Goal: Task Accomplishment & Management: Use online tool/utility

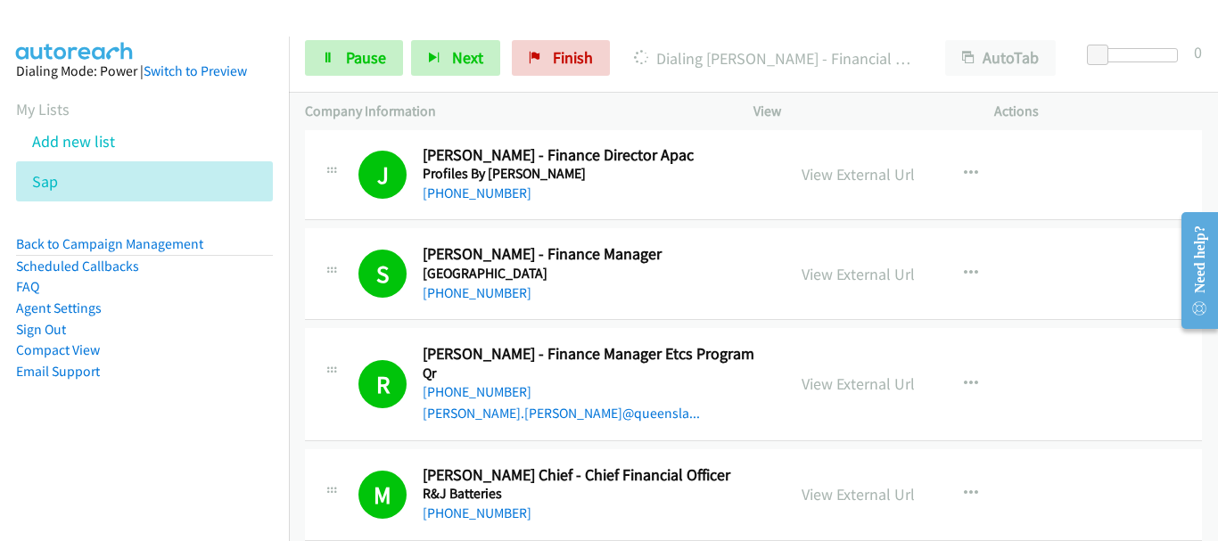
scroll to position [18988, 0]
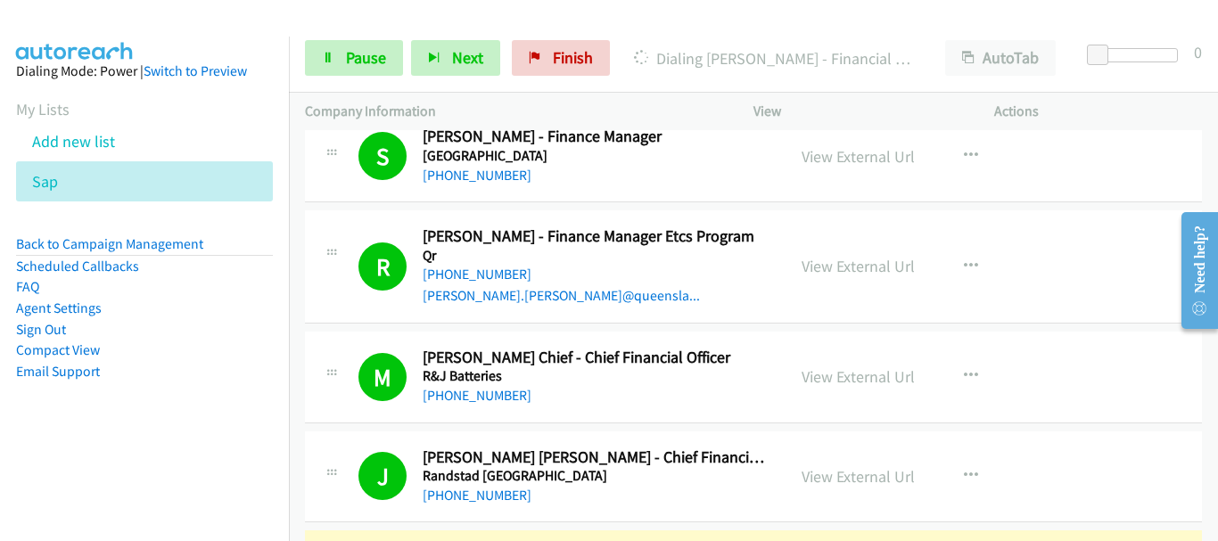
click at [349, 59] on span "Pause" at bounding box center [366, 57] width 40 height 21
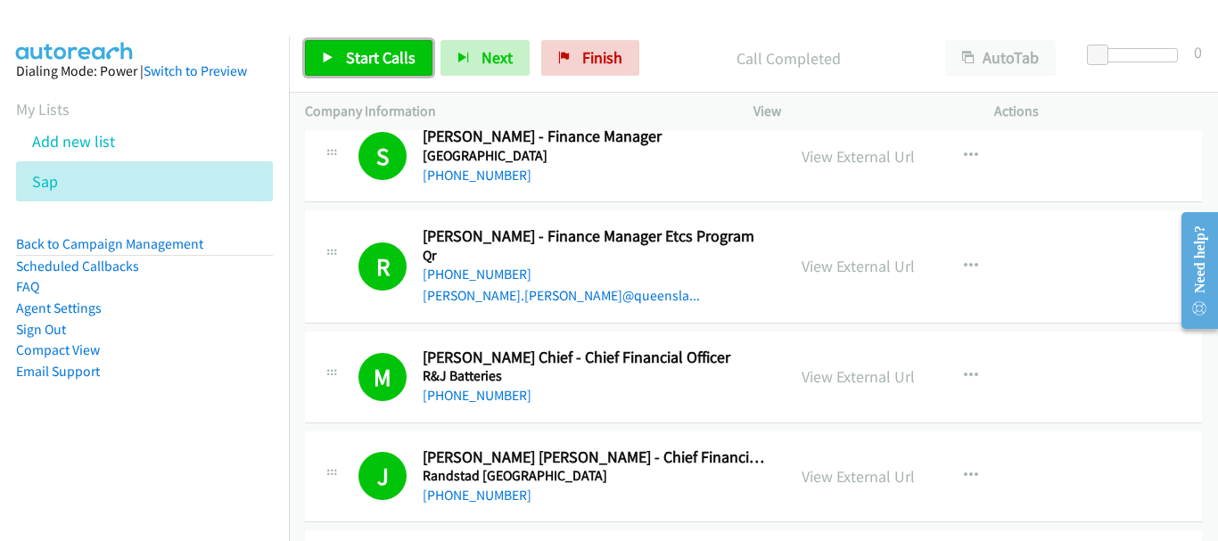
click at [333, 58] on icon at bounding box center [328, 59] width 12 height 12
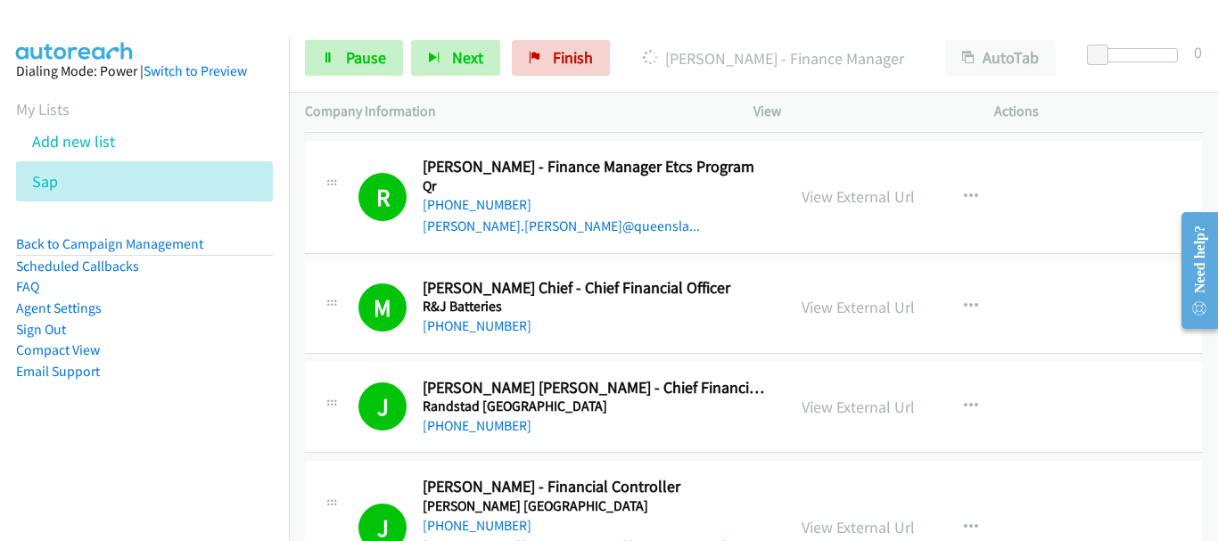
scroll to position [19078, 0]
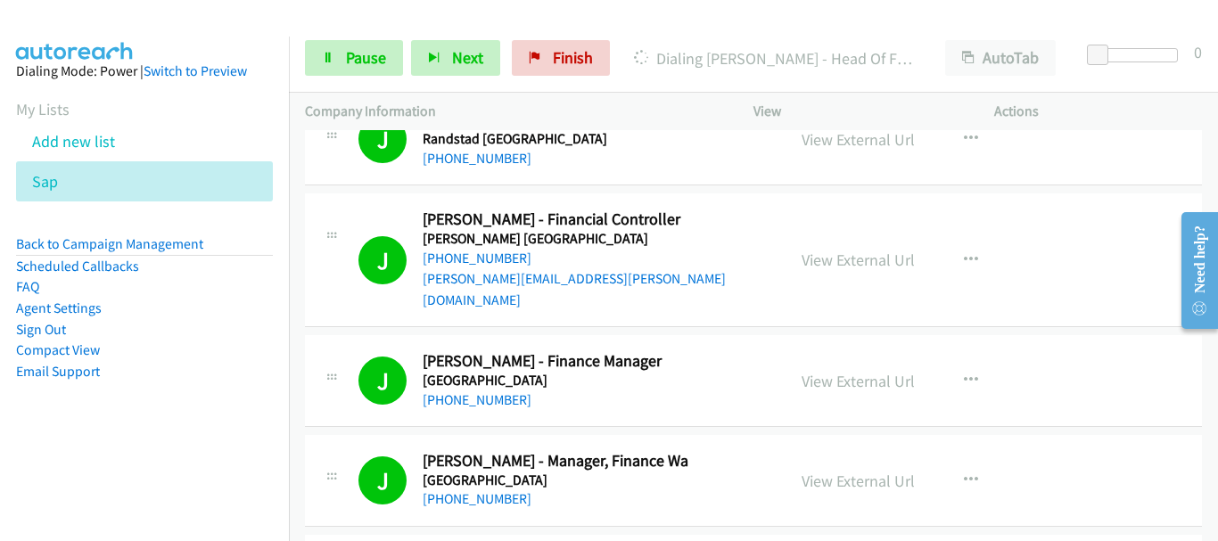
scroll to position [19345, 0]
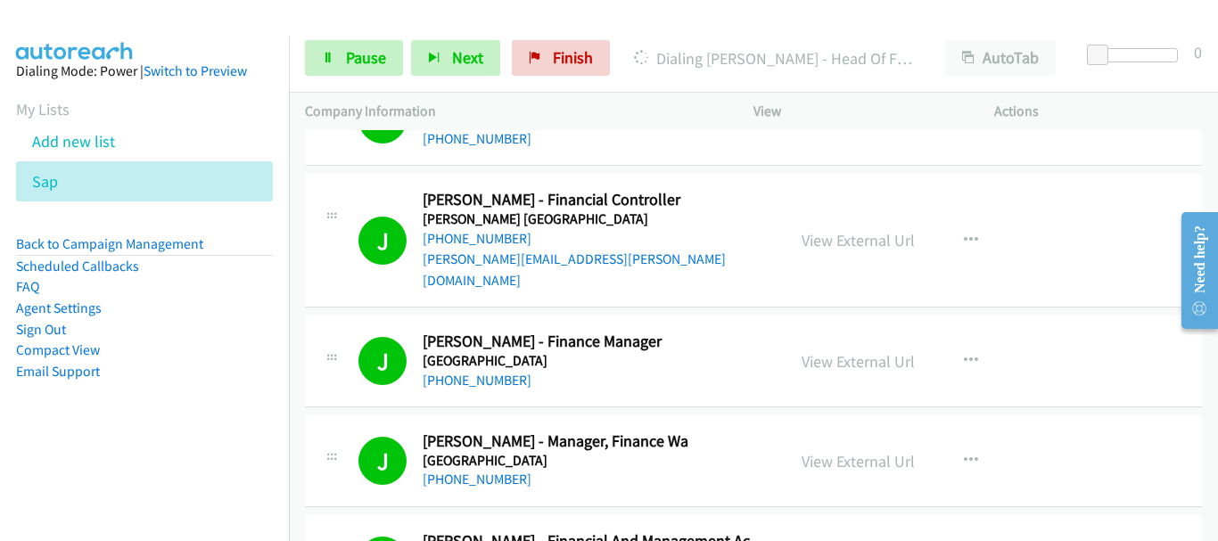
click at [359, 30] on div "Start Calls Pause Next Finish Dialing Tom Sjahry - Head Of Finance, Information…" at bounding box center [753, 58] width 929 height 69
click at [337, 58] on link "Pause" at bounding box center [354, 58] width 98 height 36
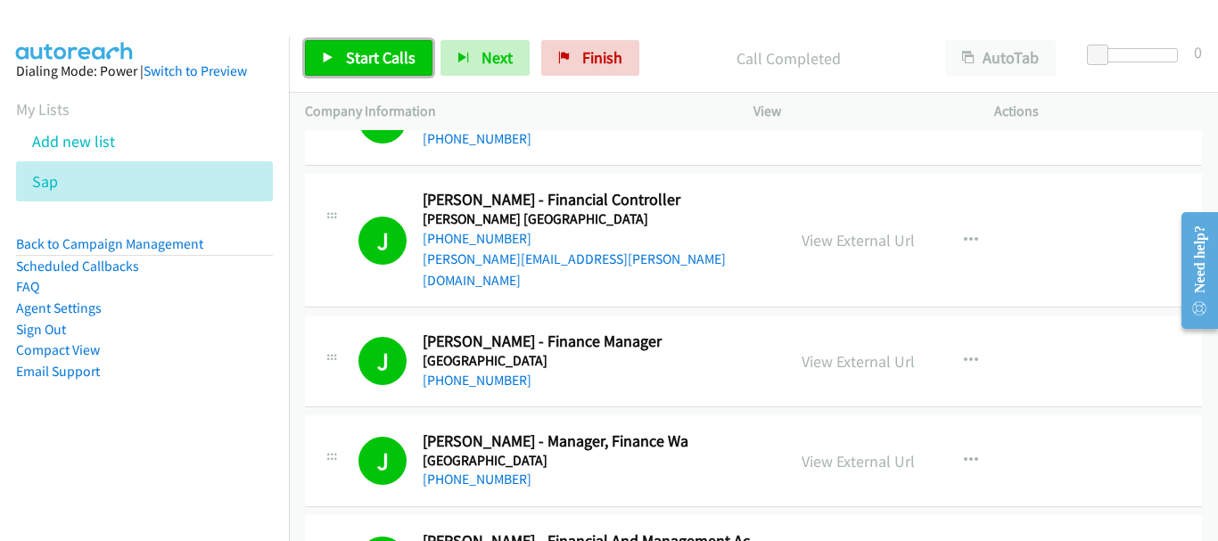
click at [353, 59] on span "Start Calls" at bounding box center [381, 57] width 70 height 21
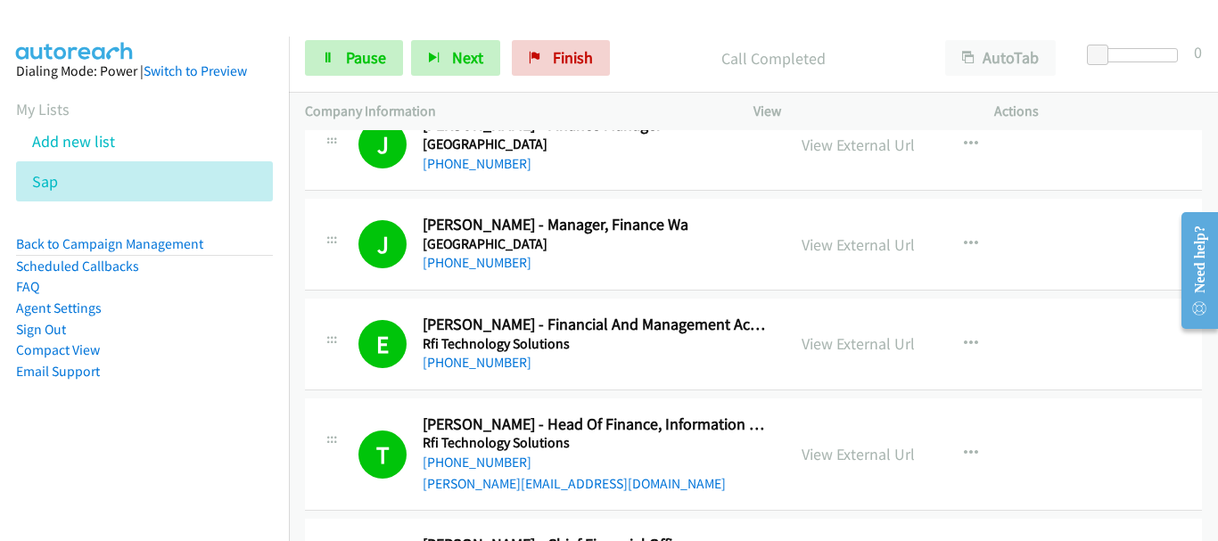
scroll to position [19523, 0]
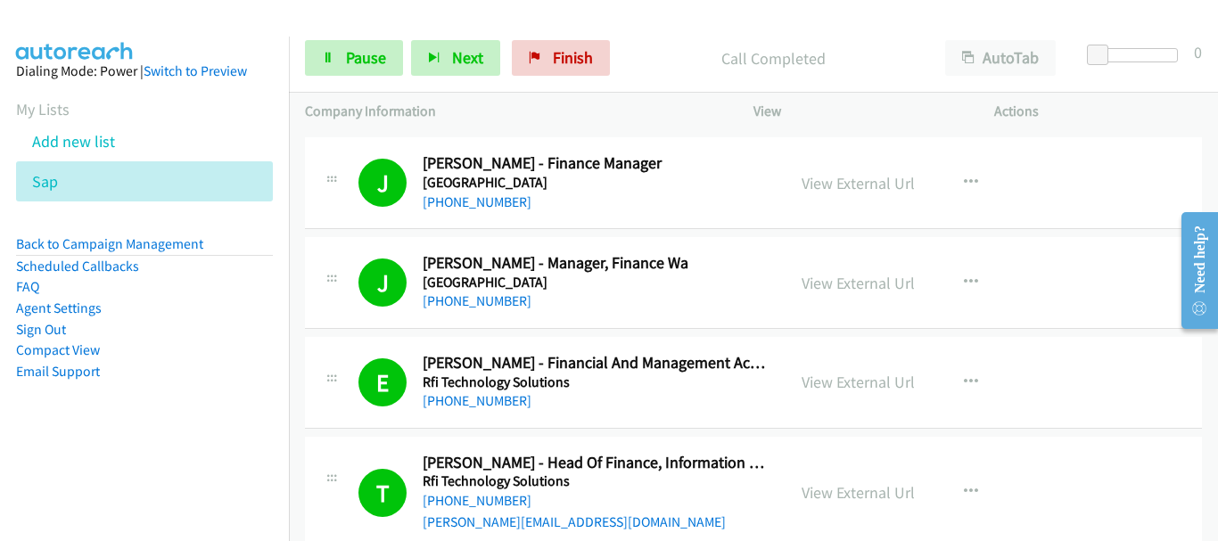
click at [355, 59] on span "Pause" at bounding box center [366, 57] width 40 height 21
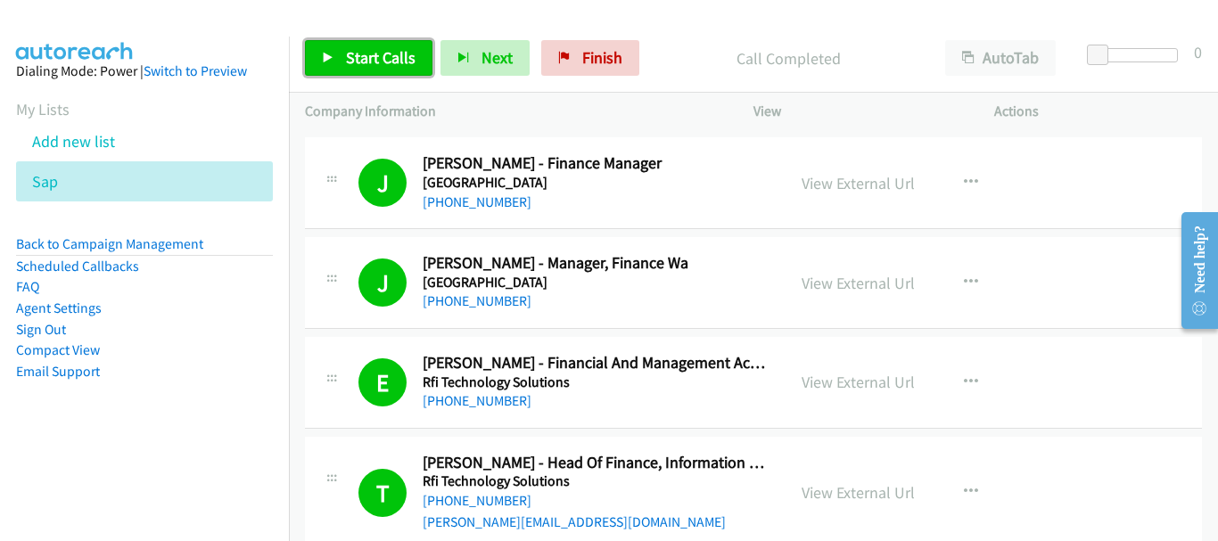
click at [342, 53] on link "Start Calls" at bounding box center [368, 58] width 127 height 36
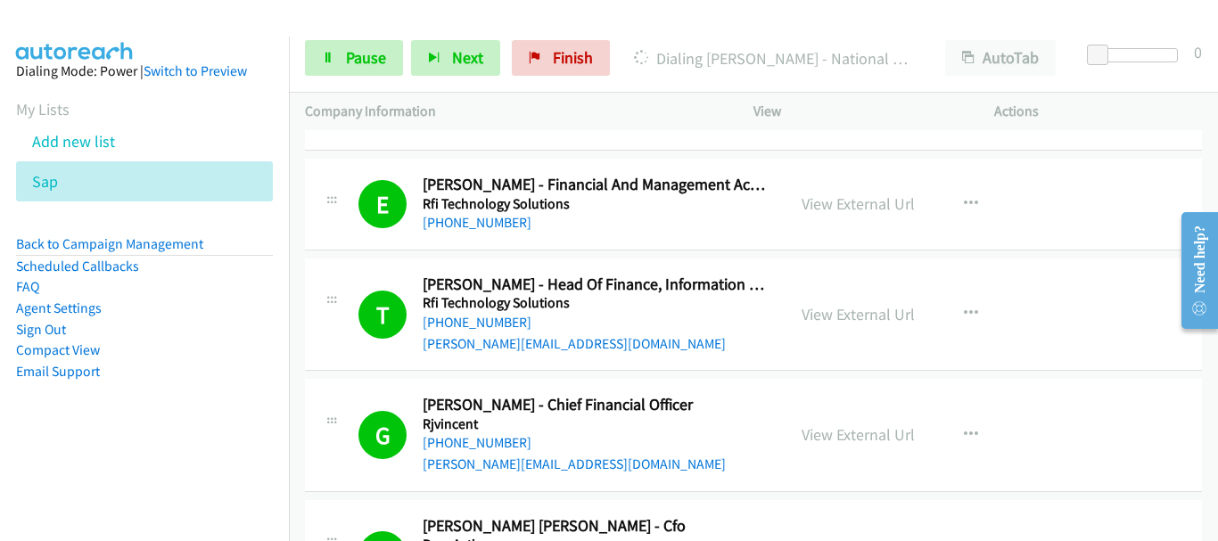
scroll to position [19791, 0]
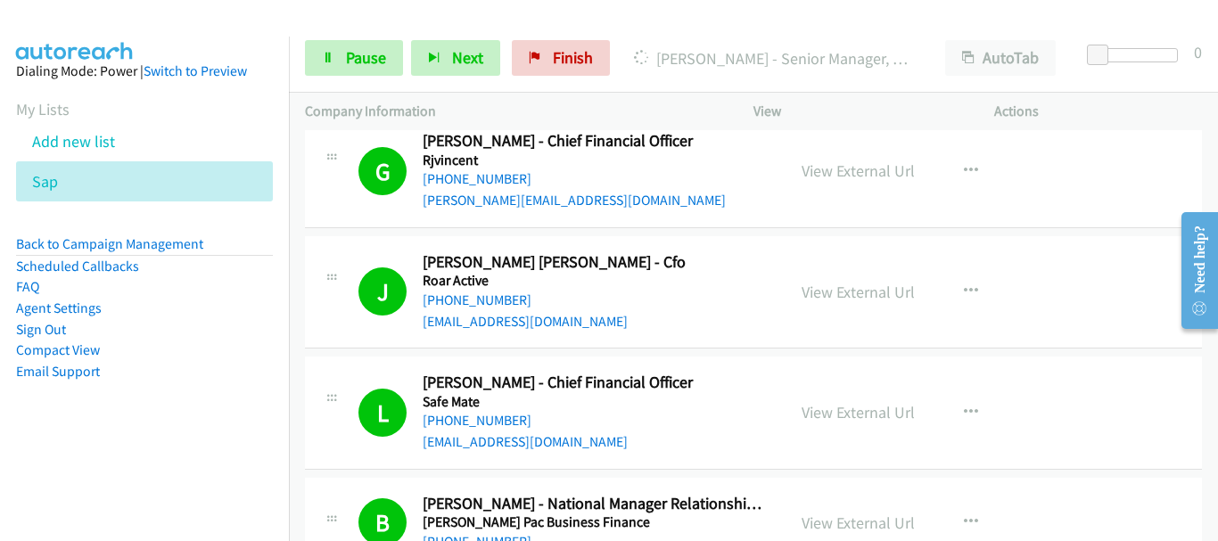
scroll to position [19969, 0]
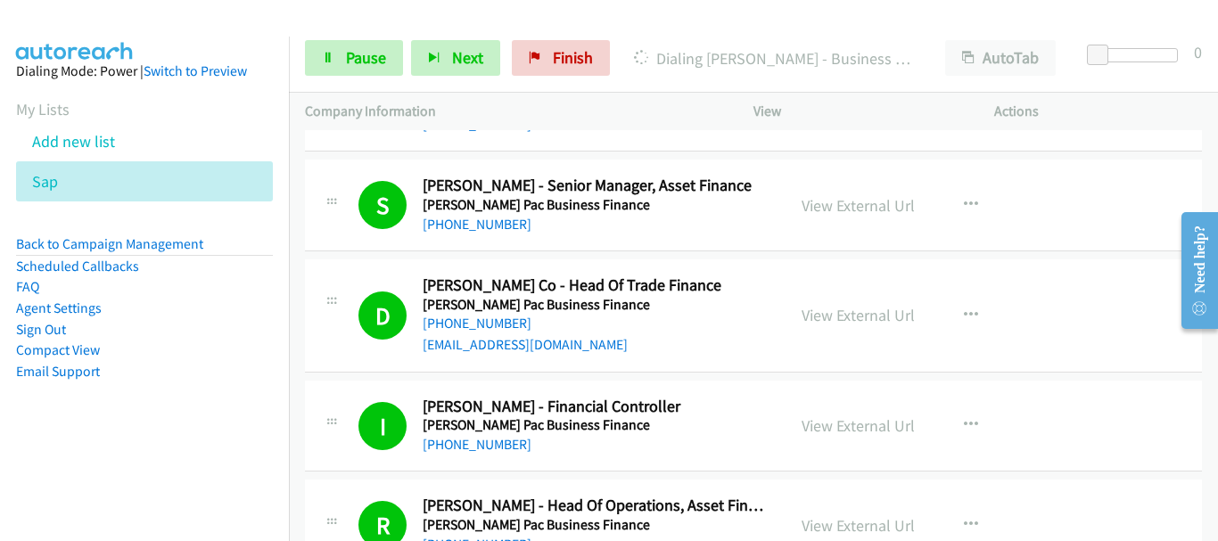
scroll to position [20415, 0]
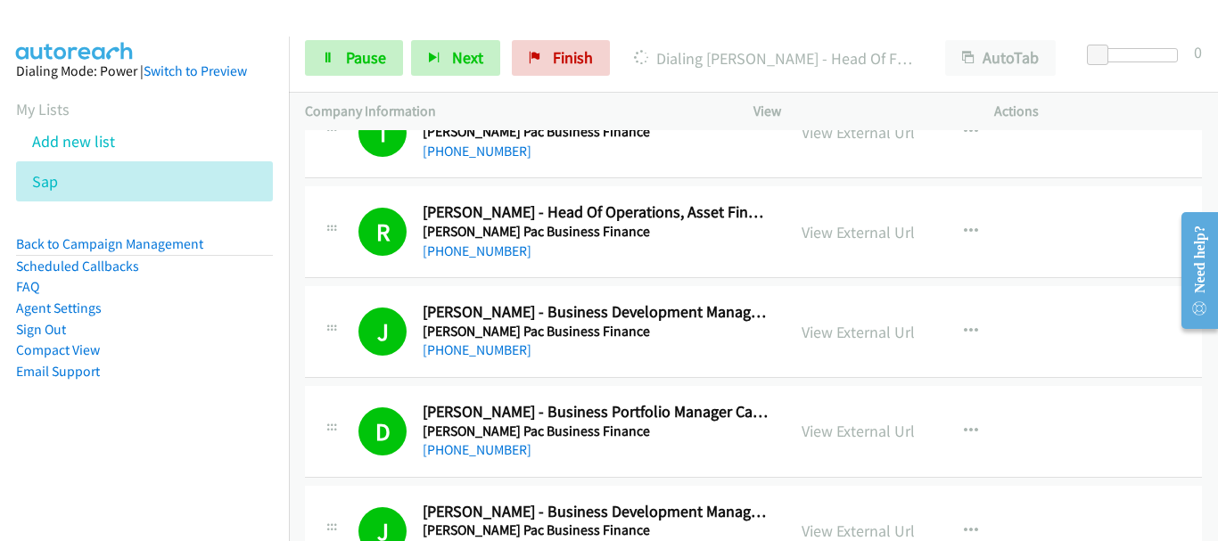
scroll to position [20682, 0]
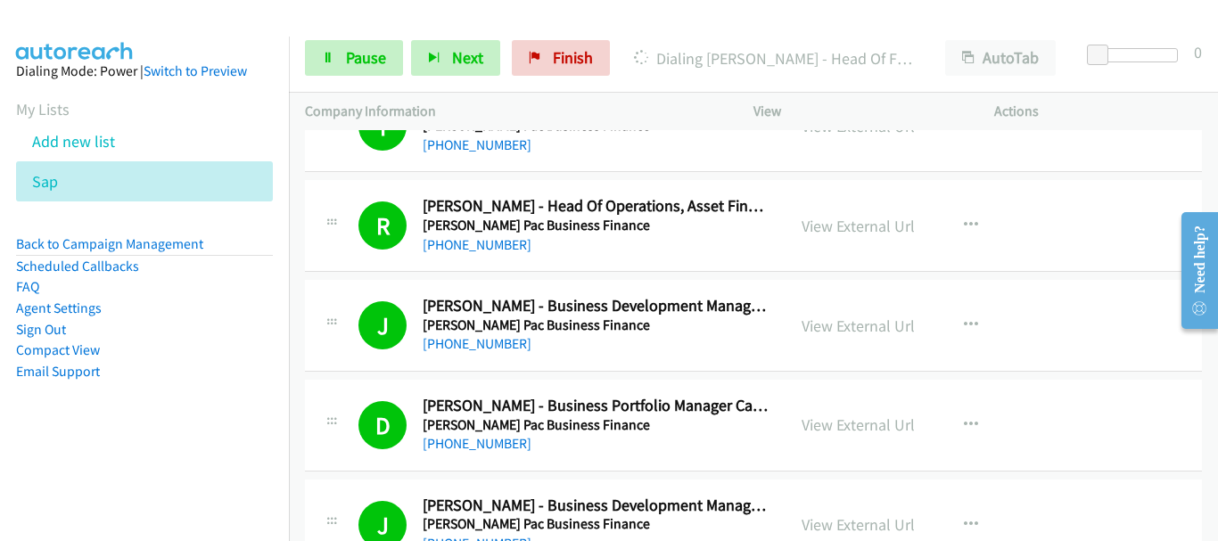
click at [374, 54] on span "Pause" at bounding box center [366, 57] width 40 height 21
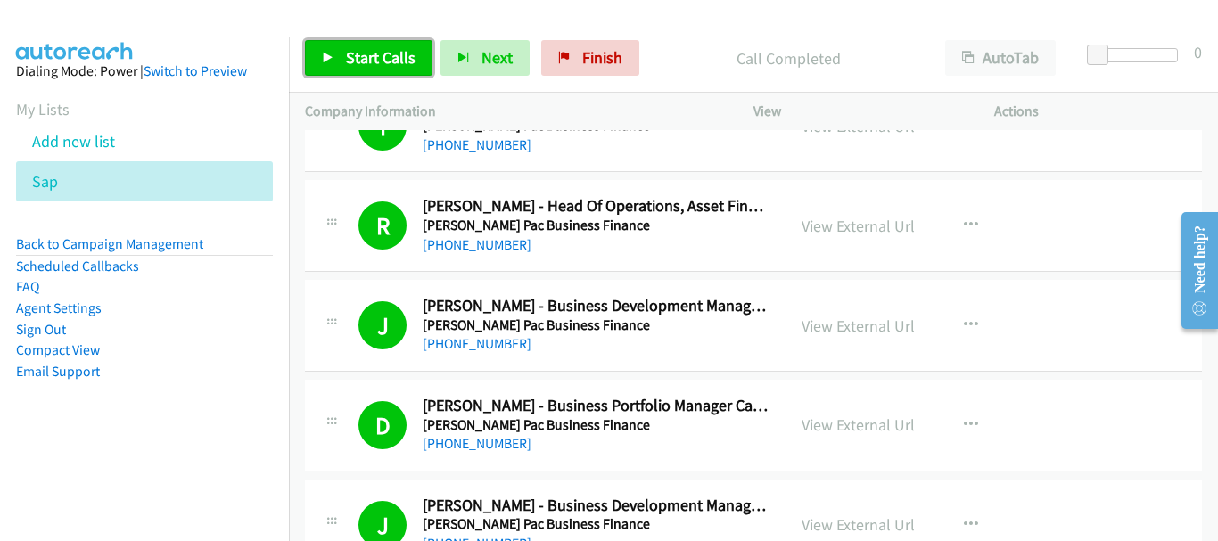
click at [366, 62] on span "Start Calls" at bounding box center [381, 57] width 70 height 21
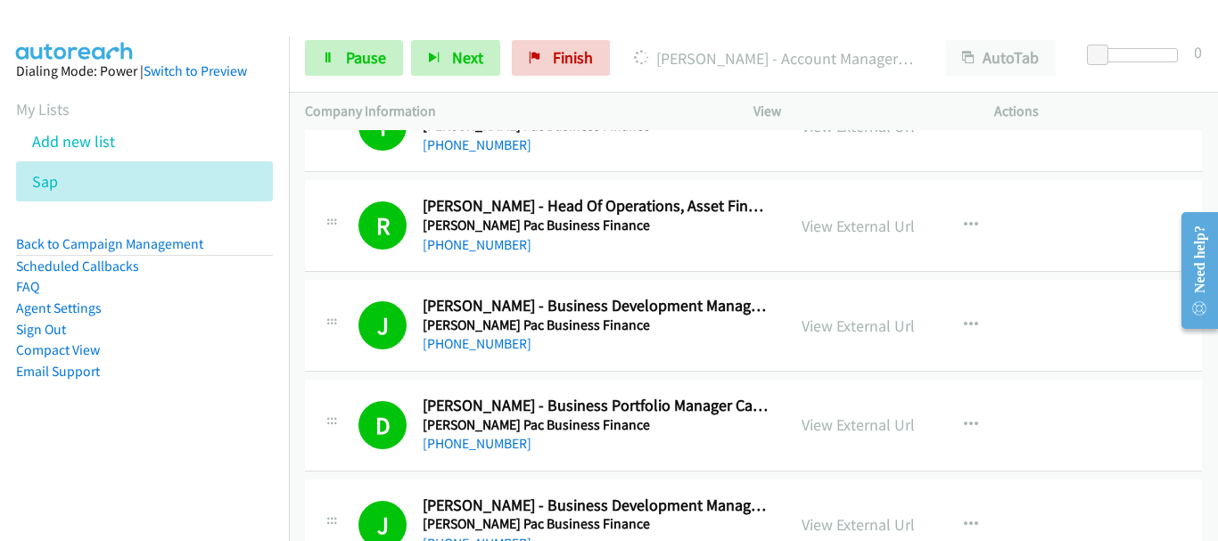
click at [382, 18] on div at bounding box center [601, 34] width 1202 height 69
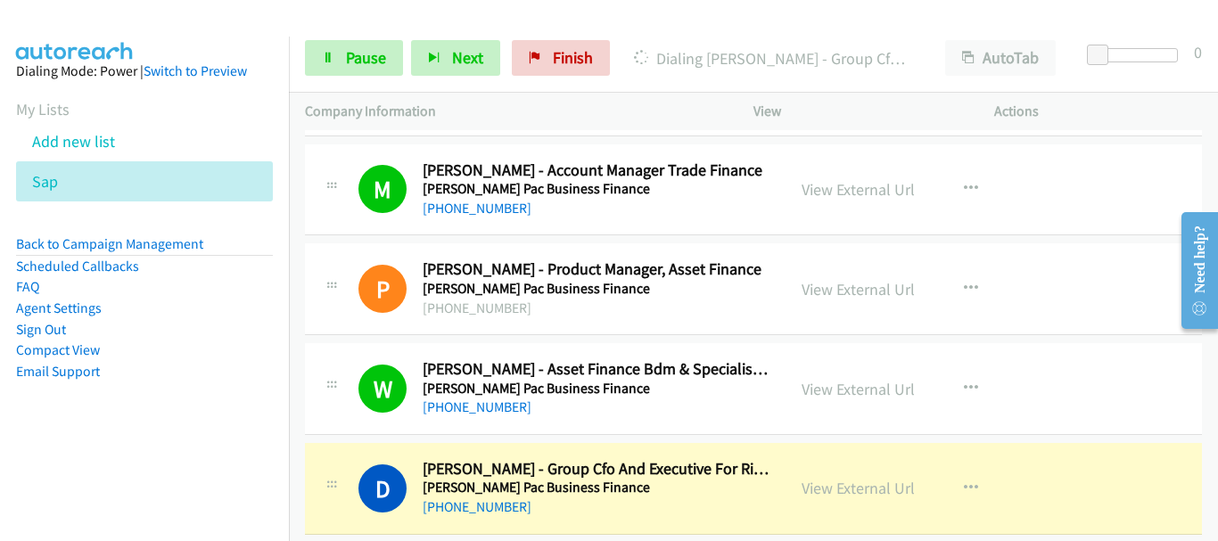
scroll to position [21128, 0]
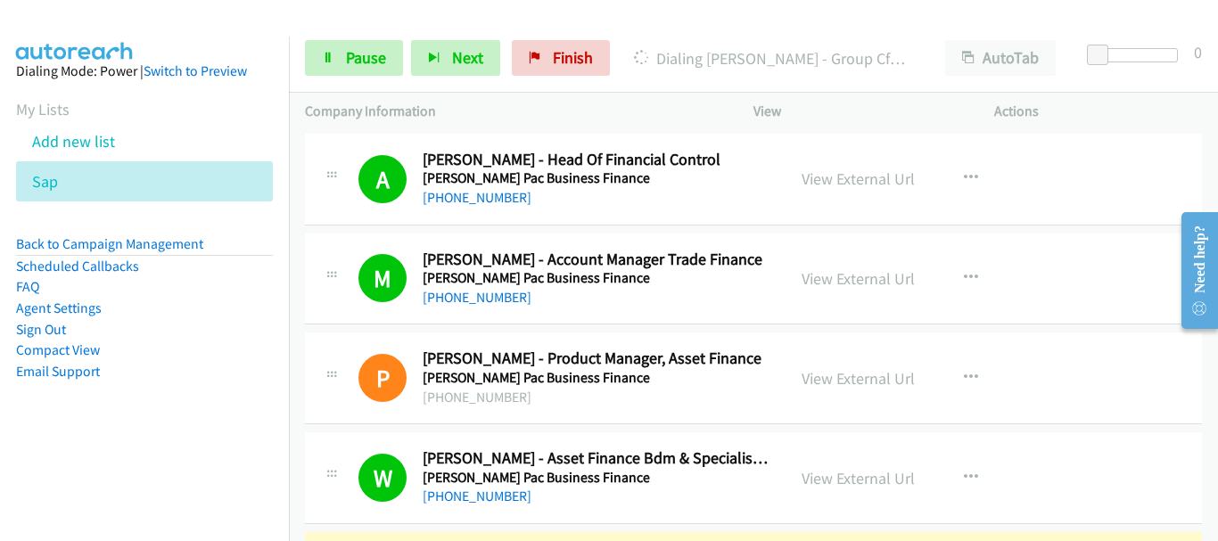
click at [350, 66] on span "Pause" at bounding box center [366, 57] width 40 height 21
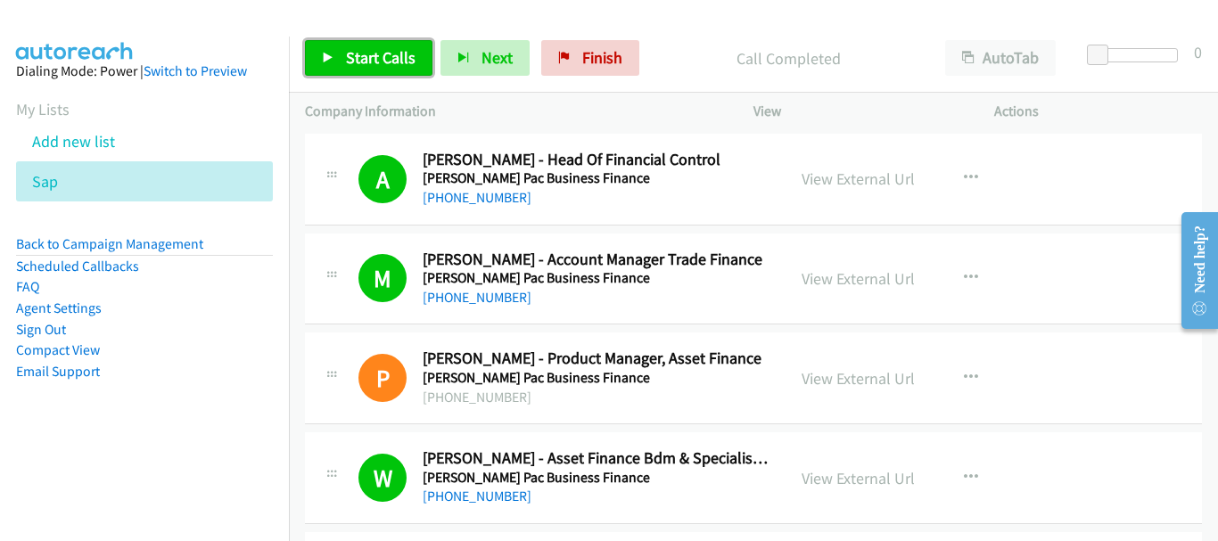
click at [362, 46] on link "Start Calls" at bounding box center [368, 58] width 127 height 36
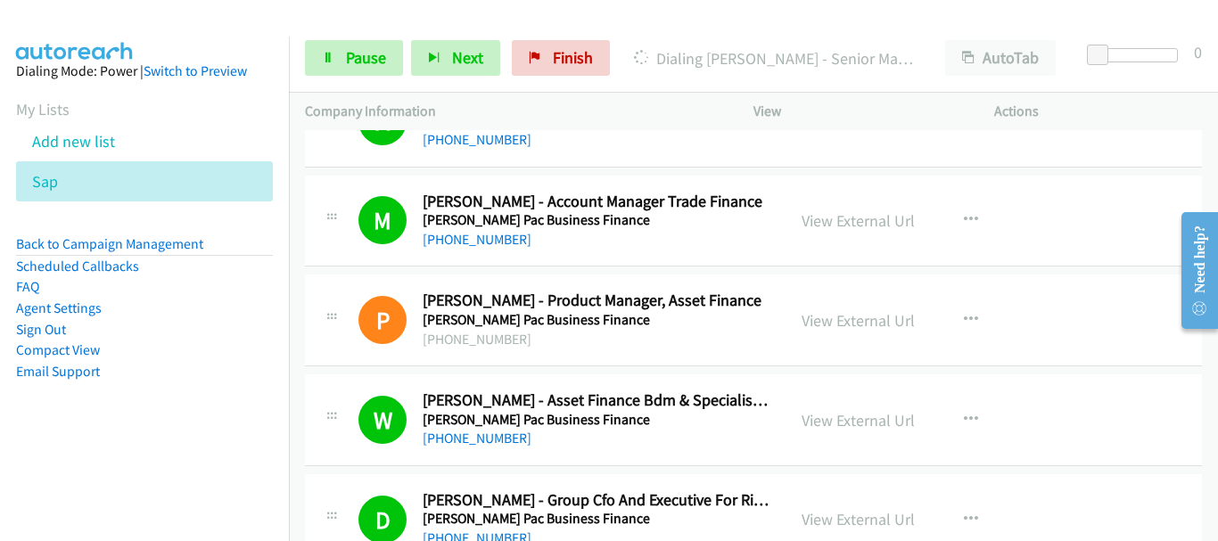
scroll to position [21217, 0]
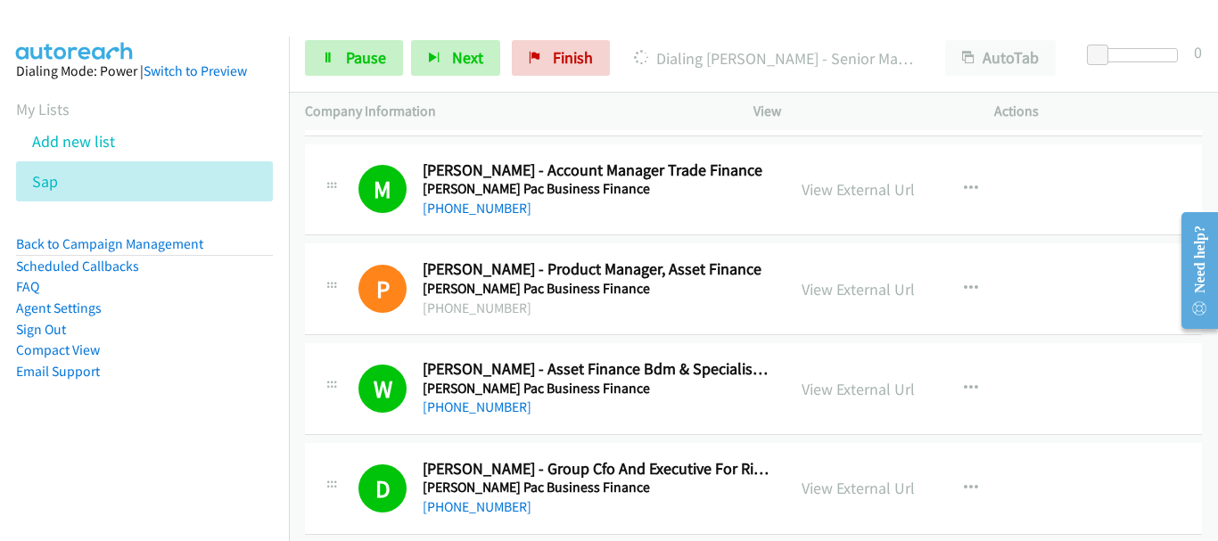
click at [335, 59] on link "Pause" at bounding box center [354, 58] width 98 height 36
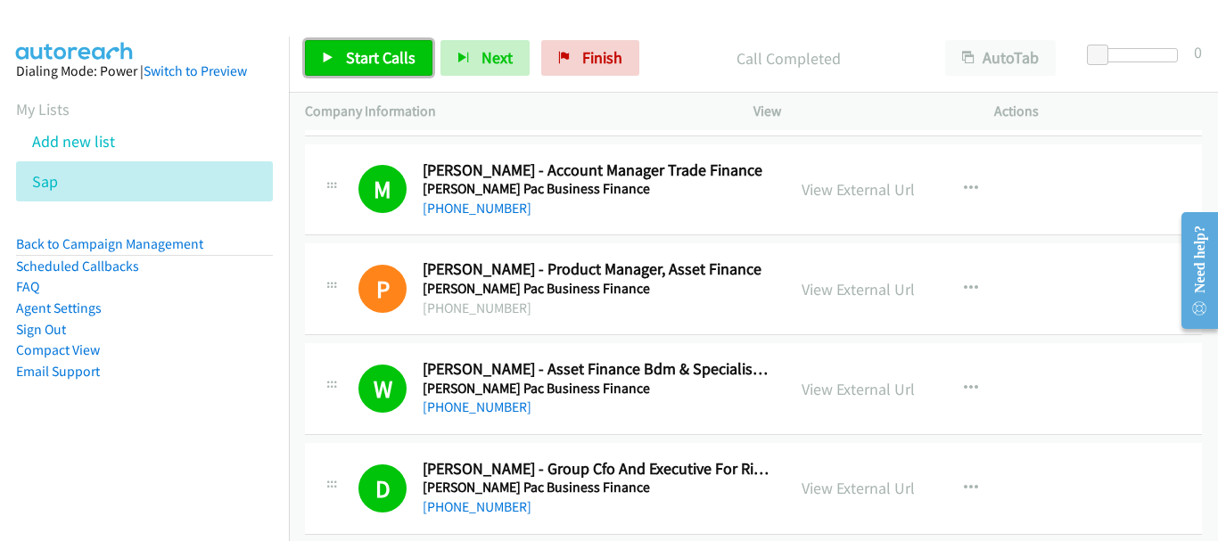
click at [363, 53] on span "Start Calls" at bounding box center [381, 57] width 70 height 21
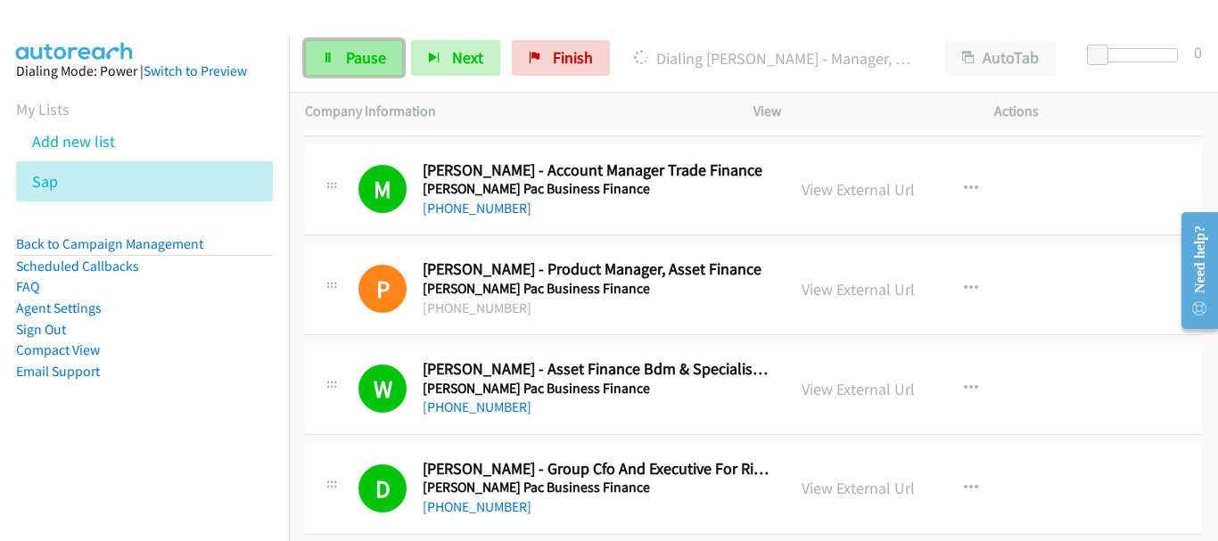
click at [372, 53] on span "Pause" at bounding box center [366, 57] width 40 height 21
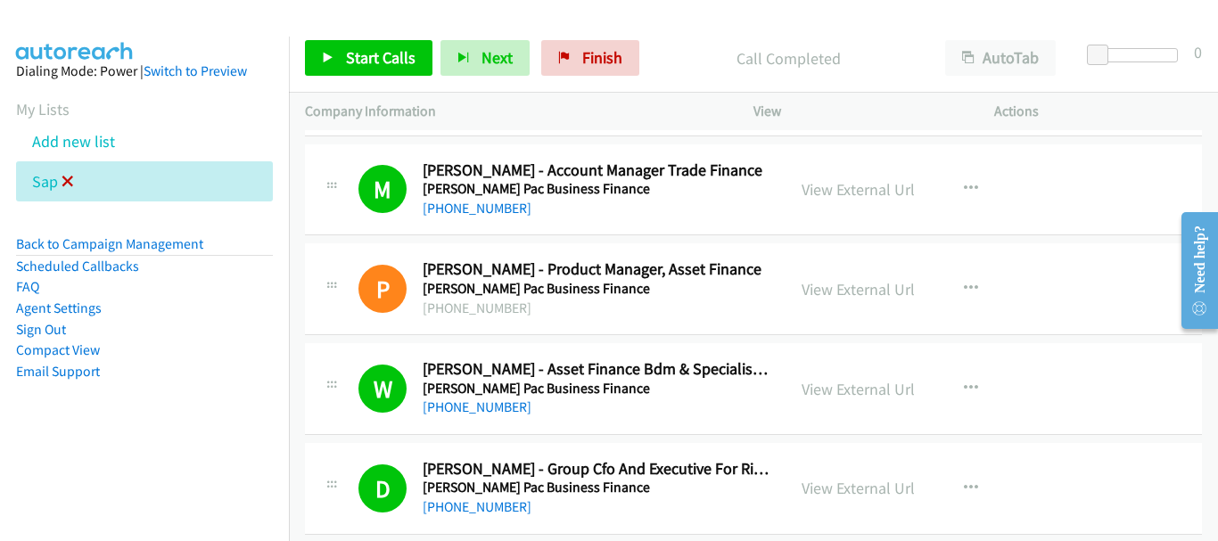
click at [70, 187] on icon at bounding box center [68, 183] width 12 height 12
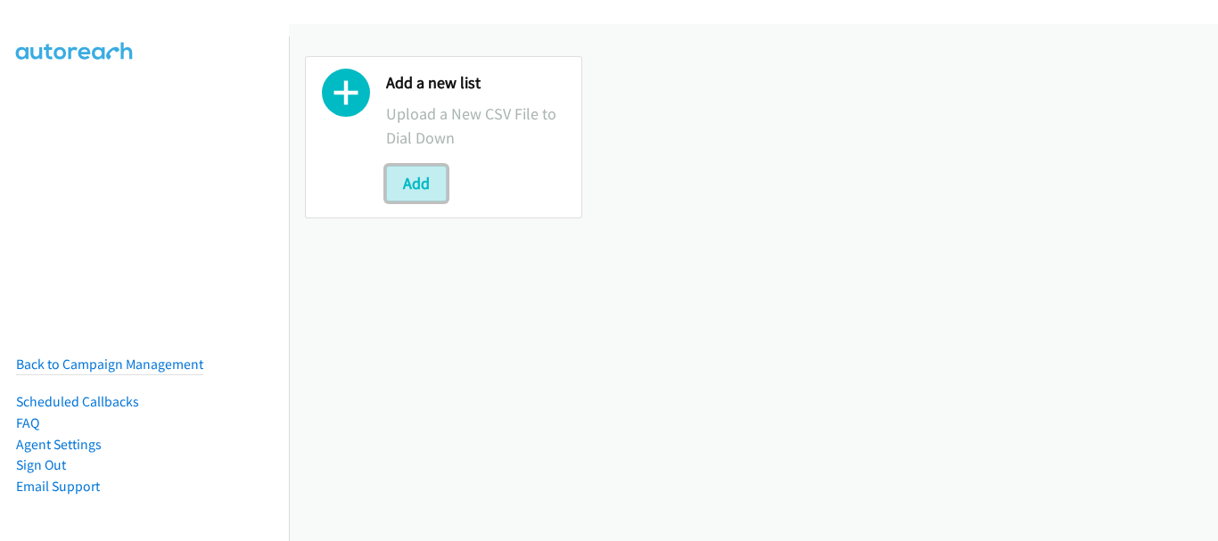
click at [423, 177] on button "Add" at bounding box center [416, 184] width 61 height 36
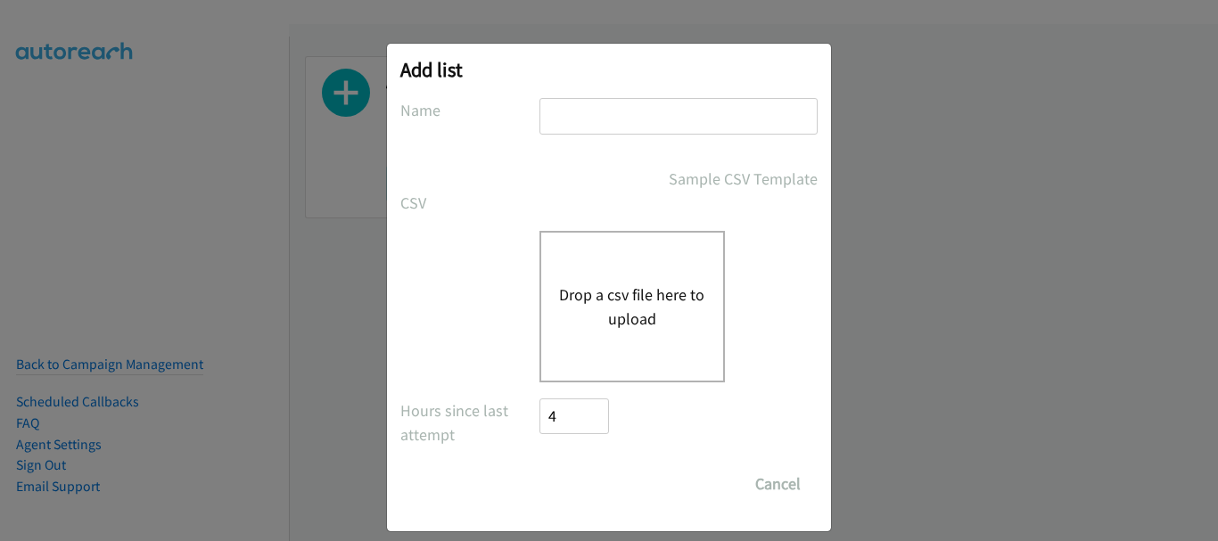
click at [591, 117] on input "text" at bounding box center [678, 116] width 278 height 37
type input "hp"
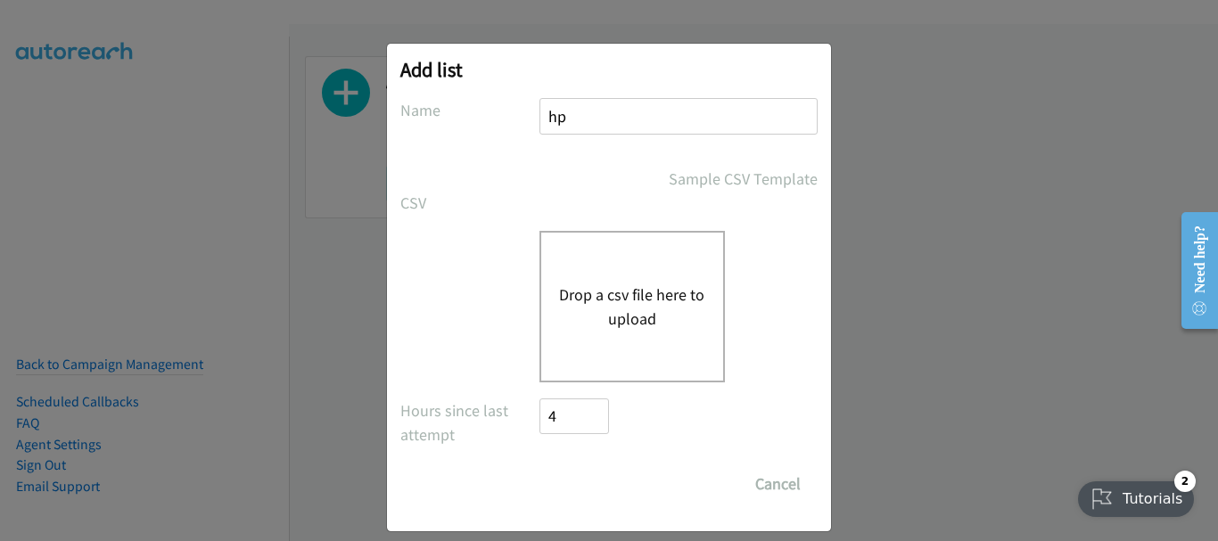
click at [604, 324] on button "Drop a csv file here to upload" at bounding box center [632, 307] width 146 height 48
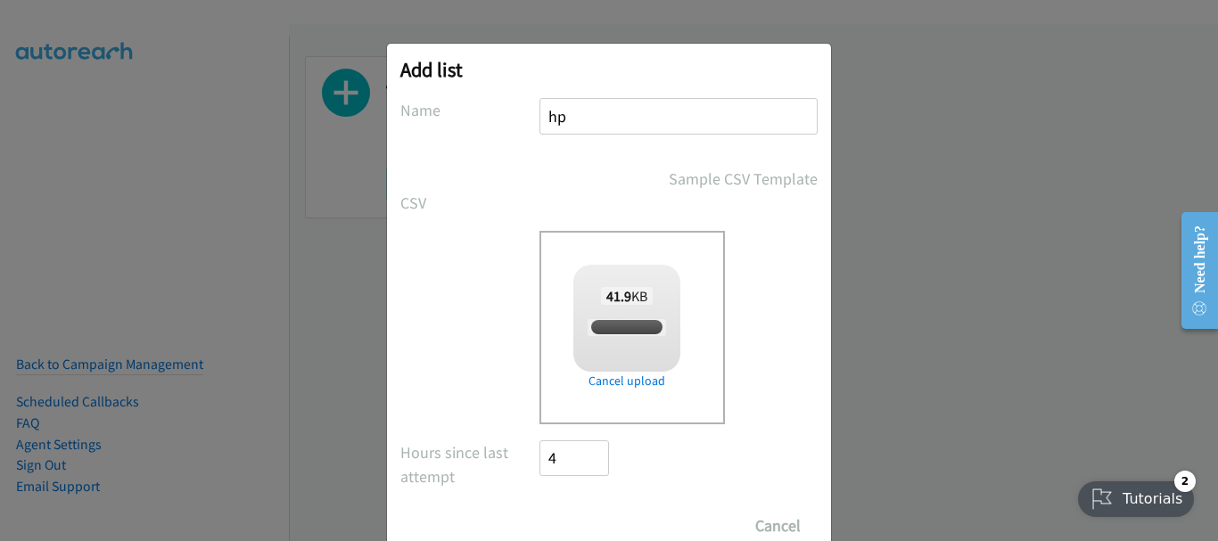
checkbox input "true"
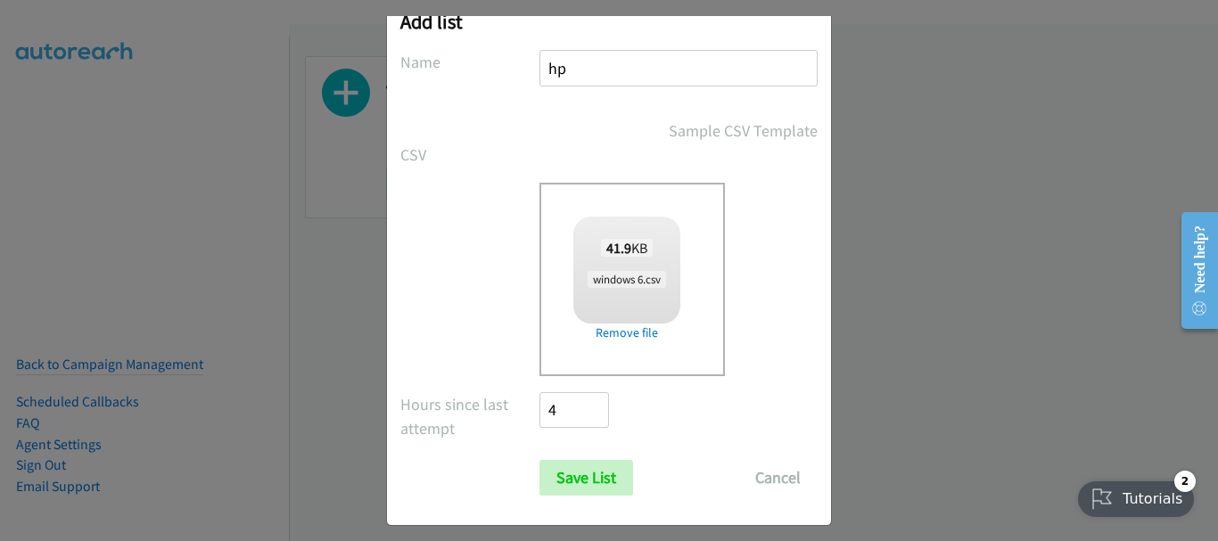
scroll to position [60, 0]
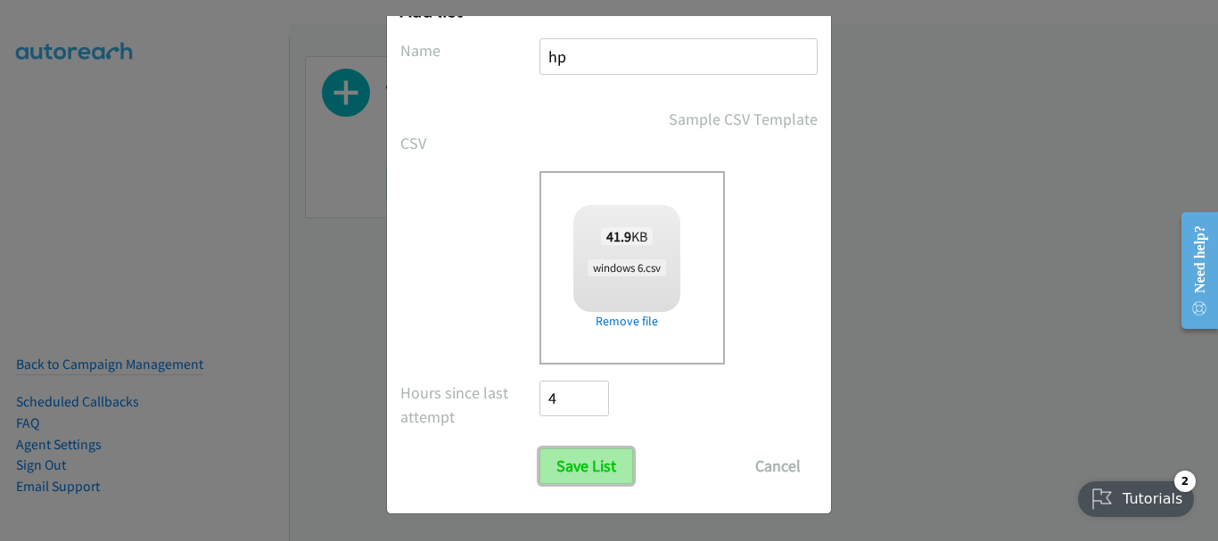
click at [579, 460] on input "Save List" at bounding box center [586, 466] width 94 height 36
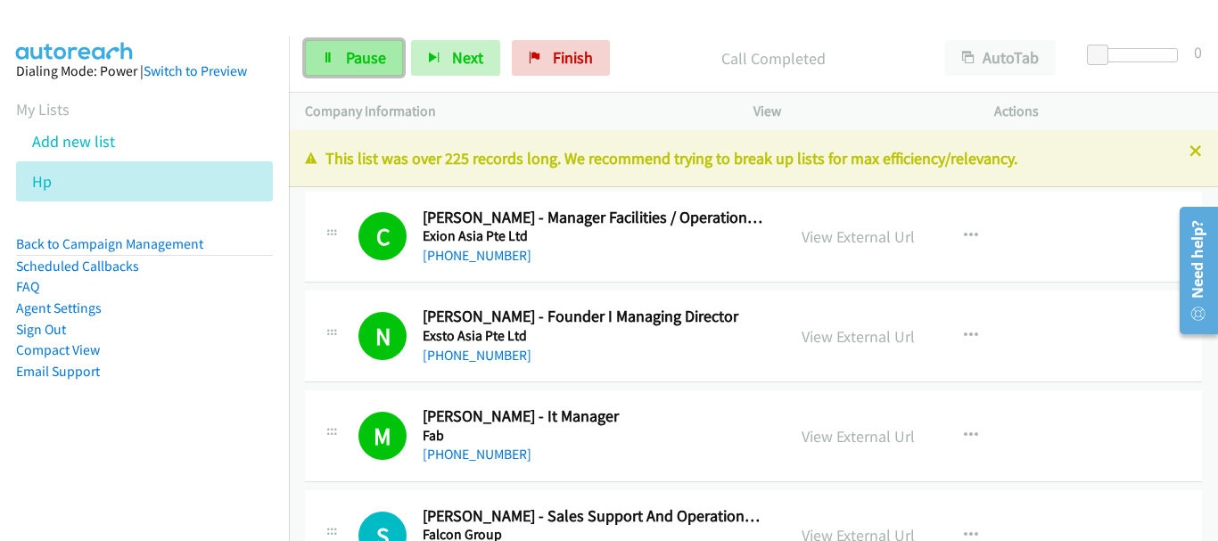
click at [341, 60] on link "Pause" at bounding box center [354, 58] width 98 height 36
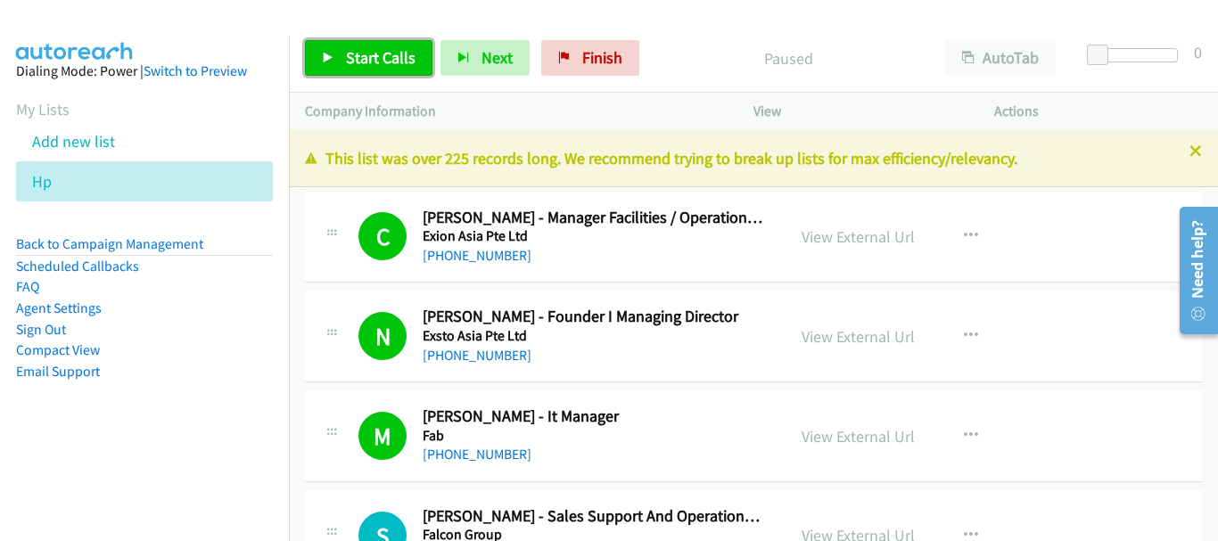
click at [382, 59] on span "Start Calls" at bounding box center [381, 57] width 70 height 21
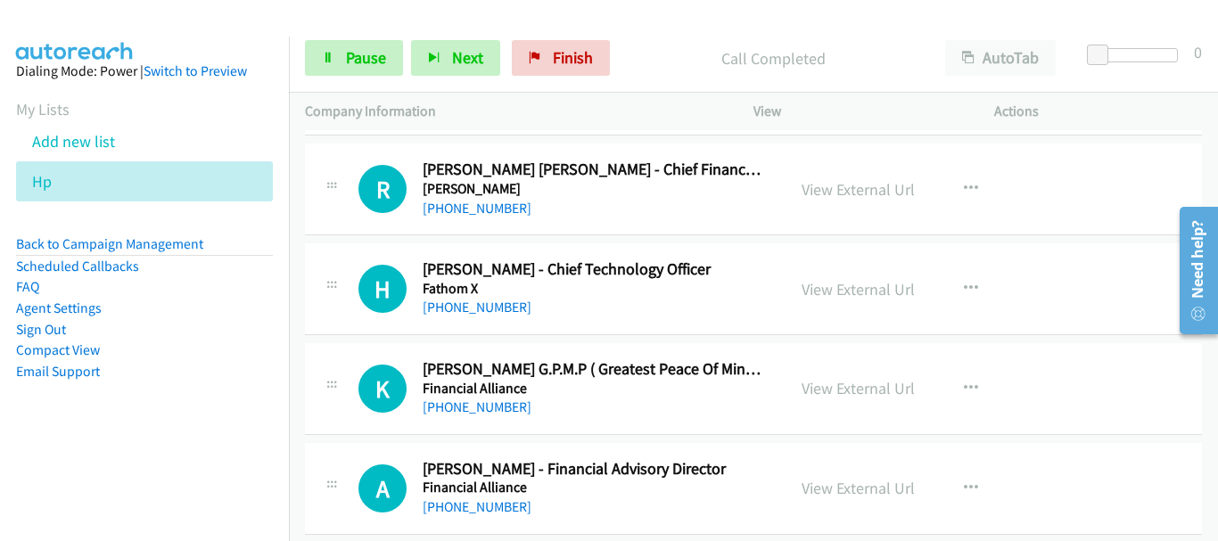
scroll to position [535, 0]
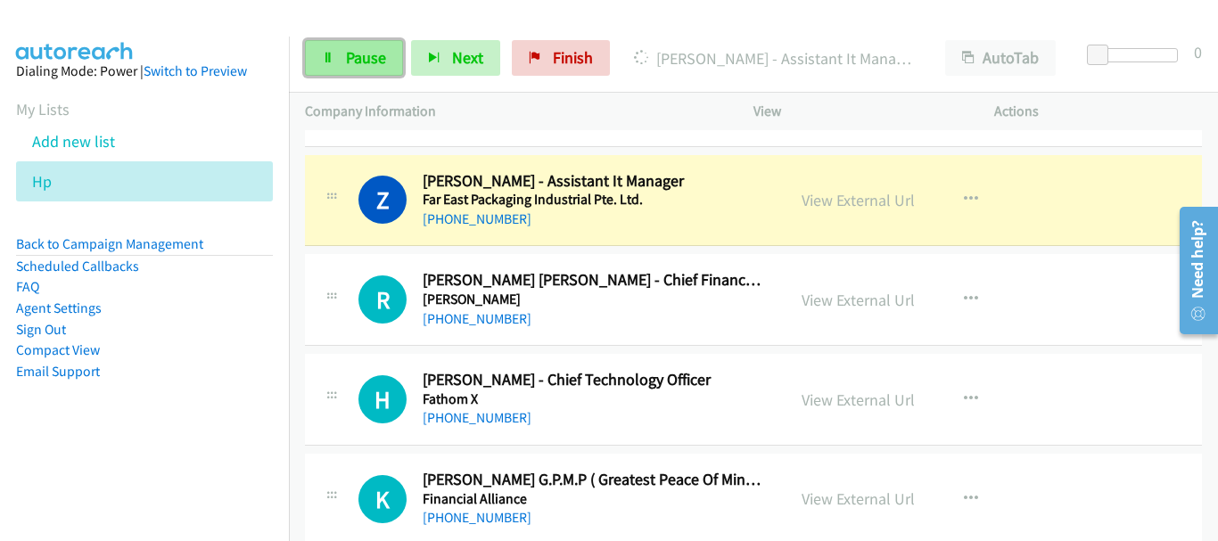
click at [373, 73] on link "Pause" at bounding box center [354, 58] width 98 height 36
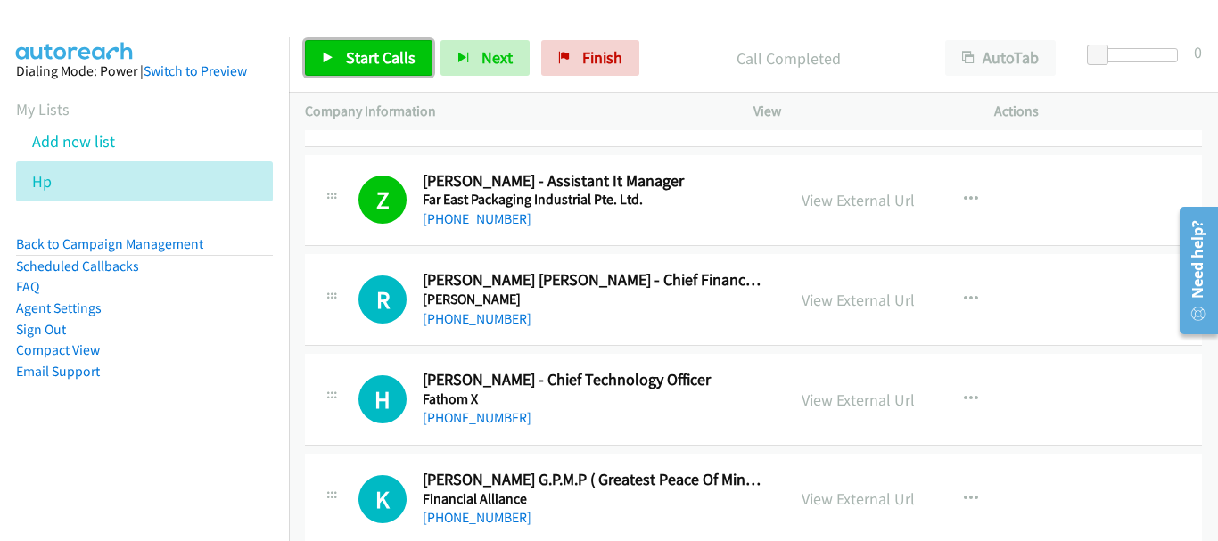
click at [370, 52] on span "Start Calls" at bounding box center [381, 57] width 70 height 21
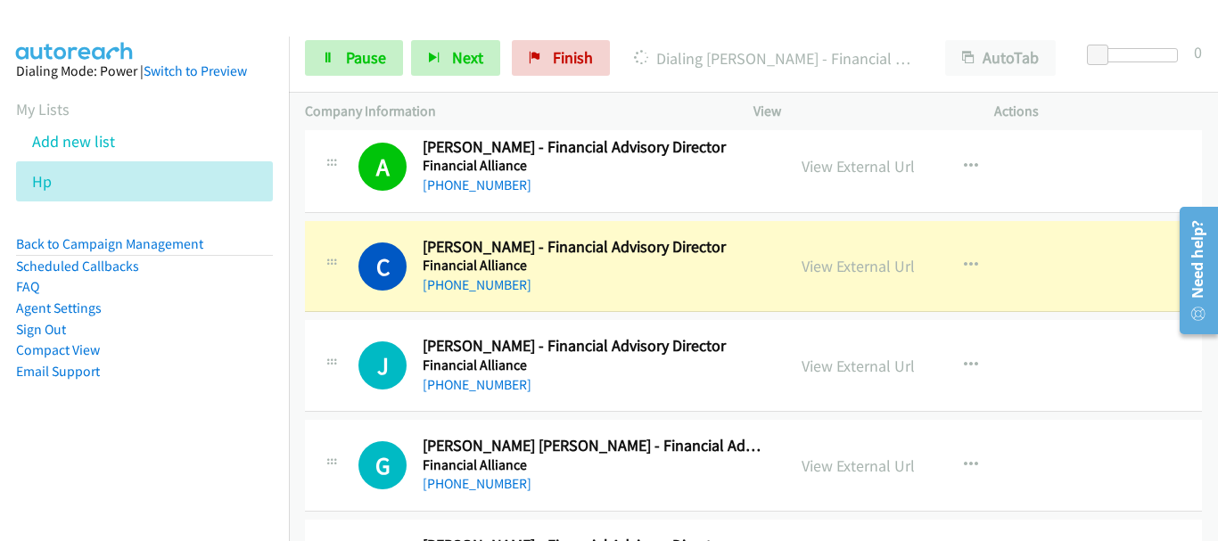
scroll to position [1070, 0]
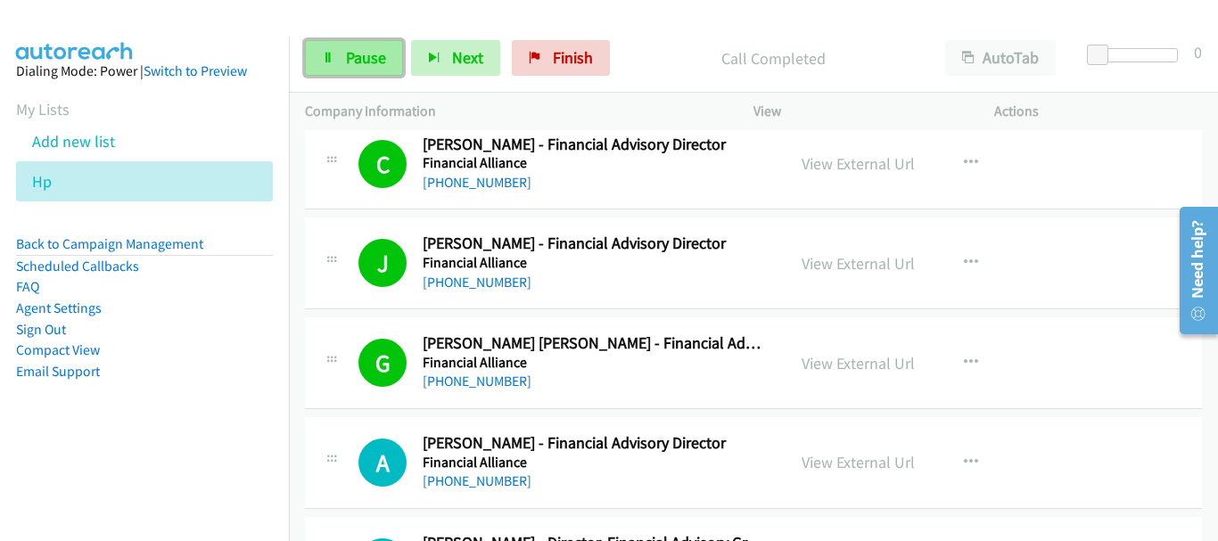
click at [363, 53] on span "Pause" at bounding box center [366, 57] width 40 height 21
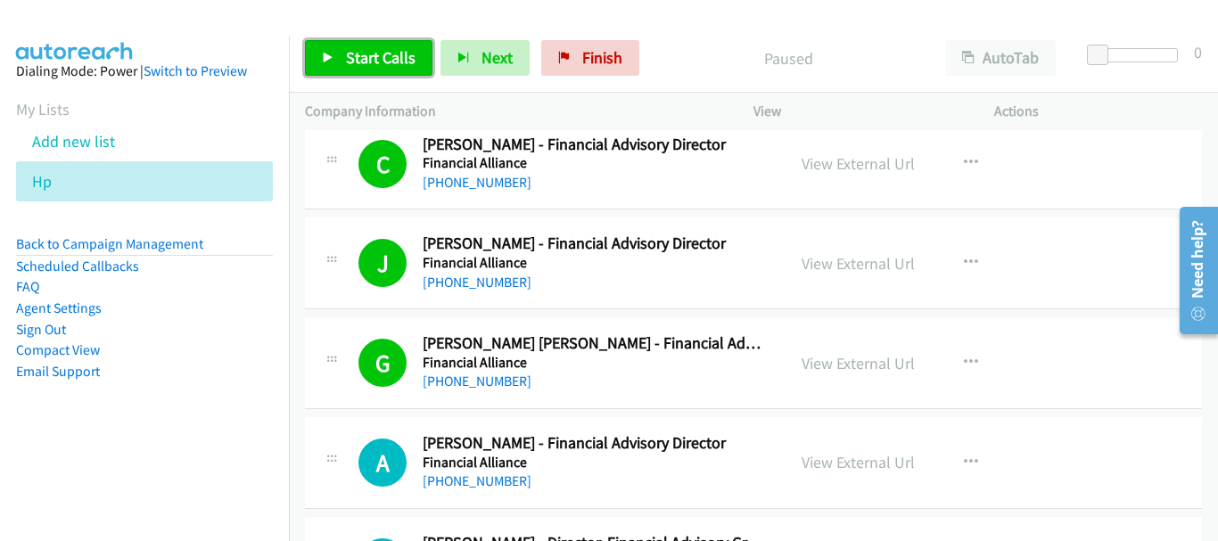
click at [363, 53] on span "Start Calls" at bounding box center [381, 57] width 70 height 21
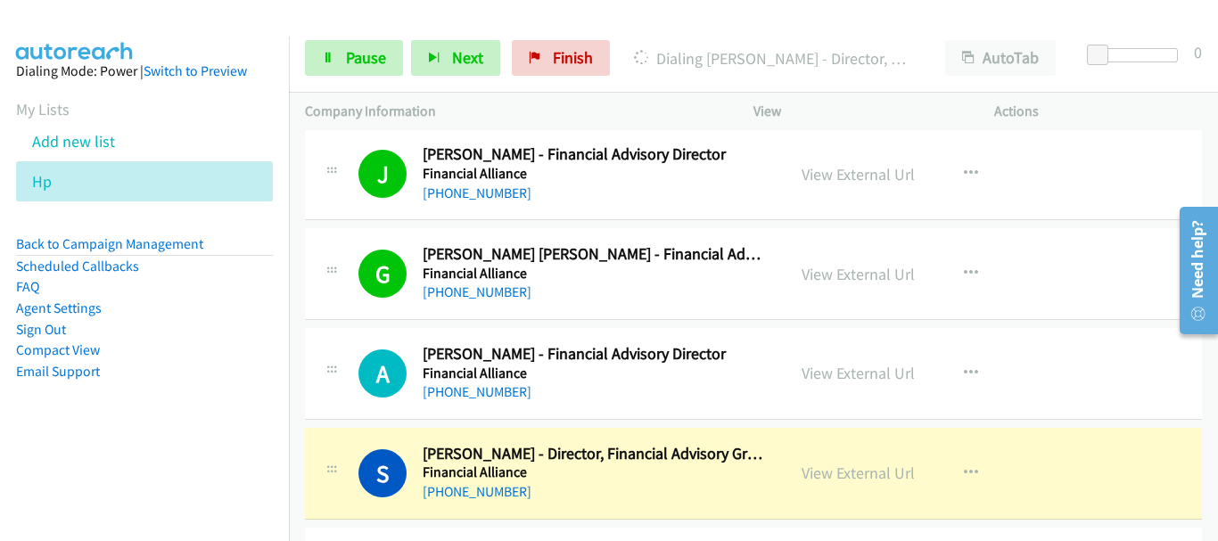
scroll to position [1337, 0]
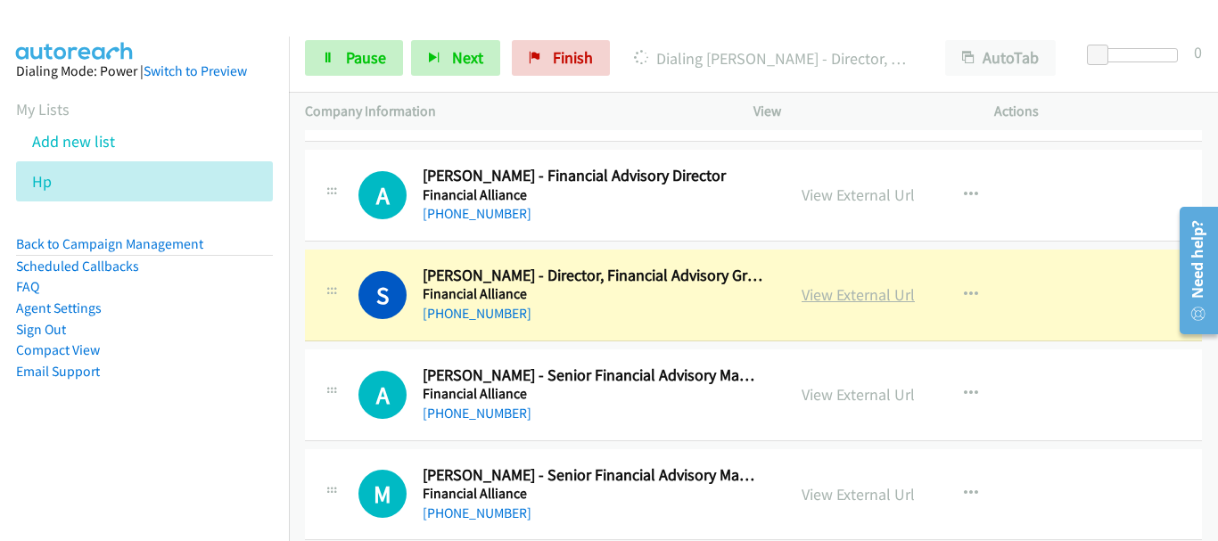
click at [862, 292] on link "View External Url" at bounding box center [857, 294] width 113 height 21
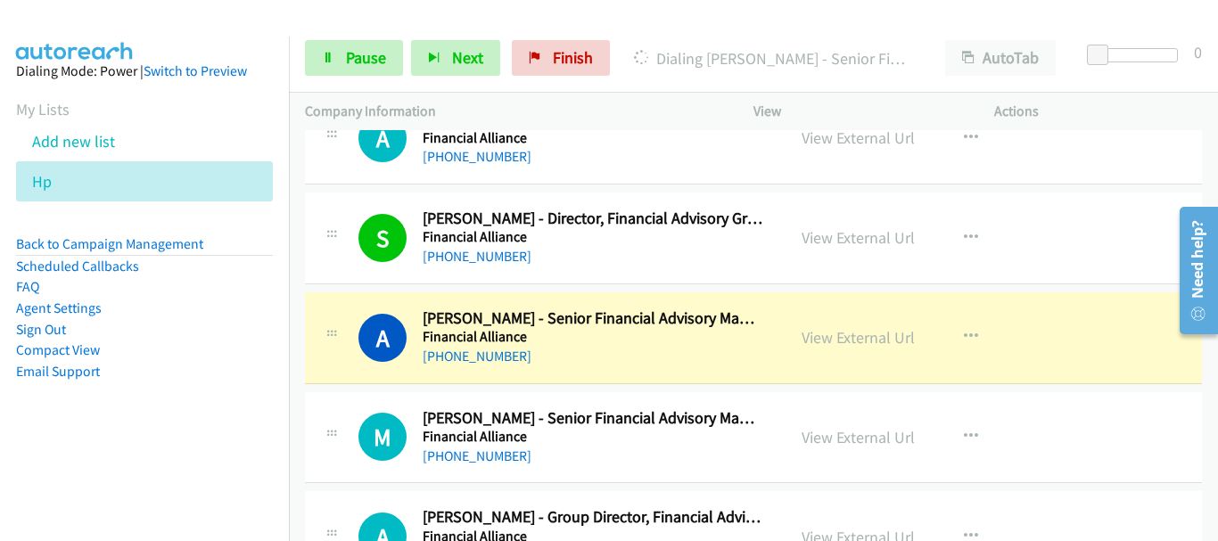
scroll to position [1426, 0]
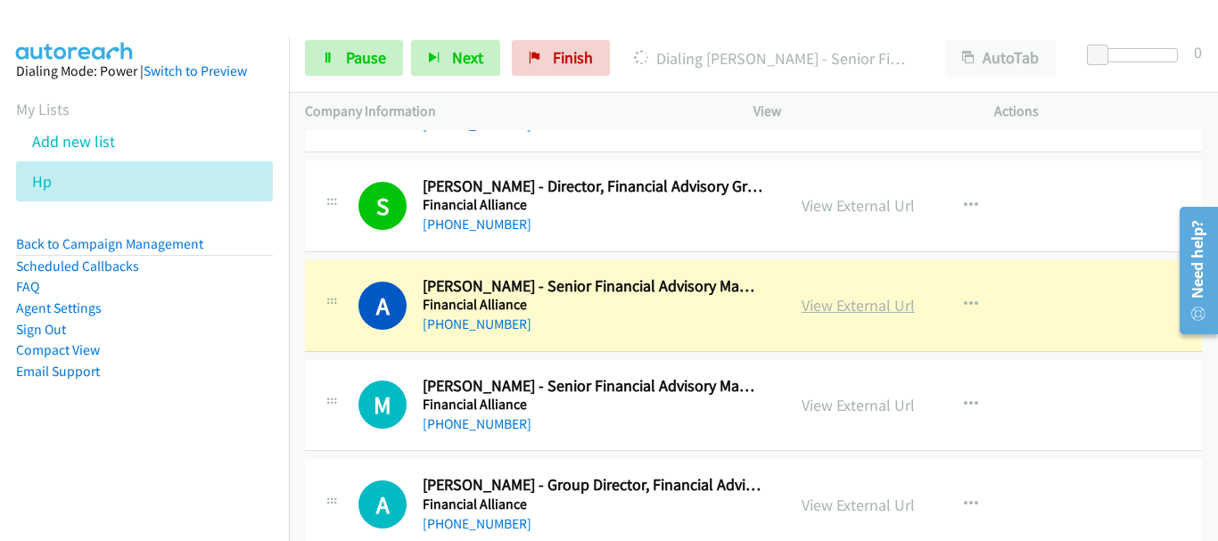
click at [868, 311] on link "View External Url" at bounding box center [857, 305] width 113 height 21
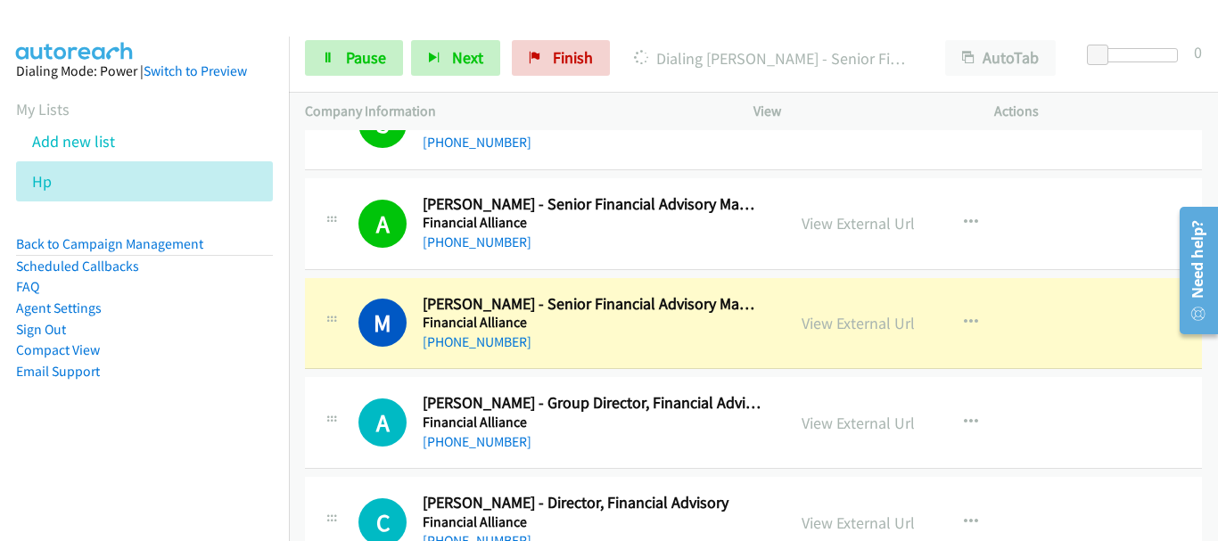
scroll to position [1605, 0]
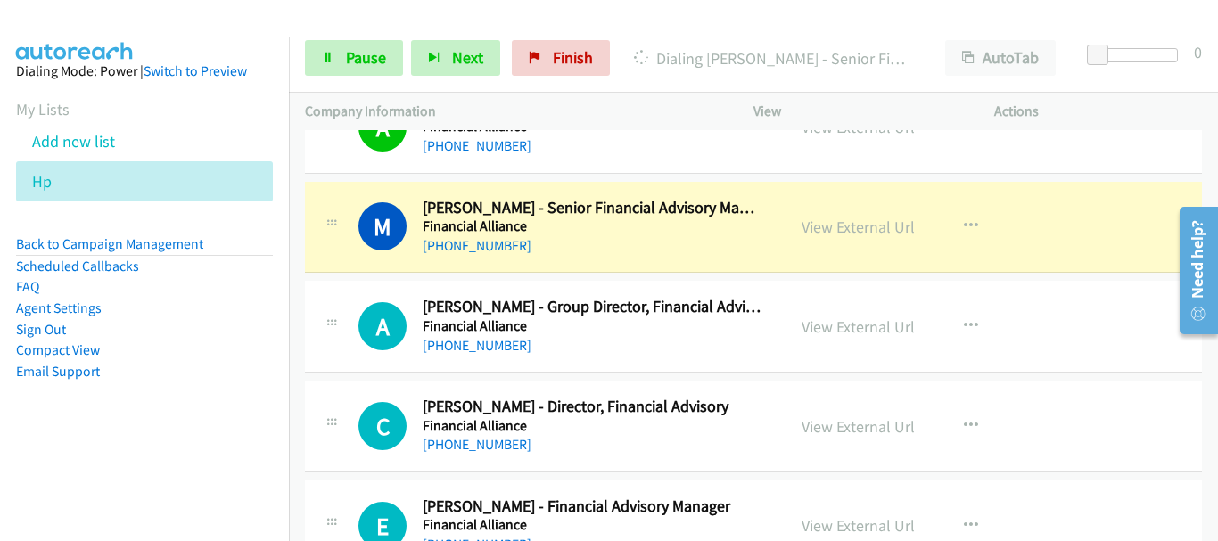
click at [868, 229] on link "View External Url" at bounding box center [857, 227] width 113 height 21
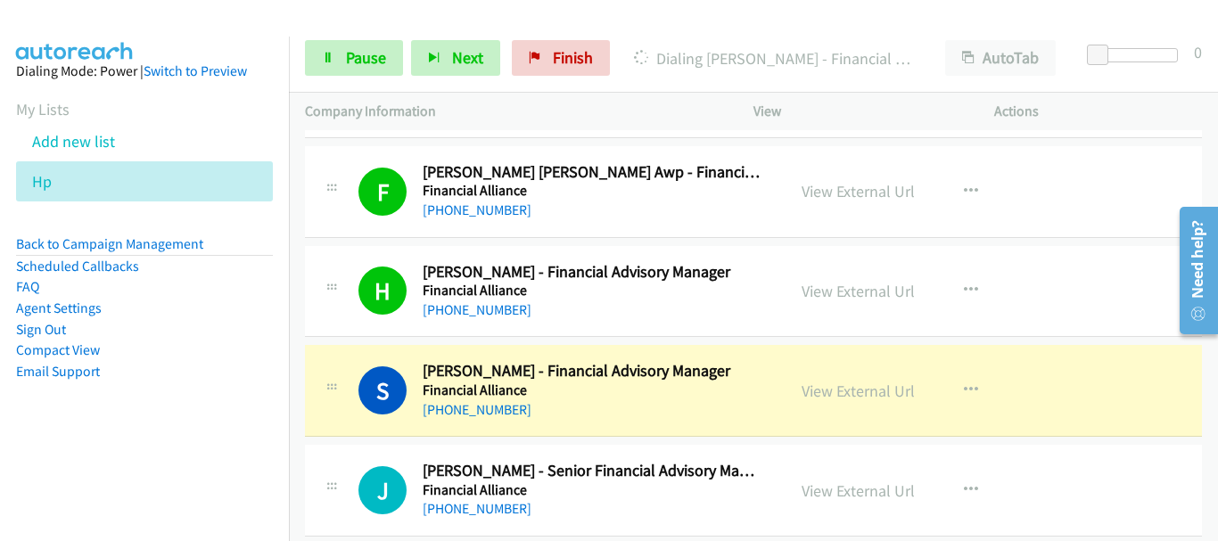
scroll to position [2140, 0]
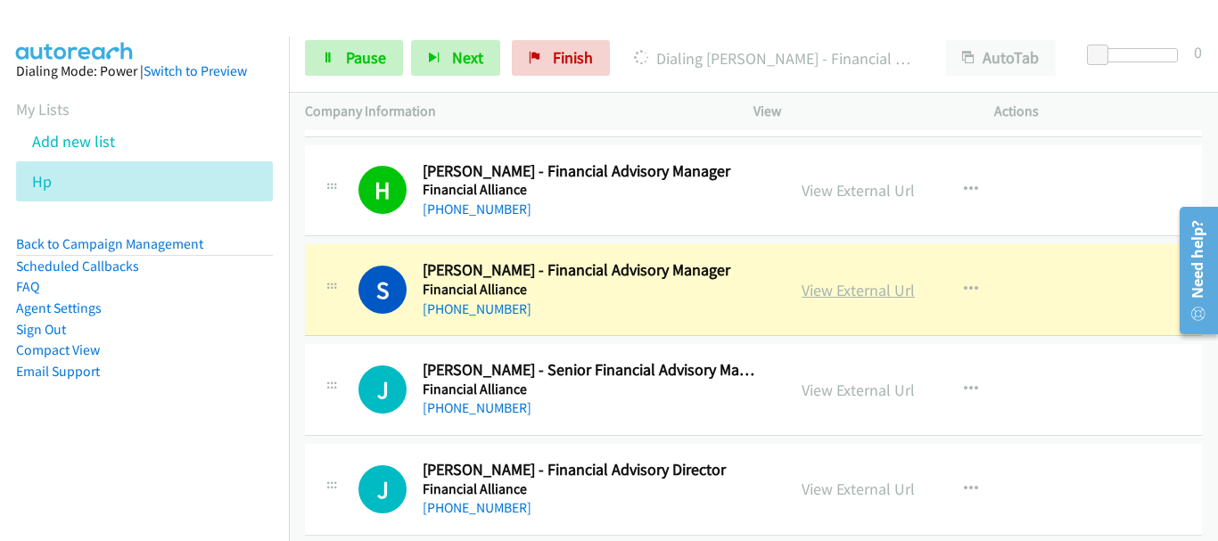
click at [847, 283] on link "View External Url" at bounding box center [857, 290] width 113 height 21
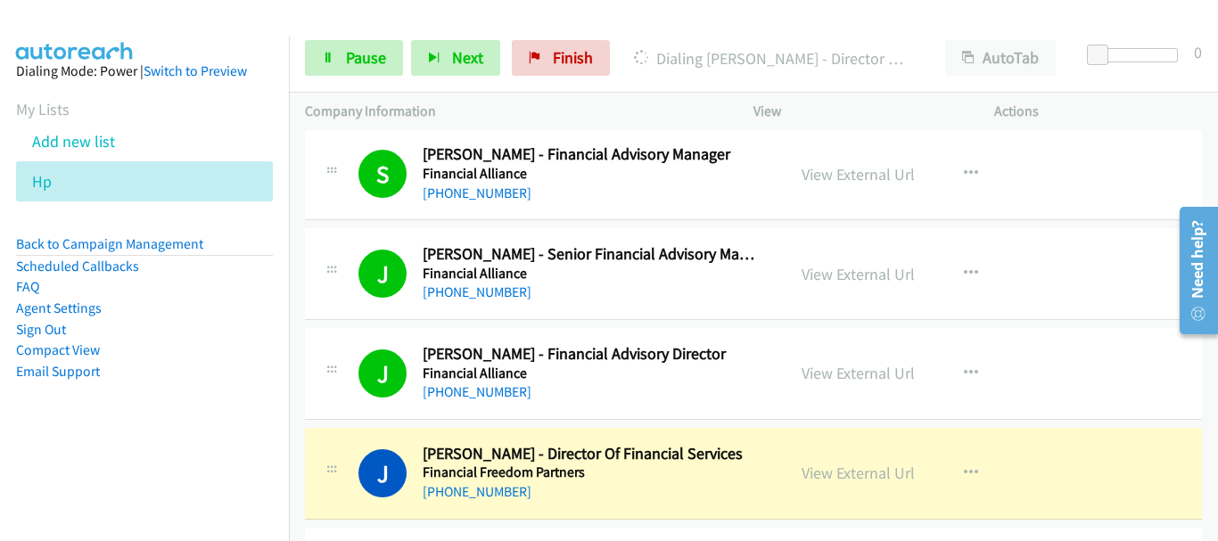
scroll to position [2407, 0]
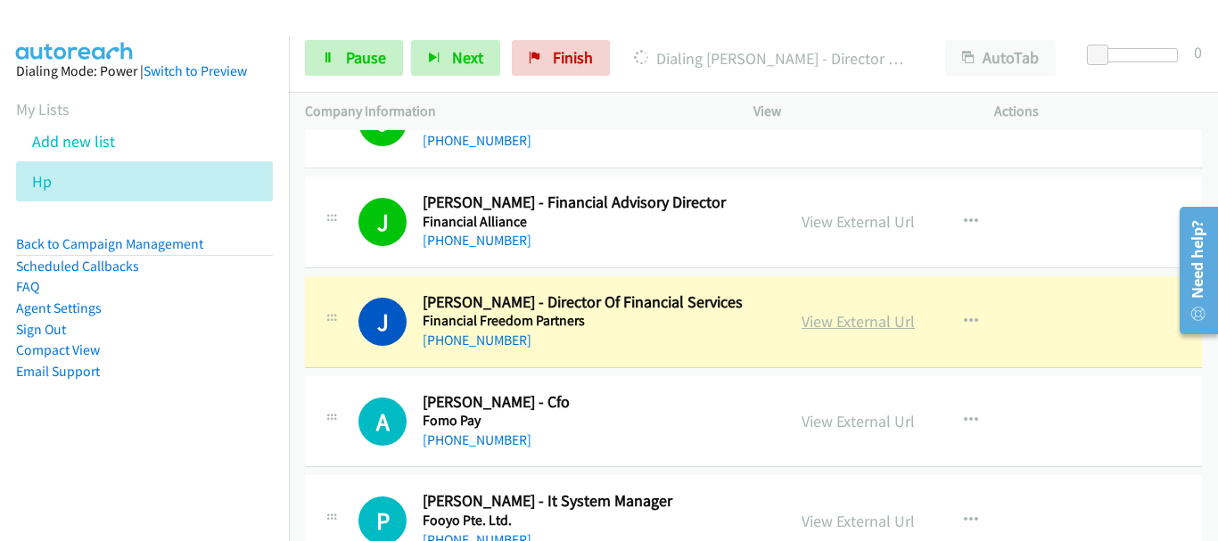
click at [853, 324] on link "View External Url" at bounding box center [857, 321] width 113 height 21
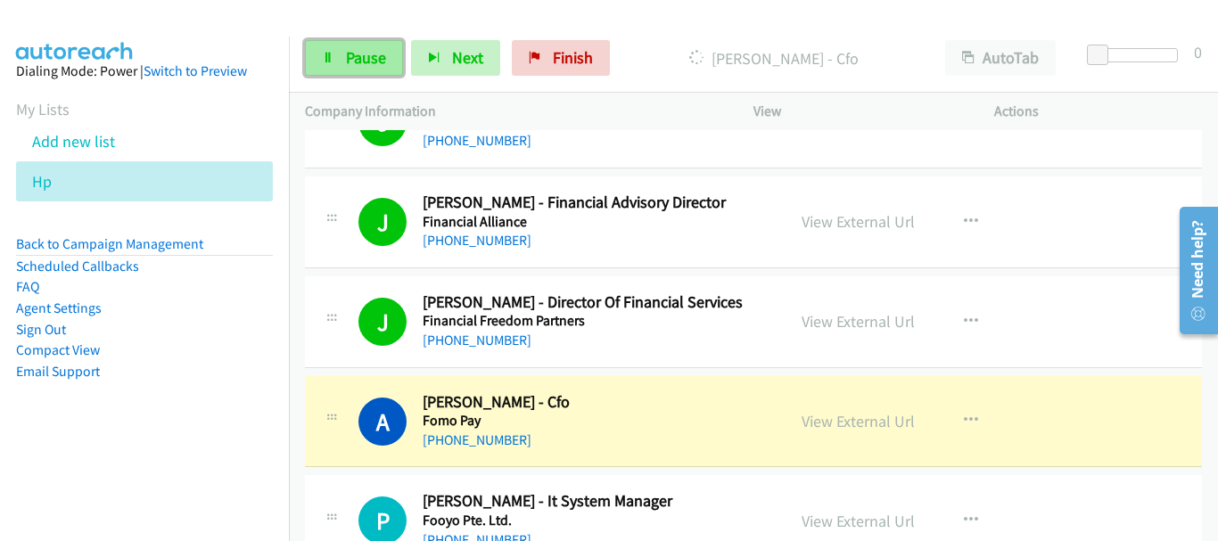
click at [353, 62] on span "Pause" at bounding box center [366, 57] width 40 height 21
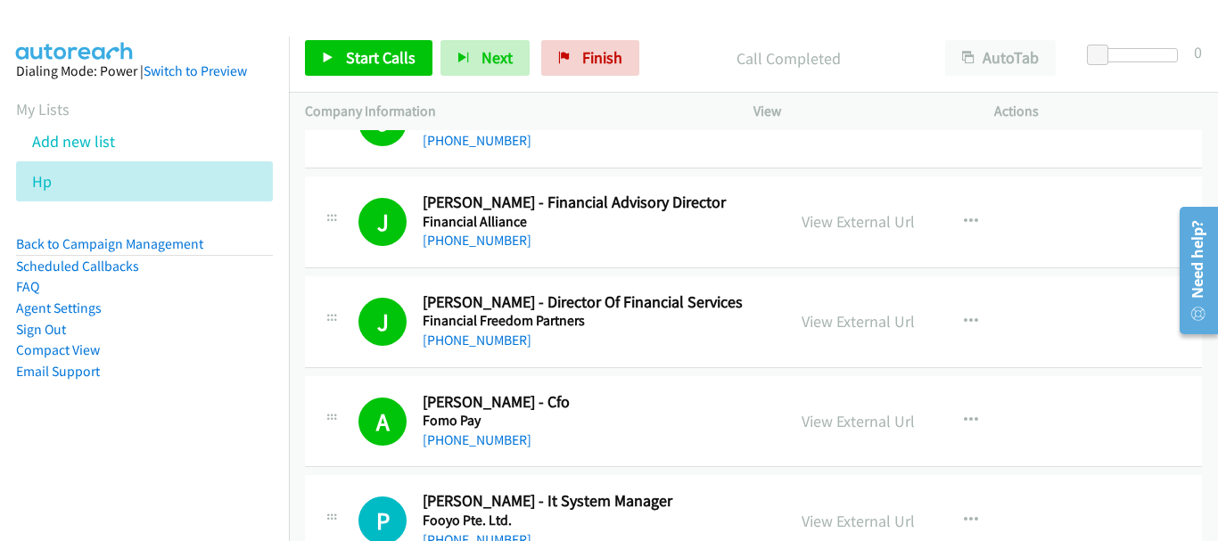
scroll to position [2496, 0]
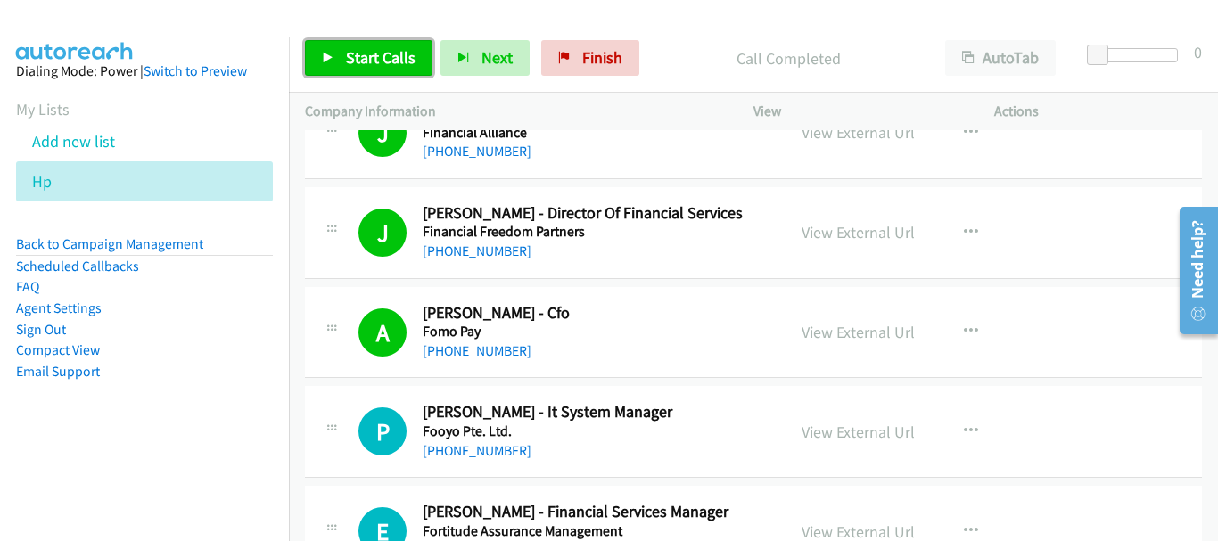
click at [357, 53] on span "Start Calls" at bounding box center [381, 57] width 70 height 21
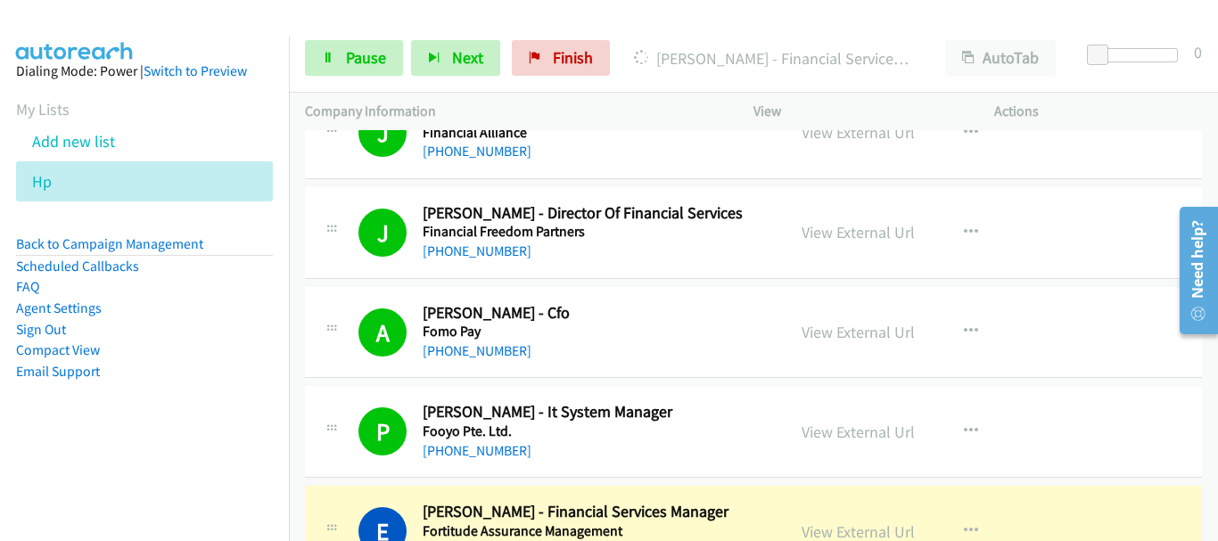
scroll to position [2764, 0]
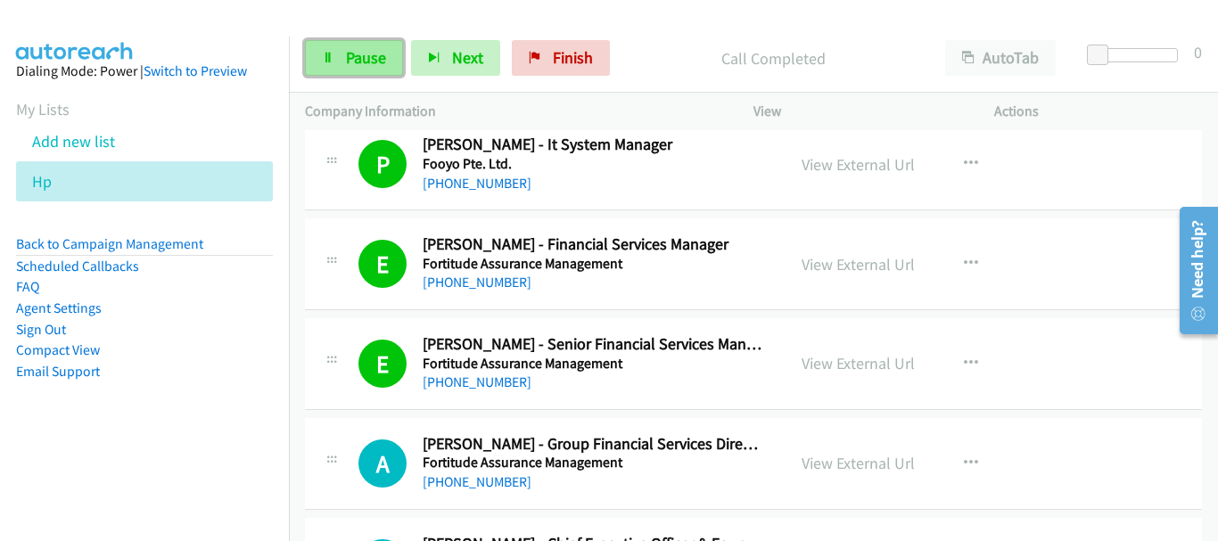
click at [334, 51] on link "Pause" at bounding box center [354, 58] width 98 height 36
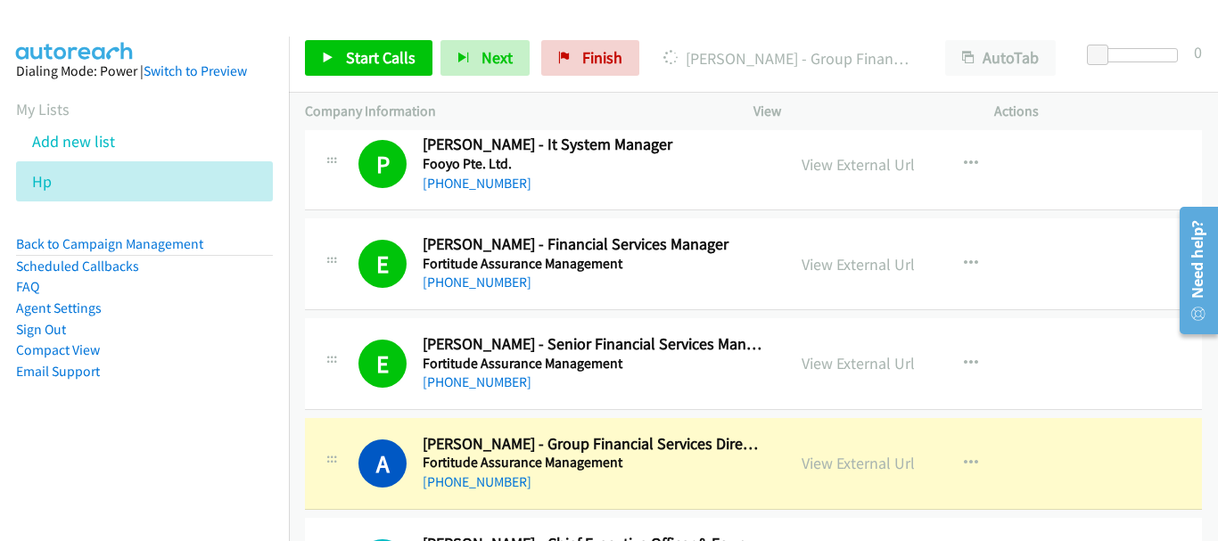
click at [125, 31] on img at bounding box center [75, 31] width 134 height 62
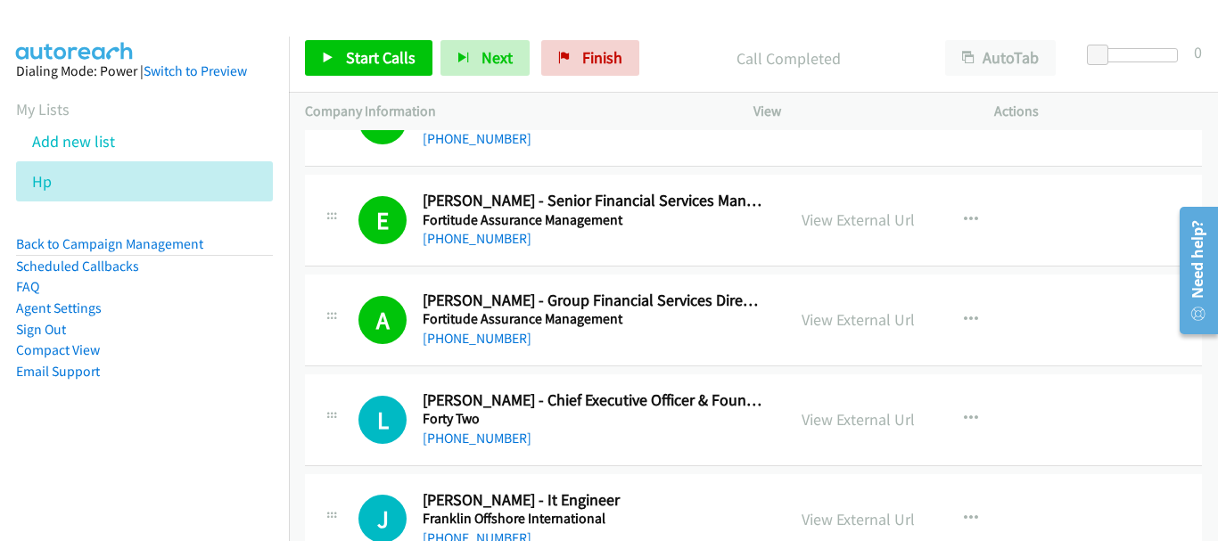
scroll to position [3031, 0]
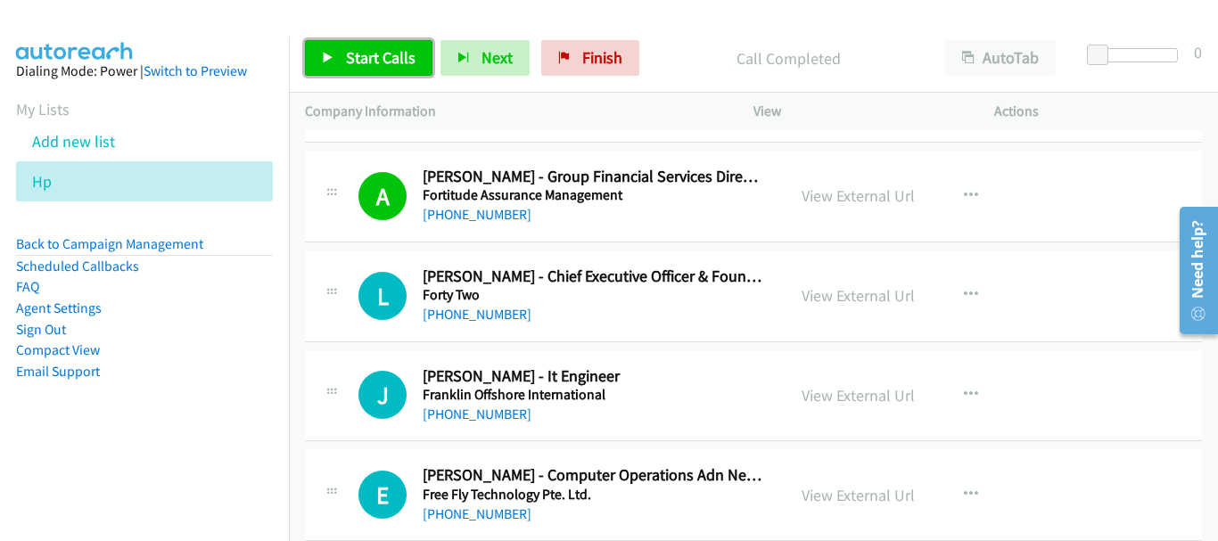
click at [357, 66] on span "Start Calls" at bounding box center [381, 57] width 70 height 21
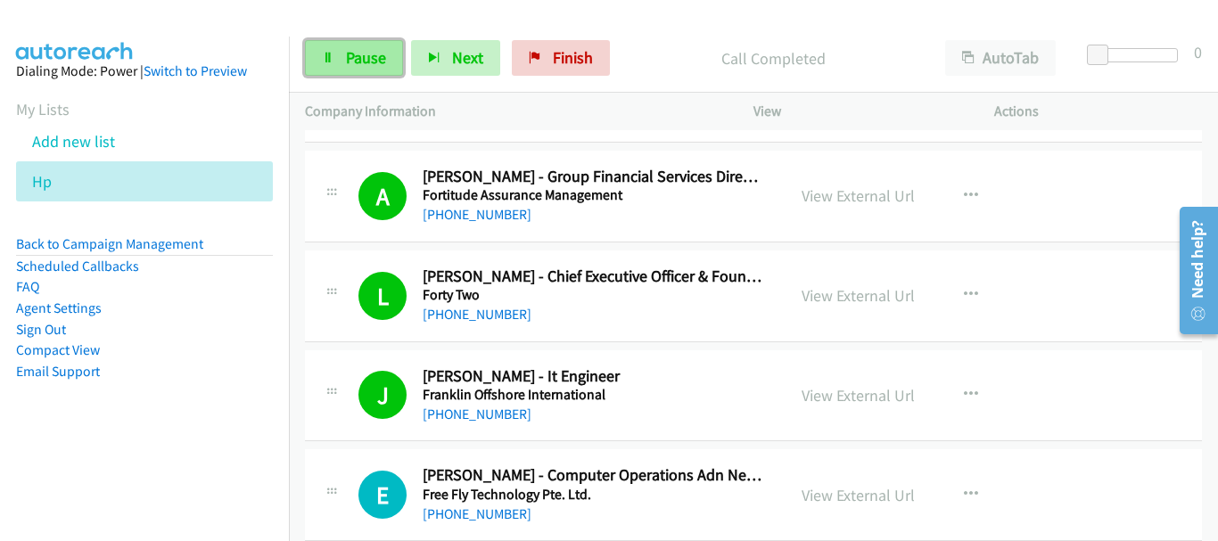
click at [338, 55] on link "Pause" at bounding box center [354, 58] width 98 height 36
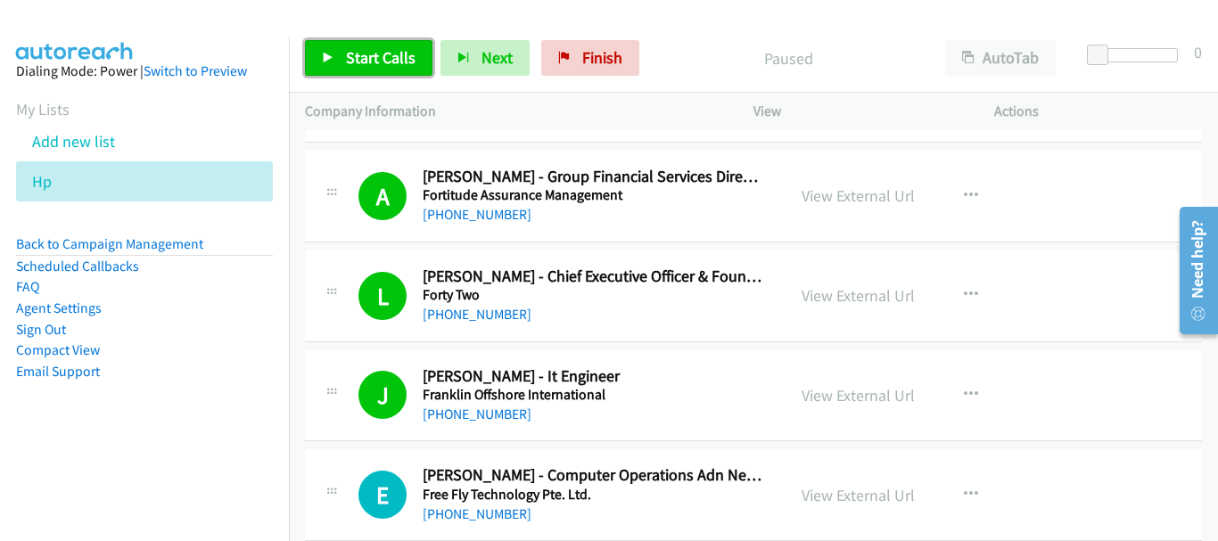
click at [420, 53] on link "Start Calls" at bounding box center [368, 58] width 127 height 36
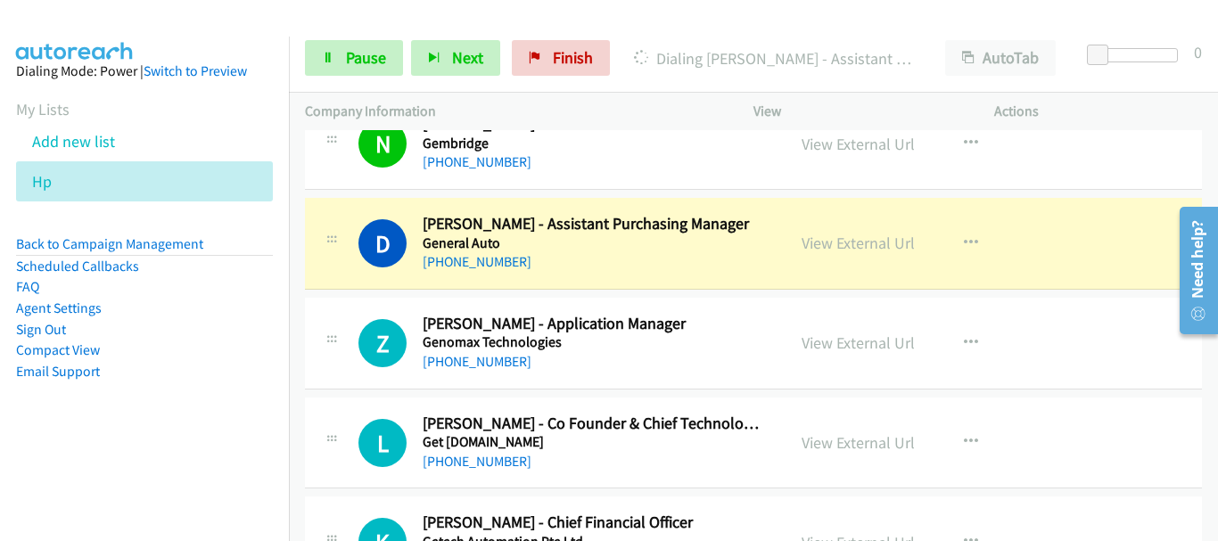
scroll to position [4012, 0]
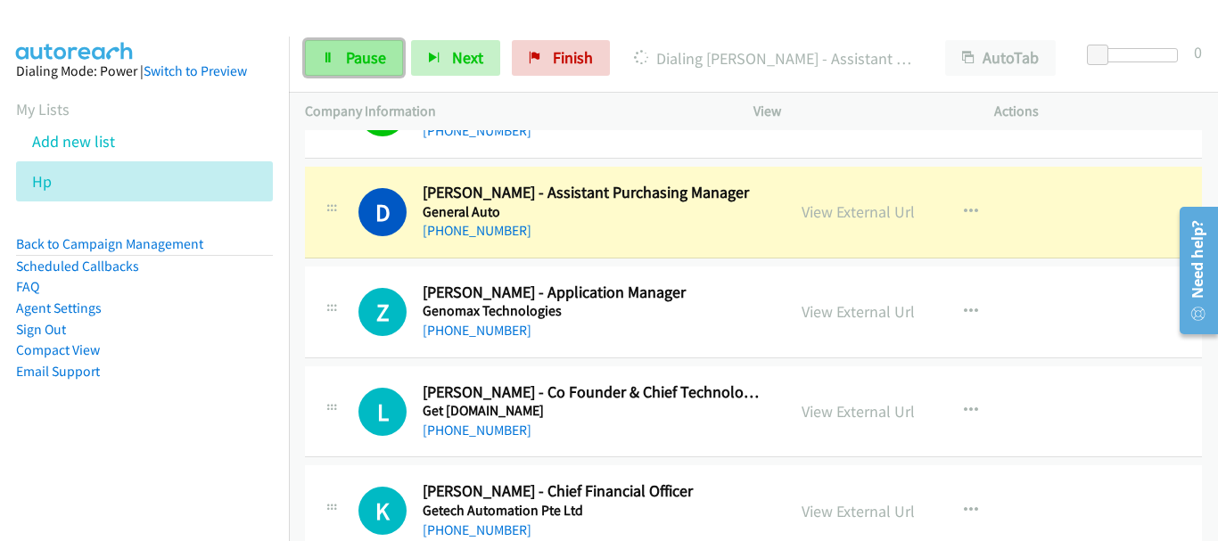
click at [352, 59] on span "Pause" at bounding box center [366, 57] width 40 height 21
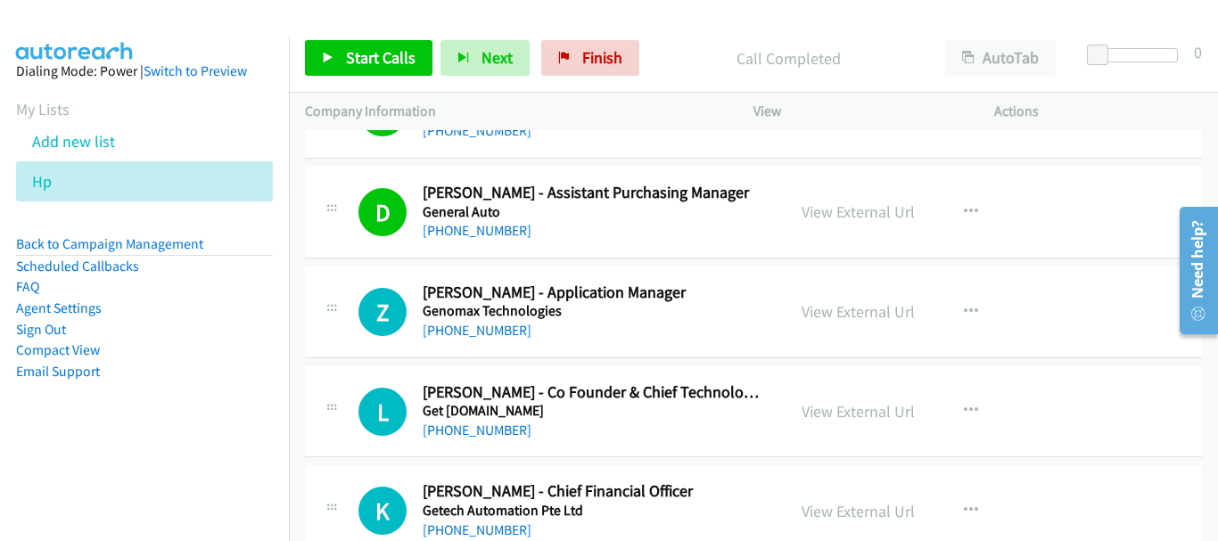
click at [1051, 138] on div "N Callback Scheduled Nick Marrett - Founder & Chief Executive Officer Gembridge…" at bounding box center [753, 113] width 897 height 92
click at [384, 53] on span "Start Calls" at bounding box center [381, 57] width 70 height 21
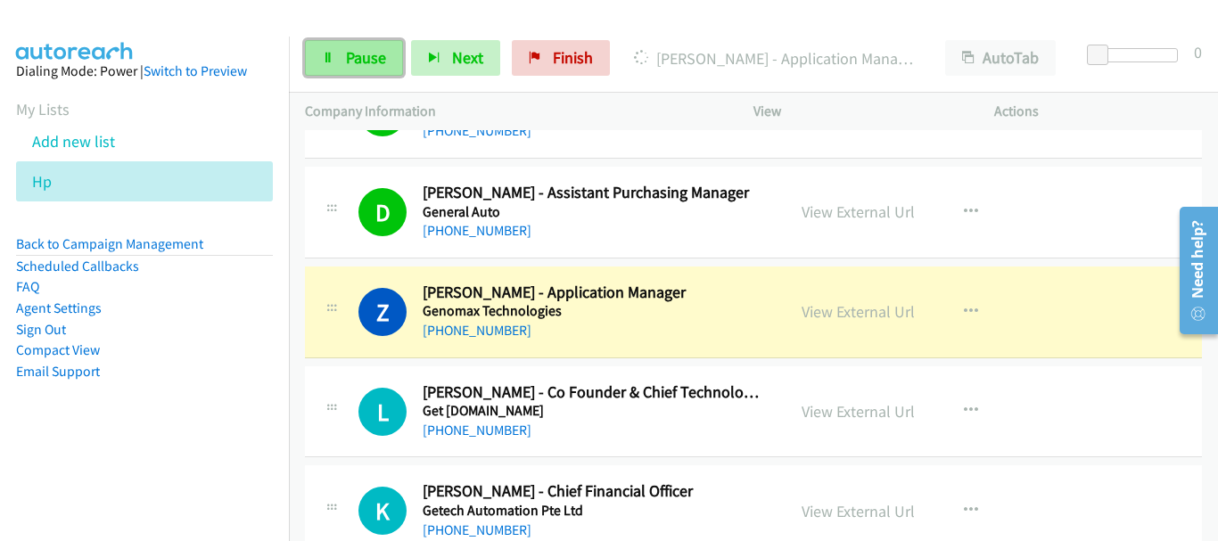
click at [370, 66] on span "Pause" at bounding box center [366, 57] width 40 height 21
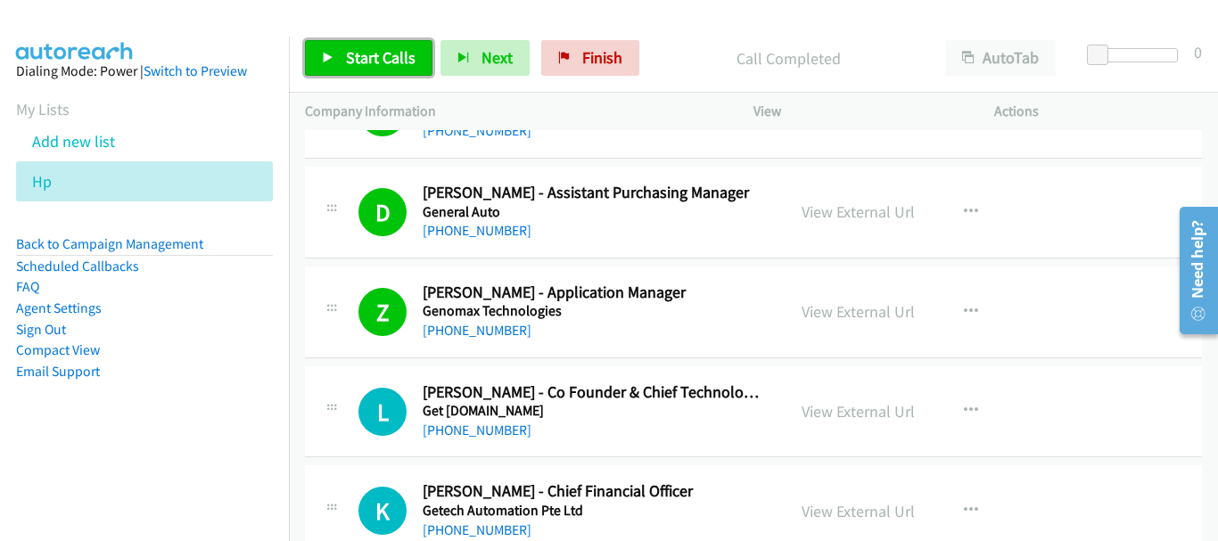
click at [310, 54] on link "Start Calls" at bounding box center [368, 58] width 127 height 36
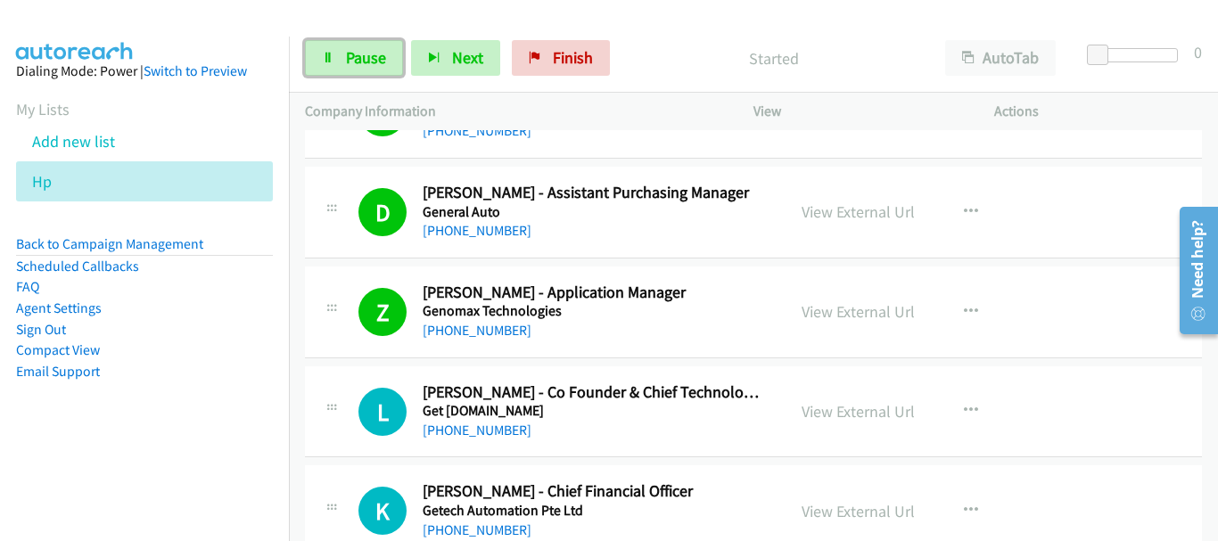
click at [310, 54] on link "Pause" at bounding box center [354, 58] width 98 height 36
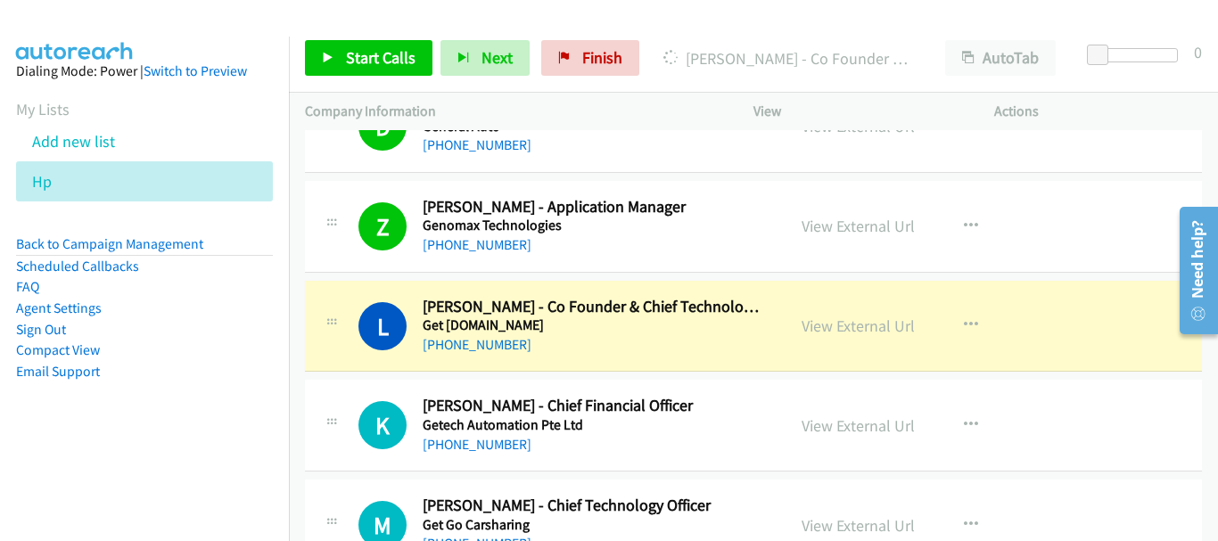
scroll to position [4279, 0]
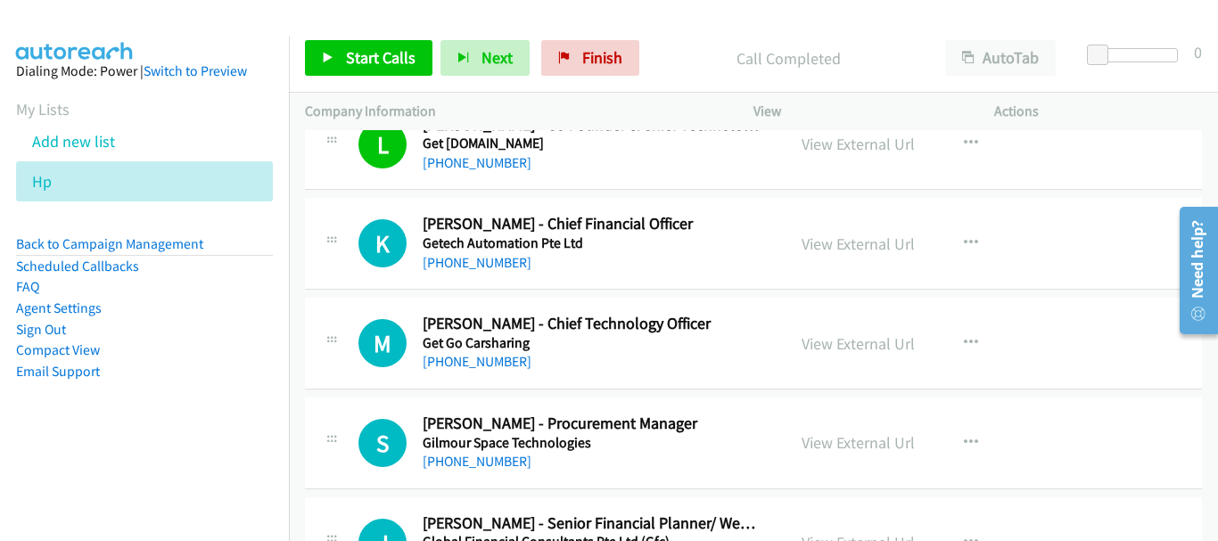
drag, startPoint x: 30, startPoint y: 51, endPoint x: 30, endPoint y: 4, distance: 47.2
click at [30, 51] on aside "Dialing Mode: Power | Switch to Preview My Lists Add new list Hp Back to Campai…" at bounding box center [144, 250] width 289 height 426
click at [358, 58] on span "Start Calls" at bounding box center [381, 57] width 70 height 21
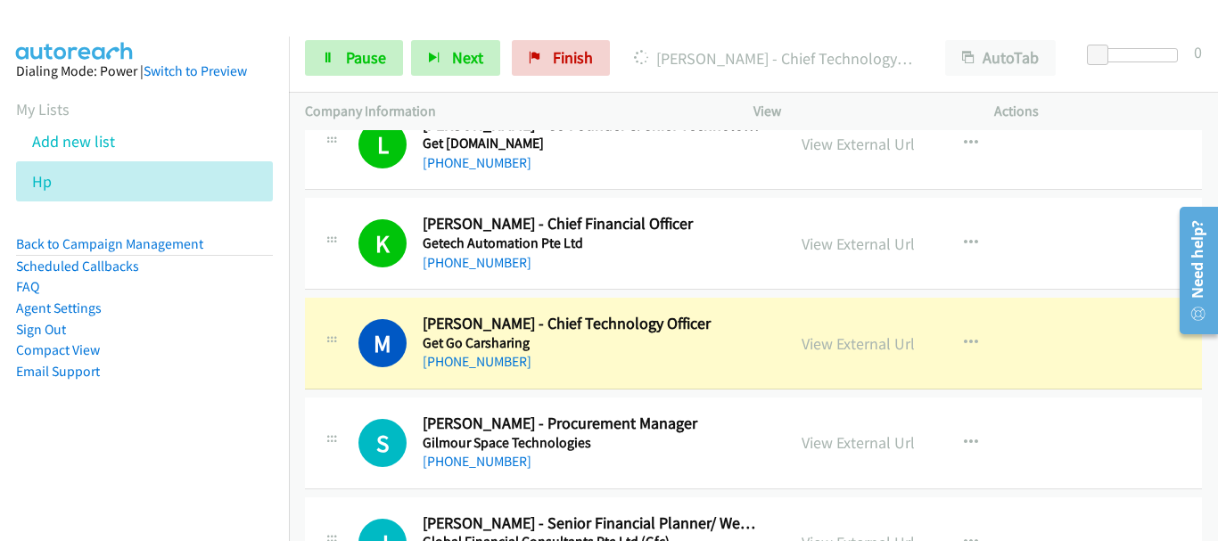
drag, startPoint x: 130, startPoint y: 19, endPoint x: 261, endPoint y: 36, distance: 132.1
click at [130, 19] on img at bounding box center [75, 31] width 134 height 62
click at [364, 54] on span "Pause" at bounding box center [366, 57] width 40 height 21
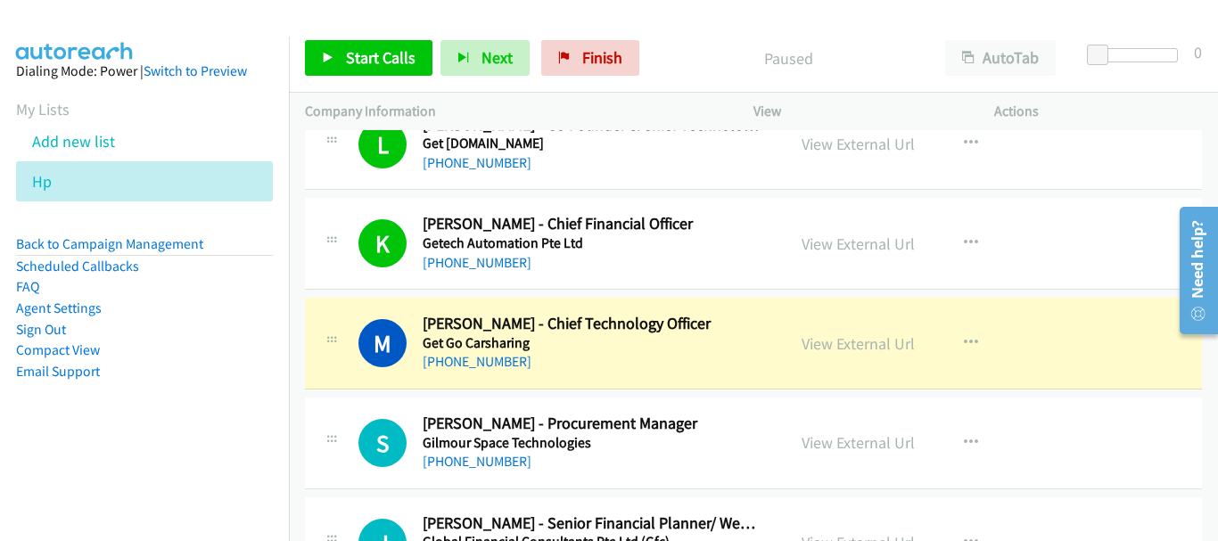
click at [158, 51] on aside "Dialing Mode: Power | Switch to Preview My Lists Add new list Hp Back to Campai…" at bounding box center [144, 250] width 289 height 426
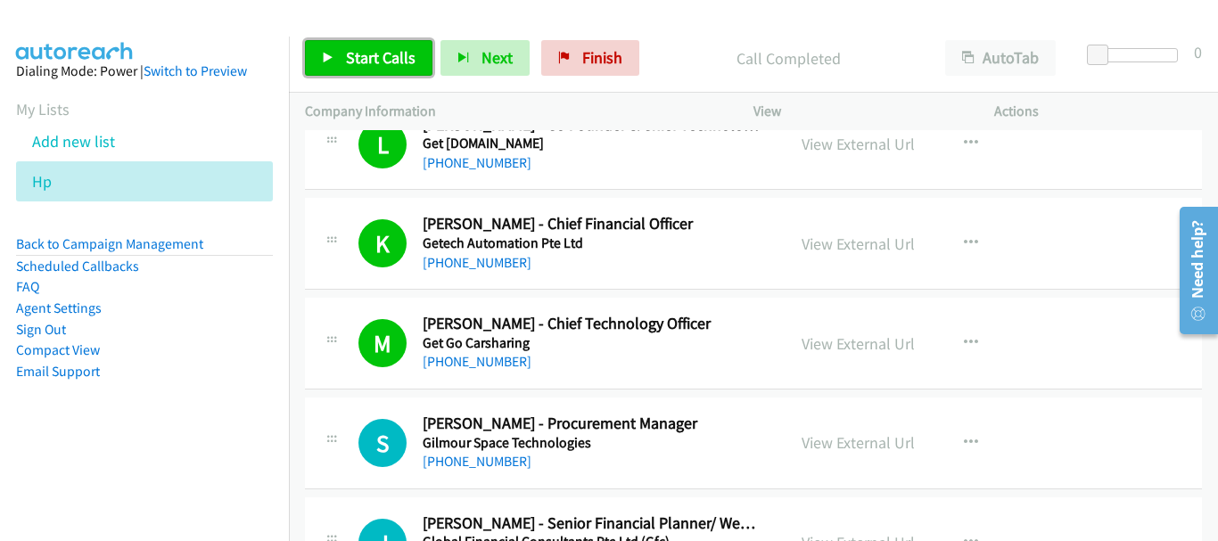
drag, startPoint x: 356, startPoint y: 64, endPoint x: 362, endPoint y: 78, distance: 14.8
click at [356, 64] on span "Start Calls" at bounding box center [381, 57] width 70 height 21
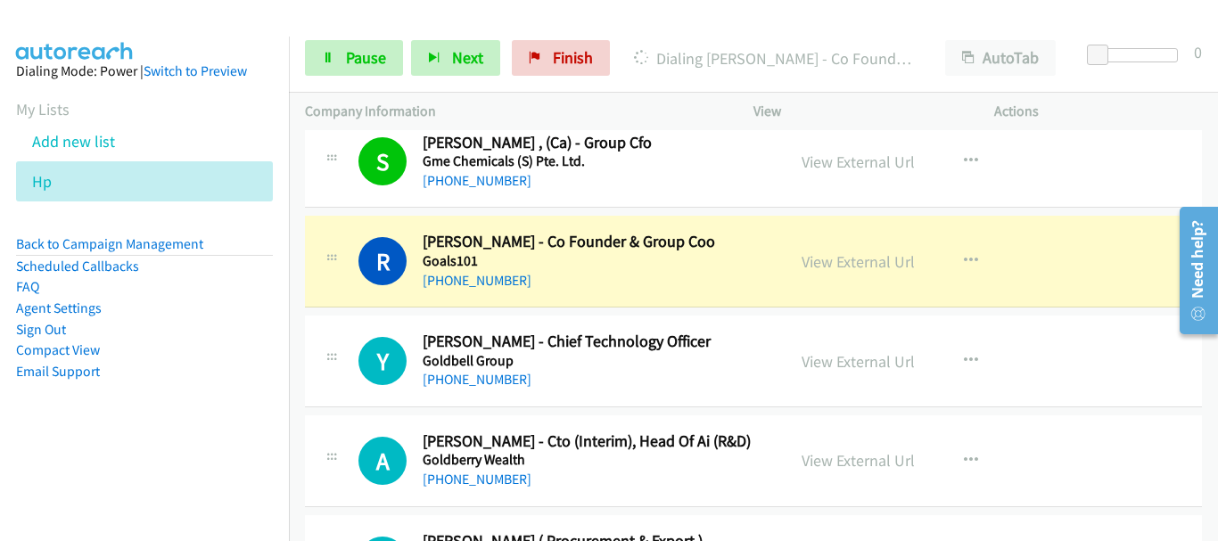
scroll to position [4903, 0]
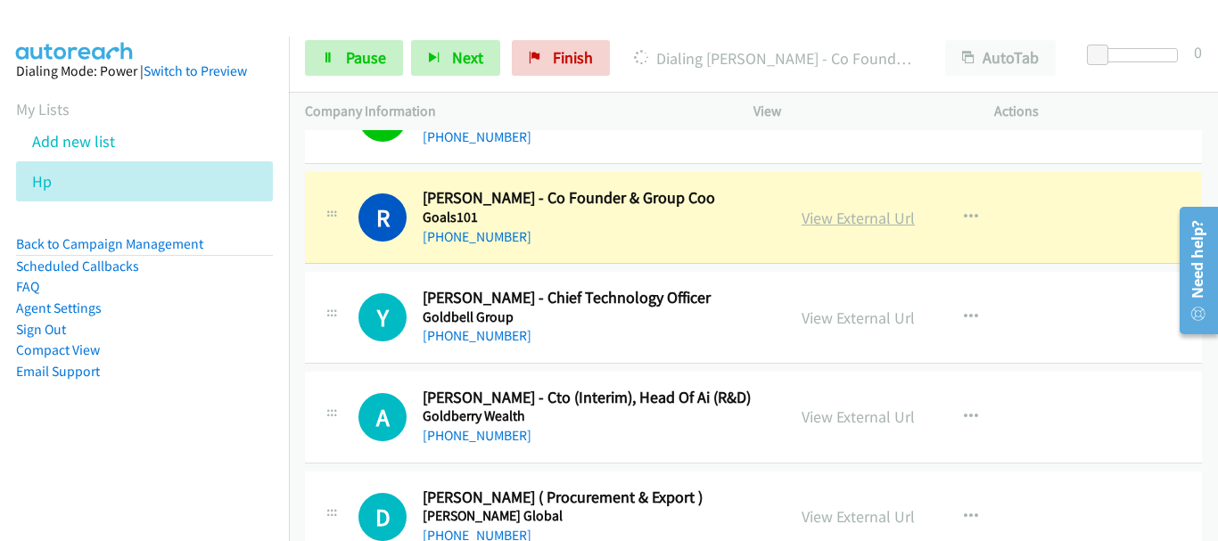
click at [828, 212] on link "View External Url" at bounding box center [857, 218] width 113 height 21
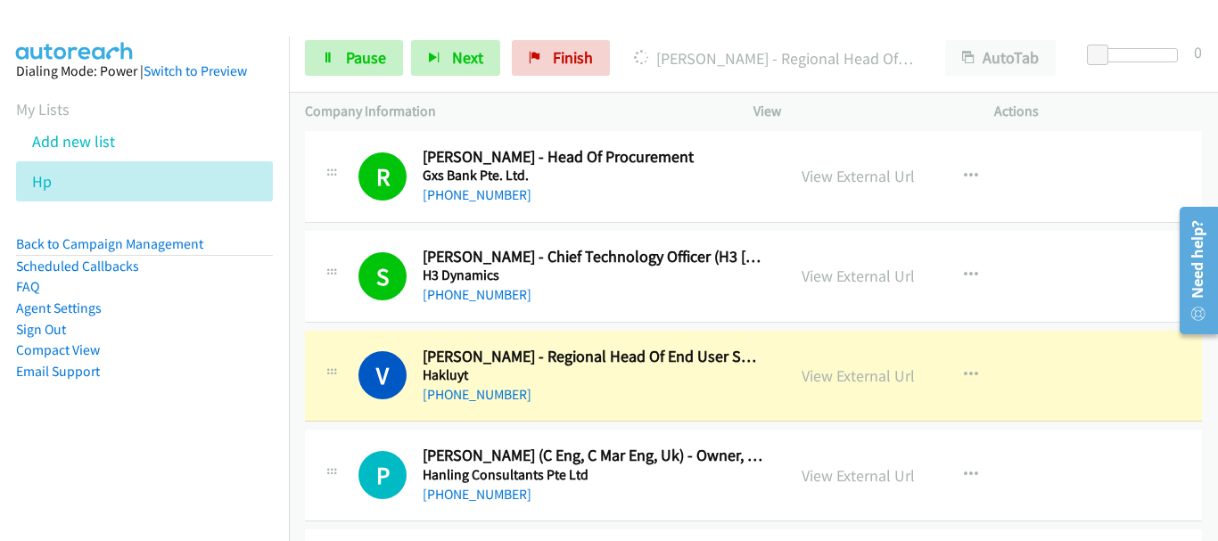
scroll to position [6419, 0]
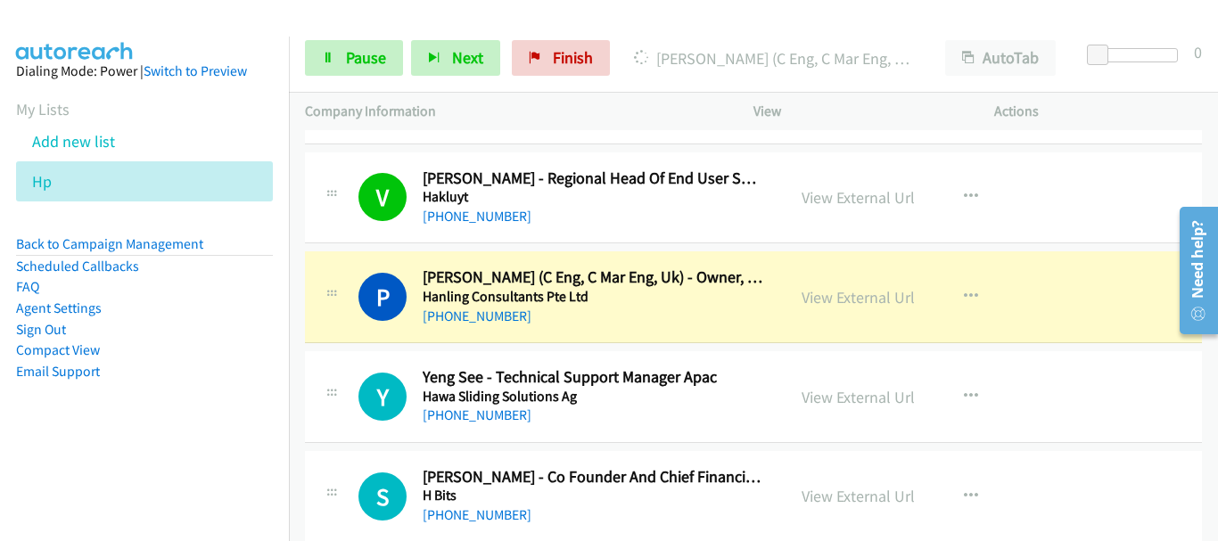
drag, startPoint x: 58, startPoint y: 31, endPoint x: 253, endPoint y: 75, distance: 200.1
click at [58, 31] on img at bounding box center [75, 31] width 134 height 62
click at [1008, 248] on td "P Callback Scheduled Prasanth Nair (C Eng, C Mar Eng, Uk) - Owner, Director Han…" at bounding box center [753, 298] width 929 height 100
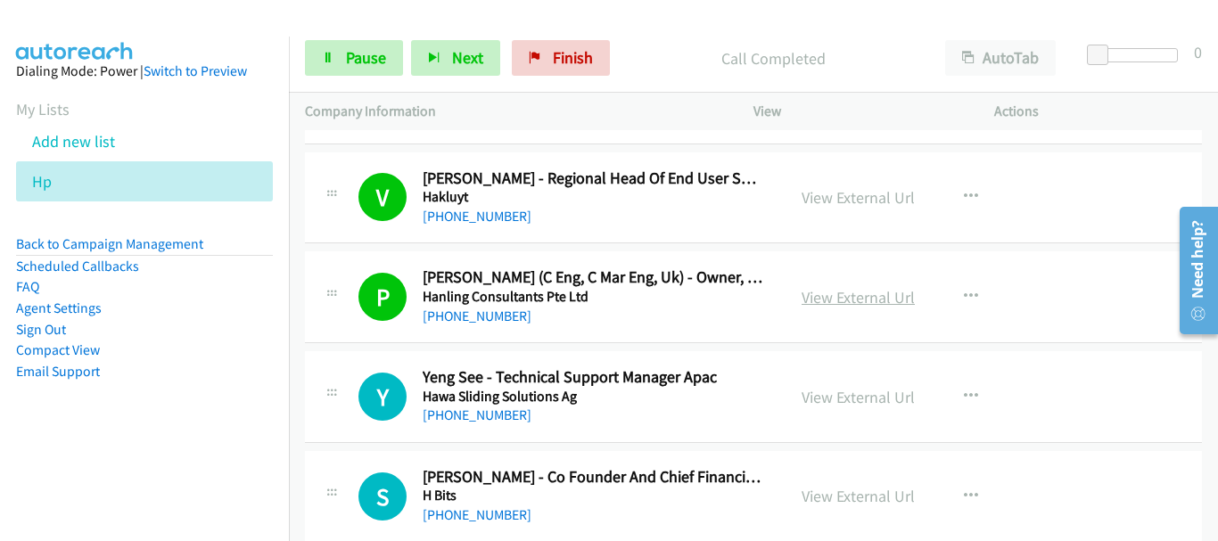
click at [855, 300] on link "View External Url" at bounding box center [857, 297] width 113 height 21
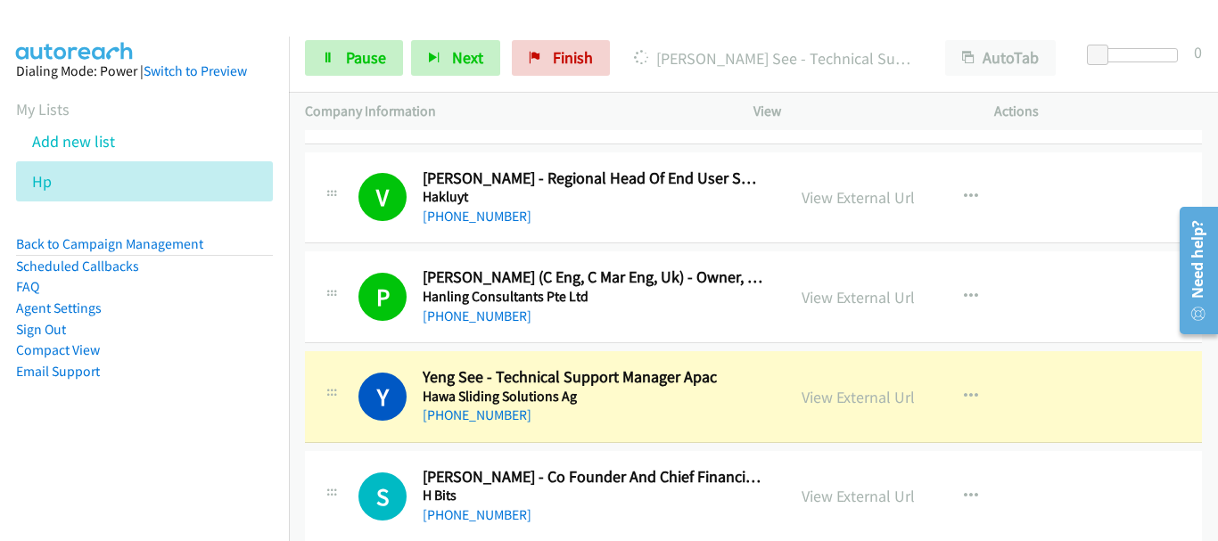
scroll to position [6508, 0]
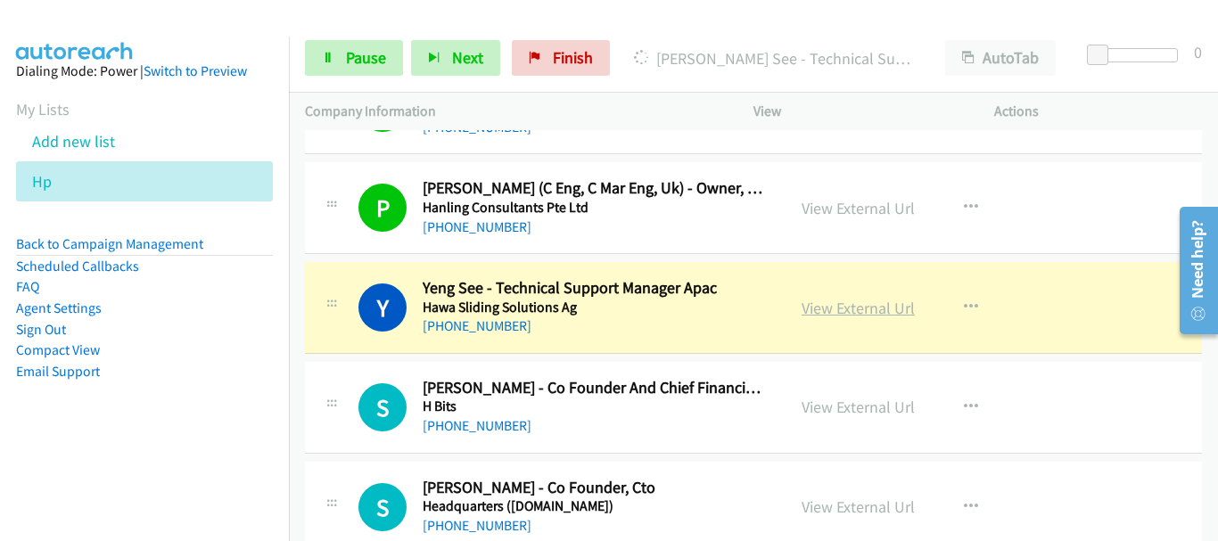
click at [823, 308] on link "View External Url" at bounding box center [857, 308] width 113 height 21
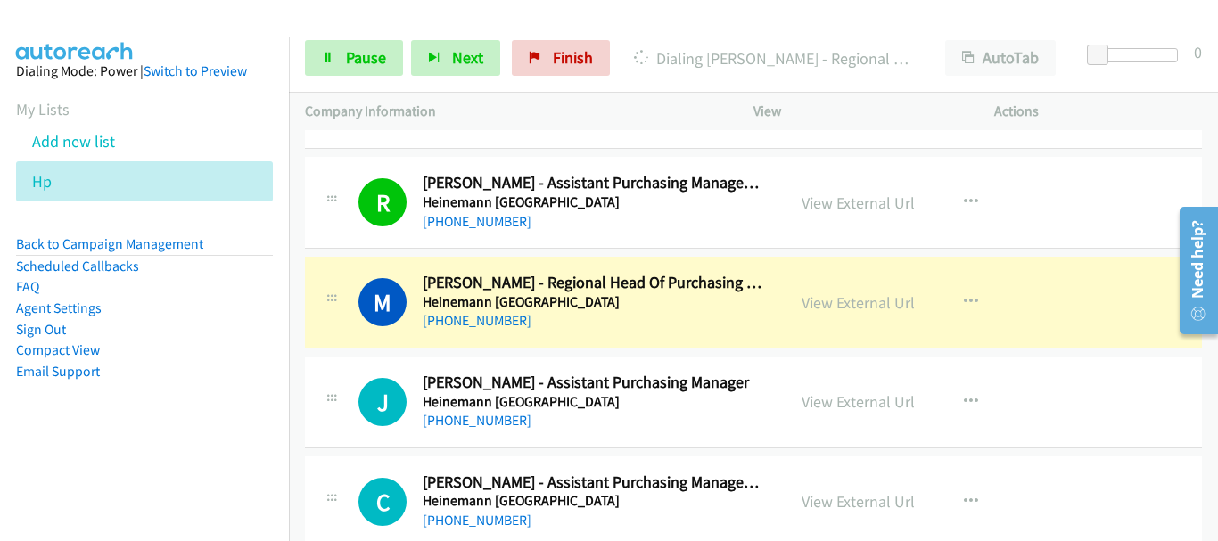
scroll to position [7043, 0]
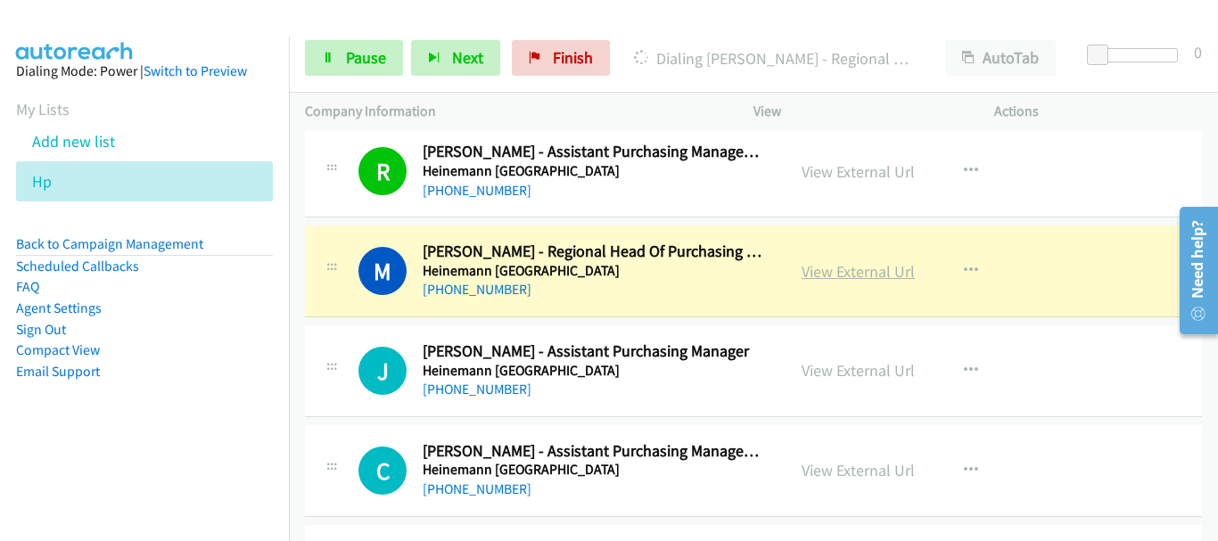
click at [837, 273] on link "View External Url" at bounding box center [857, 271] width 113 height 21
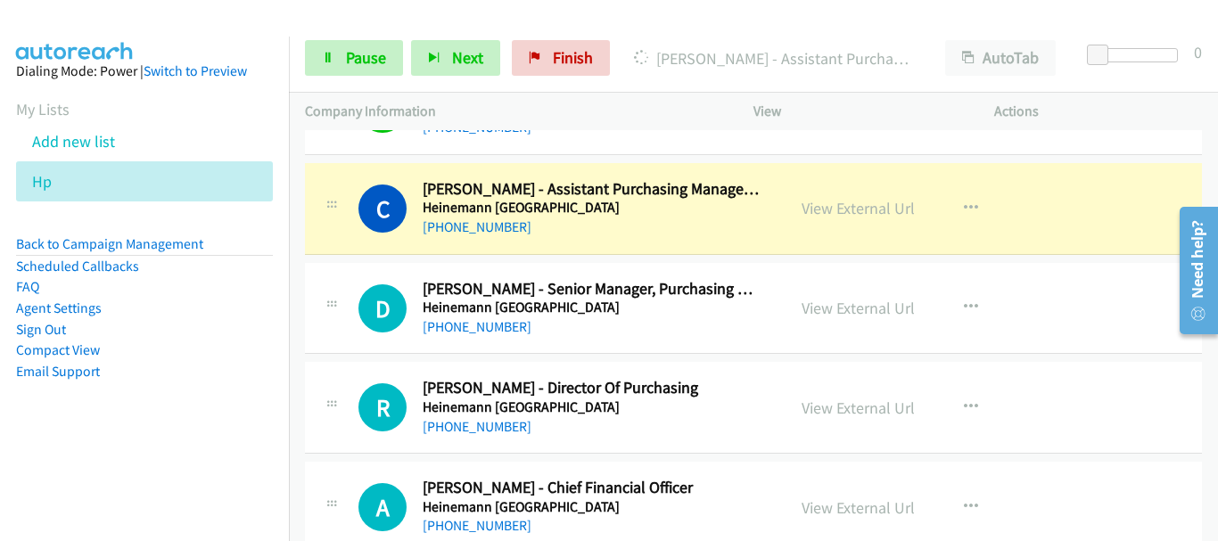
scroll to position [7310, 0]
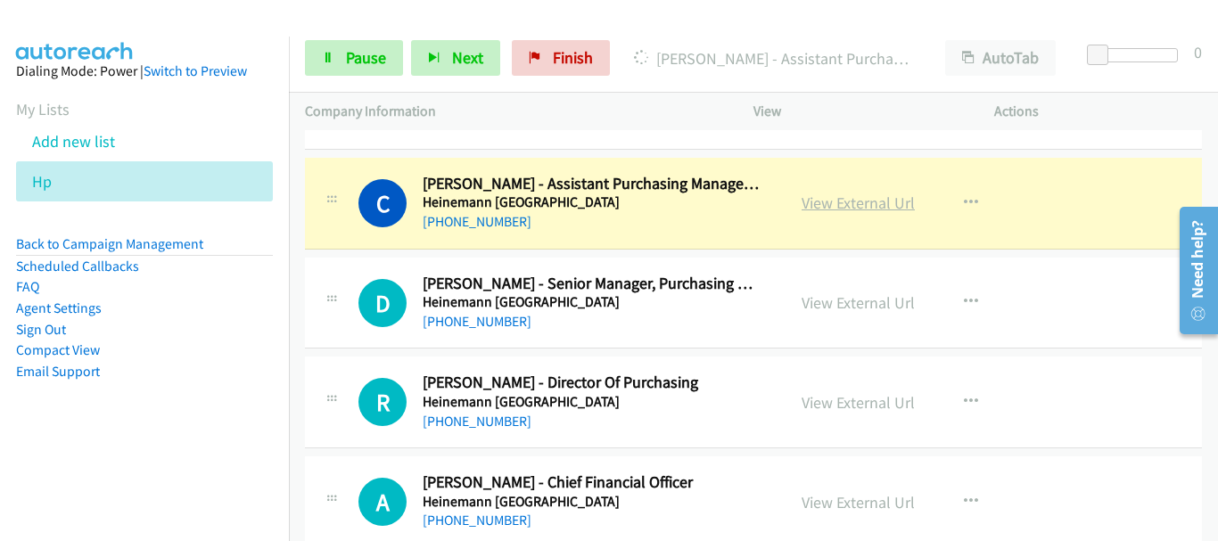
click at [858, 204] on link "View External Url" at bounding box center [857, 203] width 113 height 21
click at [336, 62] on link "Pause" at bounding box center [354, 58] width 98 height 36
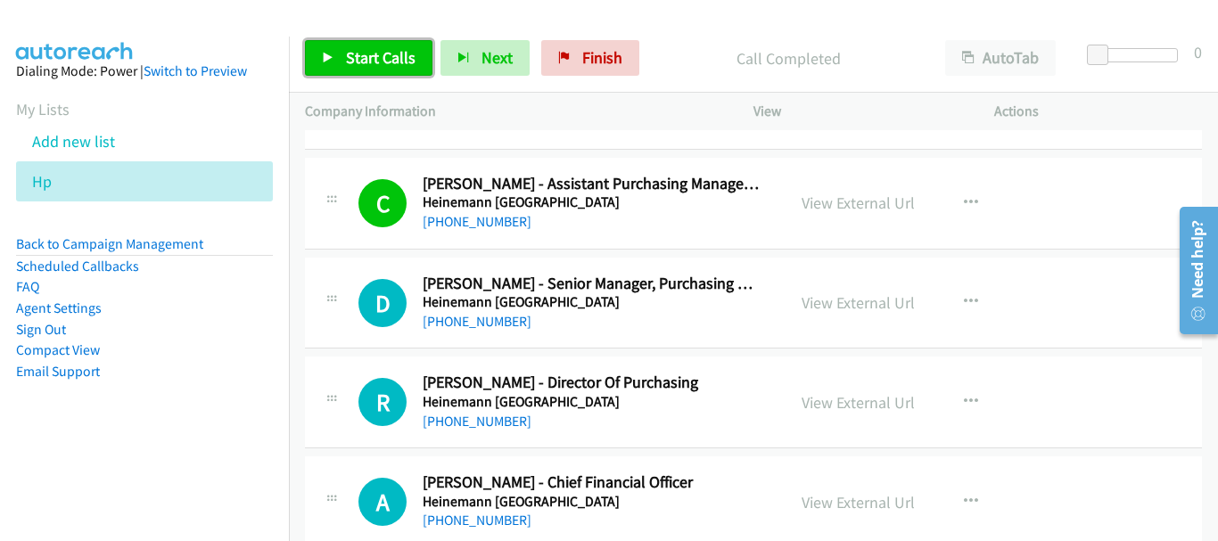
click at [358, 47] on span "Start Calls" at bounding box center [381, 57] width 70 height 21
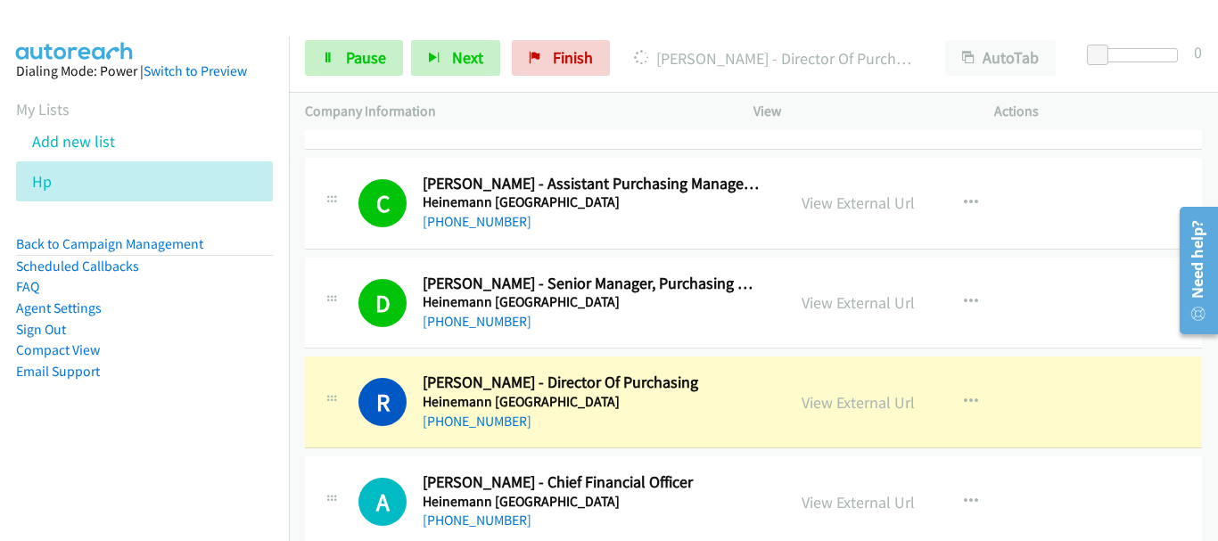
click at [1149, 156] on td "C Callback Scheduled Cristyne Hung - Assistant Purchasing Manager Accessories (…" at bounding box center [753, 203] width 929 height 100
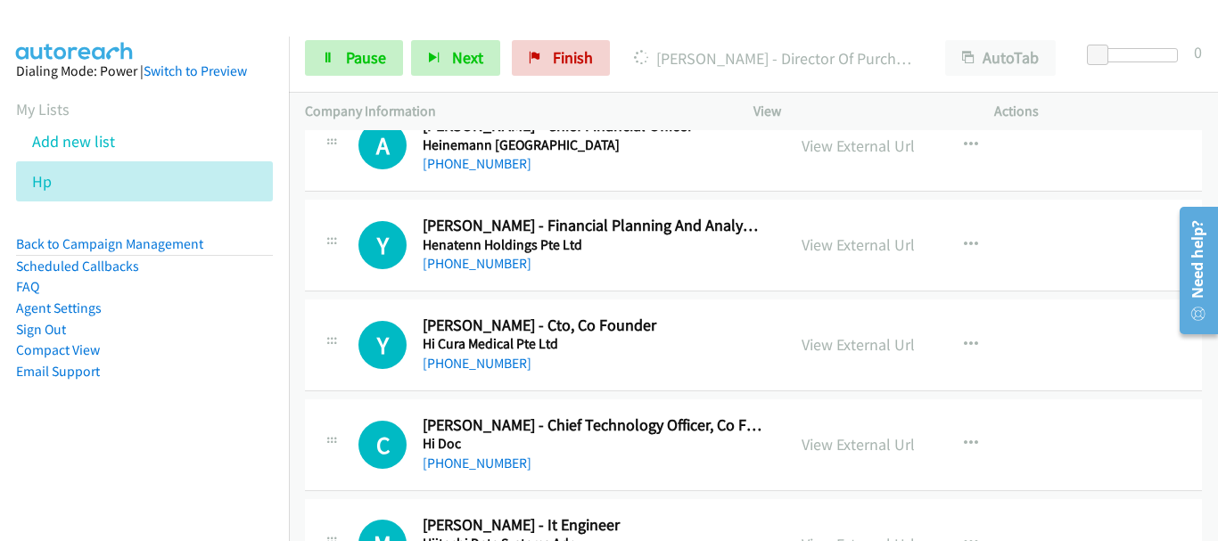
scroll to position [7488, 0]
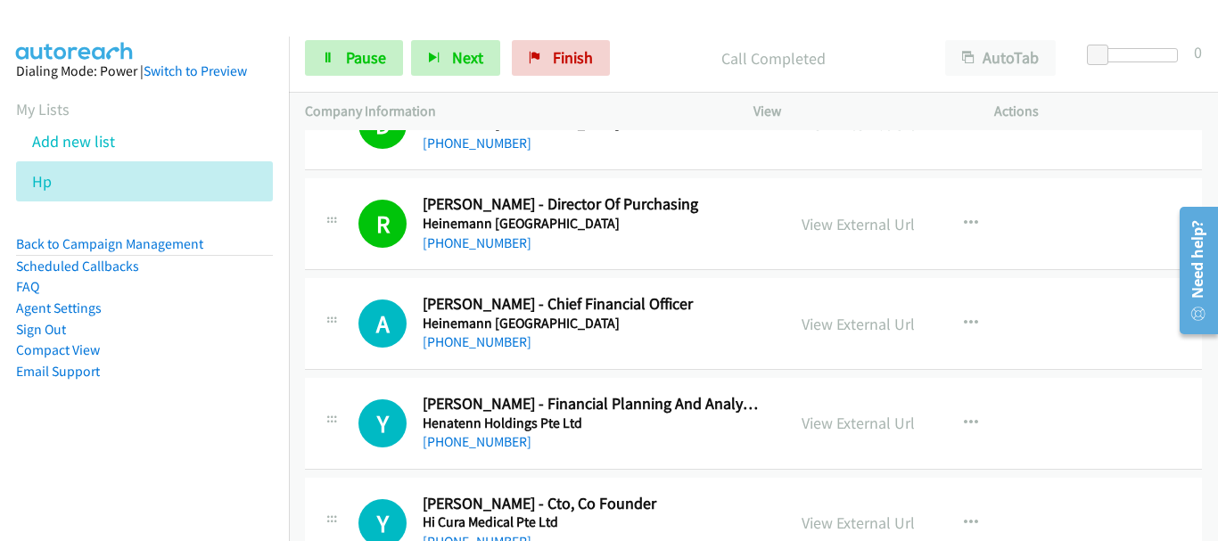
click at [1125, 34] on div "Start Calls Pause Next Finish Call Completed AutoTab AutoTab 0" at bounding box center [753, 58] width 929 height 69
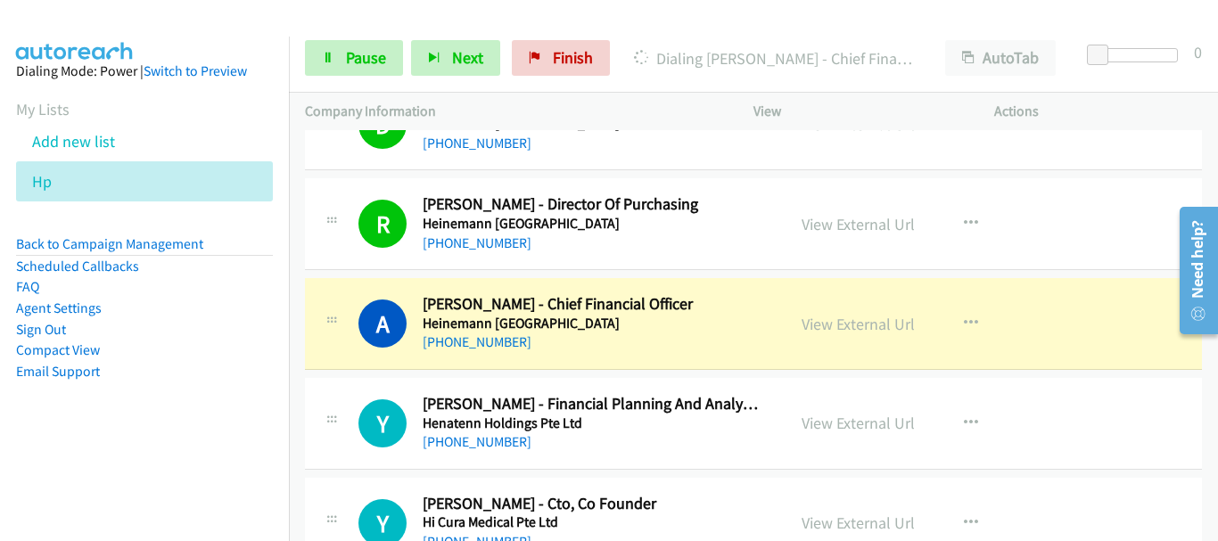
drag, startPoint x: 1046, startPoint y: 138, endPoint x: 866, endPoint y: 143, distance: 180.1
click at [1046, 138] on div "D Callback Scheduled Donna Turner - Senior Manager, Purchasing Watches, Jewelle…" at bounding box center [753, 125] width 897 height 92
click at [52, 20] on img at bounding box center [75, 31] width 134 height 62
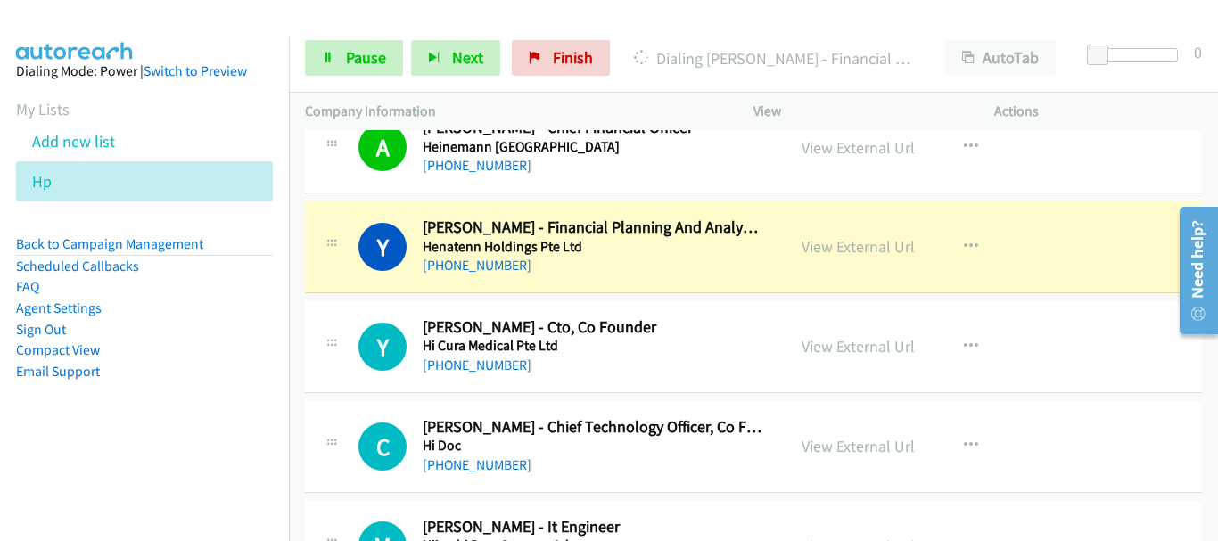
scroll to position [7667, 0]
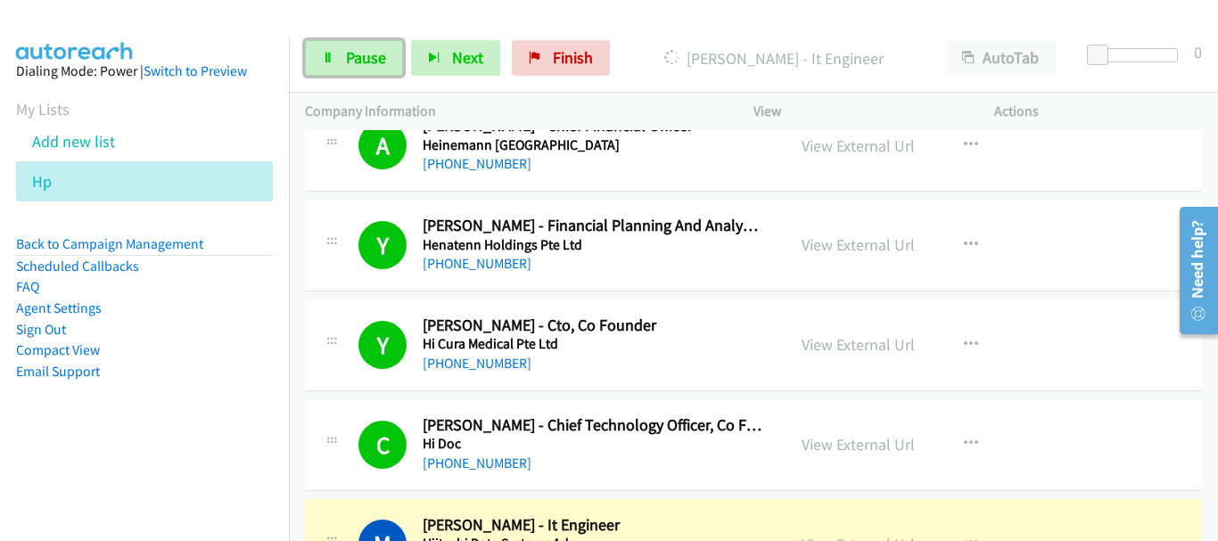
click at [346, 60] on span "Pause" at bounding box center [366, 57] width 40 height 21
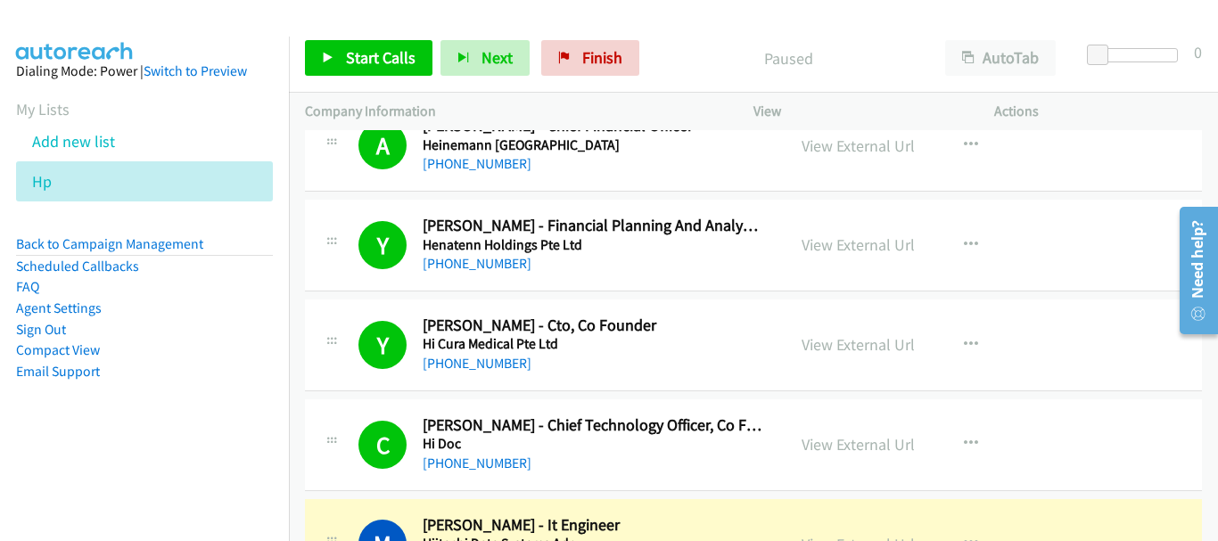
click at [64, 184] on icon at bounding box center [61, 183] width 12 height 12
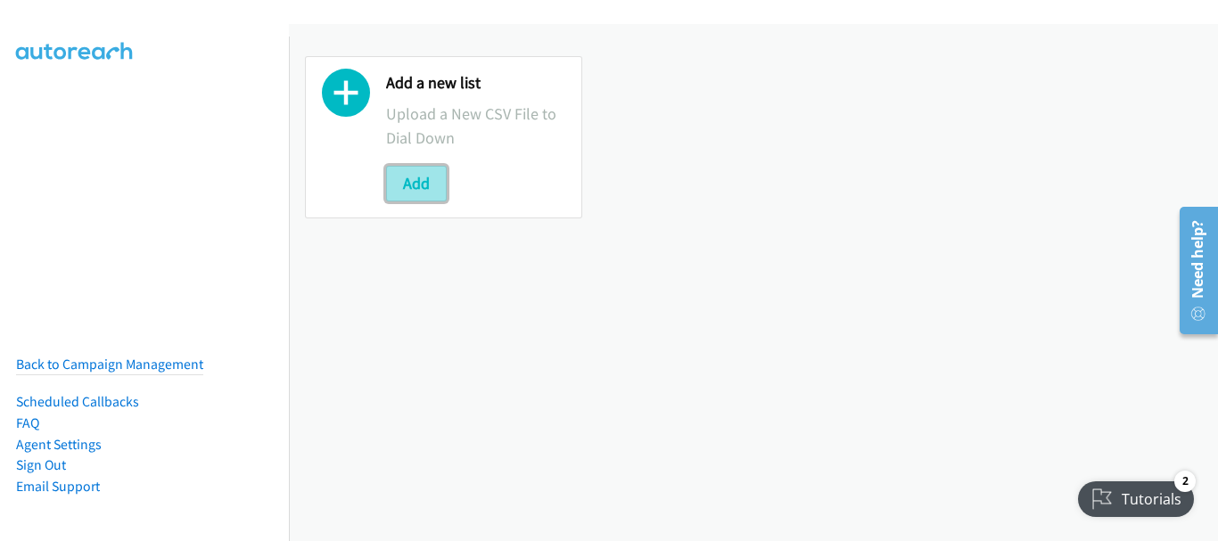
click at [393, 184] on button "Add" at bounding box center [416, 184] width 61 height 36
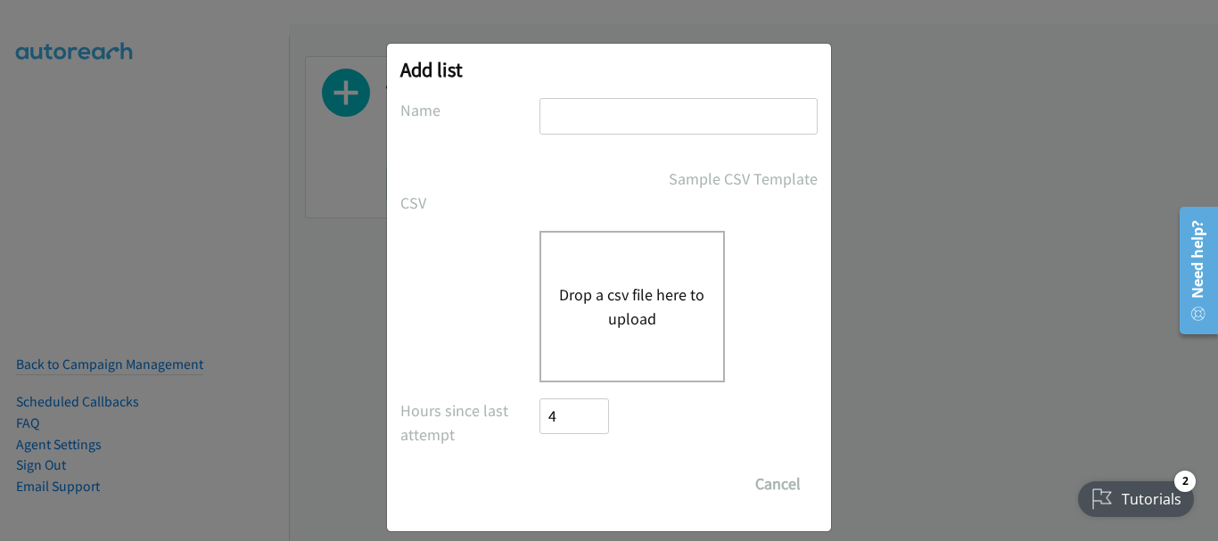
click at [1076, 142] on div "Add list No phone fields were returned for that Report or List View Please uplo…" at bounding box center [609, 278] width 1218 height 525
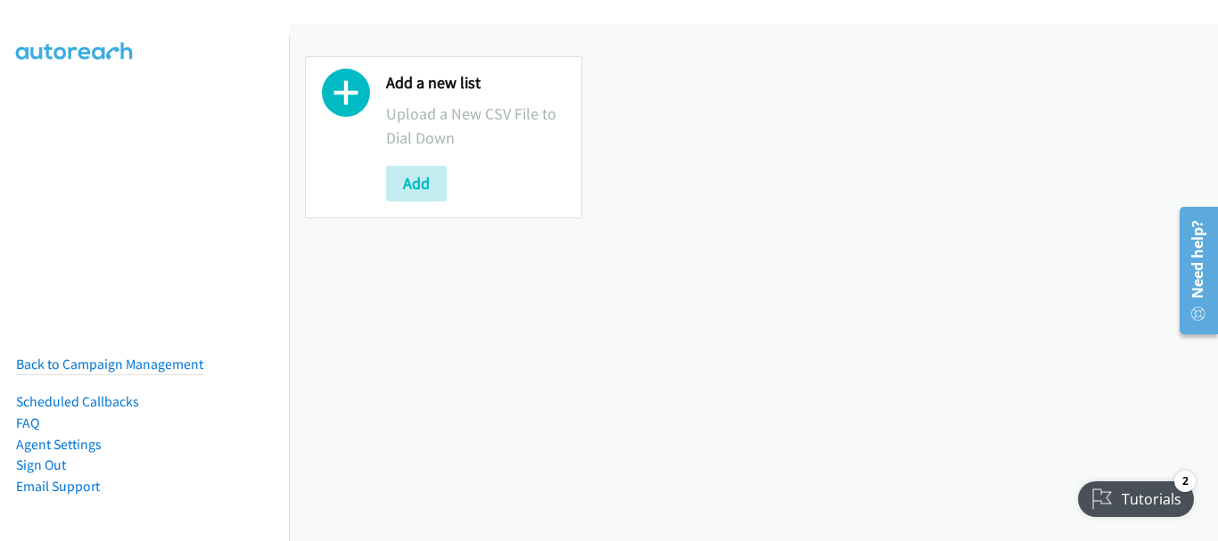
drag, startPoint x: 1140, startPoint y: 146, endPoint x: 464, endPoint y: 14, distance: 688.5
click at [1136, 146] on div "Add a new list Upload a New CSV File to Dial Down Add" at bounding box center [753, 137] width 929 height 194
click at [20, 23] on img at bounding box center [75, 31] width 134 height 62
click at [418, 180] on button "Add" at bounding box center [416, 184] width 61 height 36
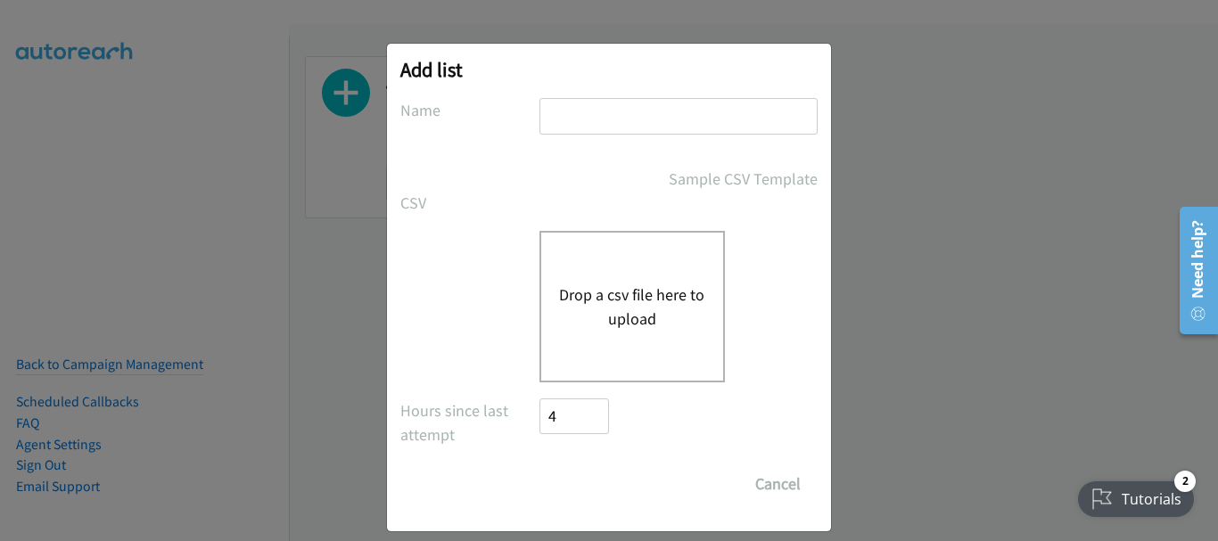
click at [549, 94] on div "Add list No phone fields were returned for that Report or List View Please uplo…" at bounding box center [609, 288] width 444 height 488
click at [553, 111] on input "text" at bounding box center [678, 116] width 278 height 37
type input "sap"
click at [559, 308] on button "Drop a csv file here to upload" at bounding box center [632, 307] width 146 height 48
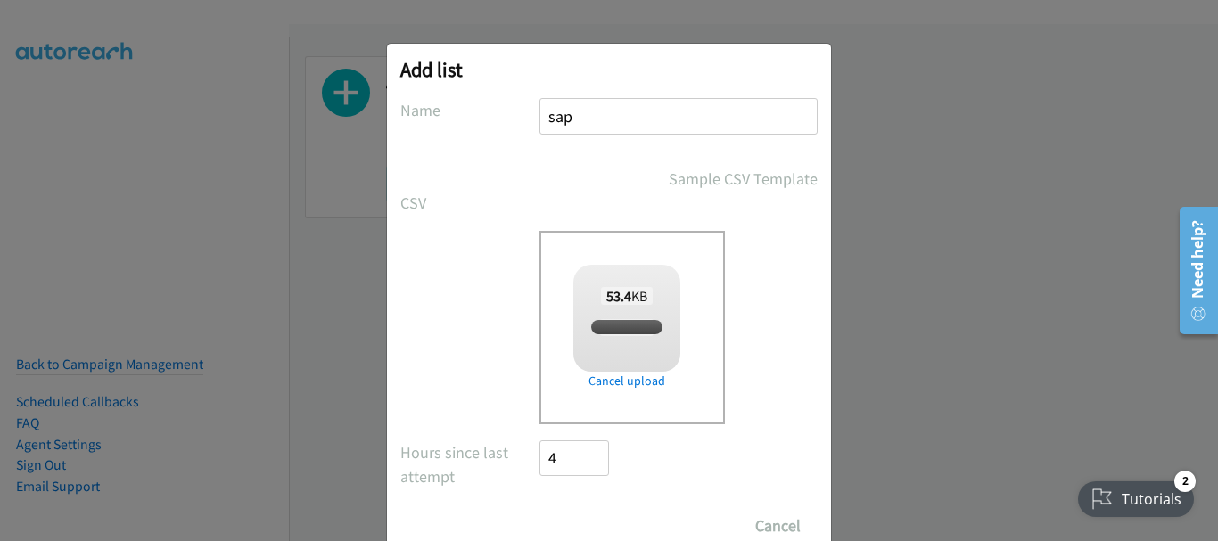
checkbox input "true"
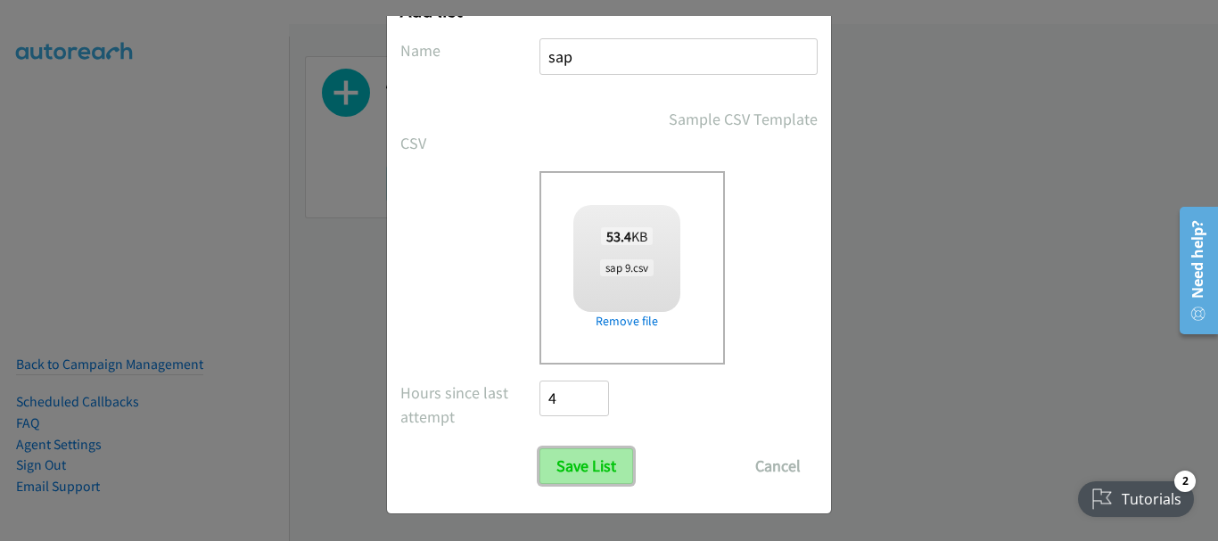
click at [589, 482] on input "Save List" at bounding box center [586, 466] width 94 height 36
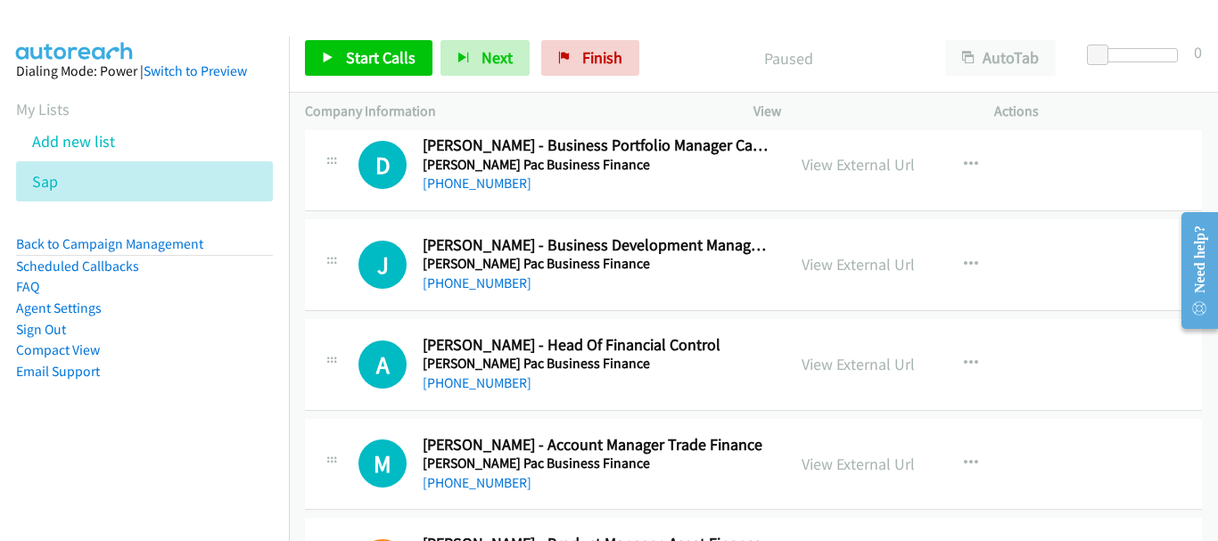
scroll to position [20936, 0]
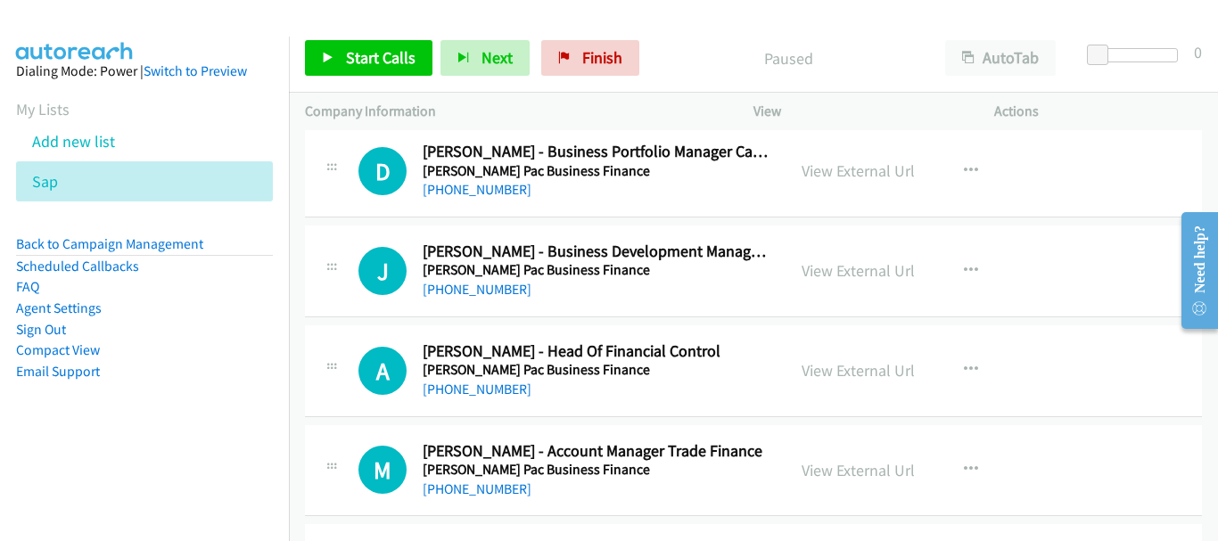
click at [383, 64] on span "Start Calls" at bounding box center [381, 57] width 70 height 21
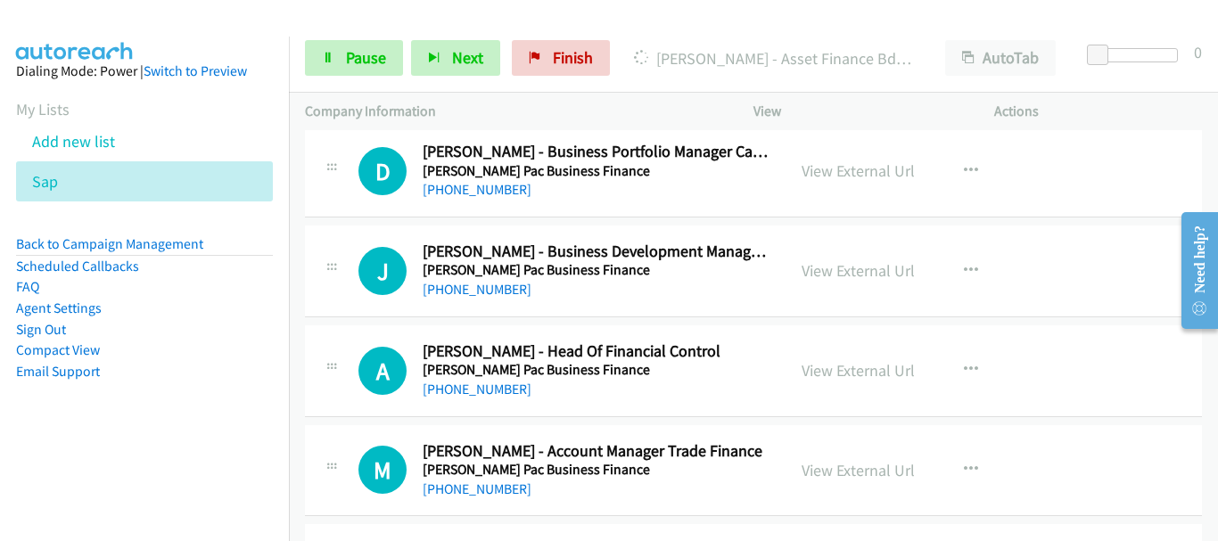
scroll to position [21025, 0]
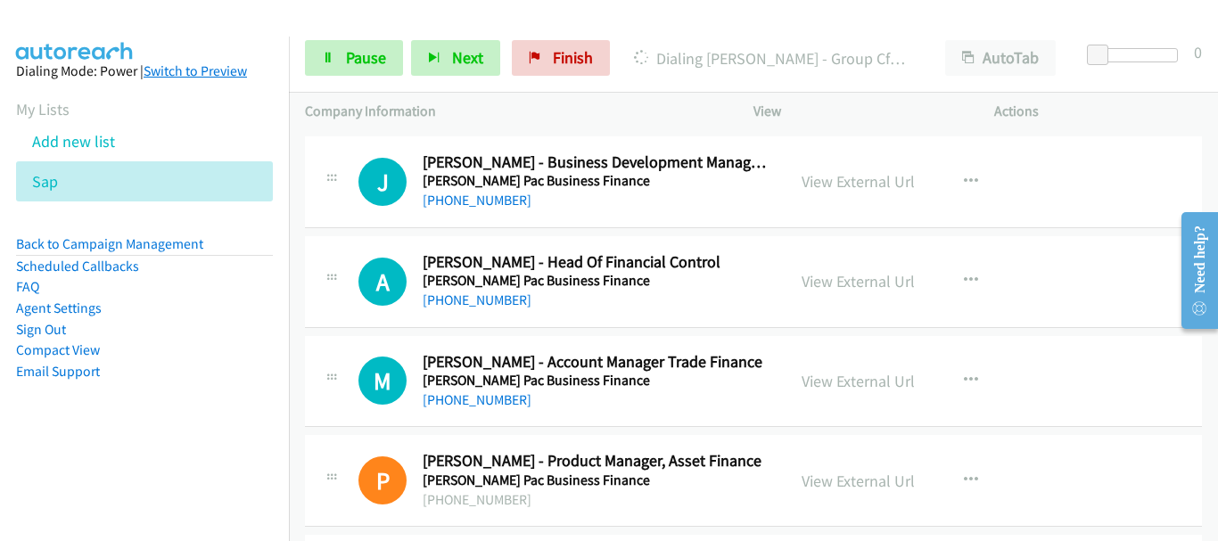
drag, startPoint x: 59, startPoint y: 16, endPoint x: 191, endPoint y: 70, distance: 142.4
click at [59, 16] on img at bounding box center [75, 31] width 134 height 62
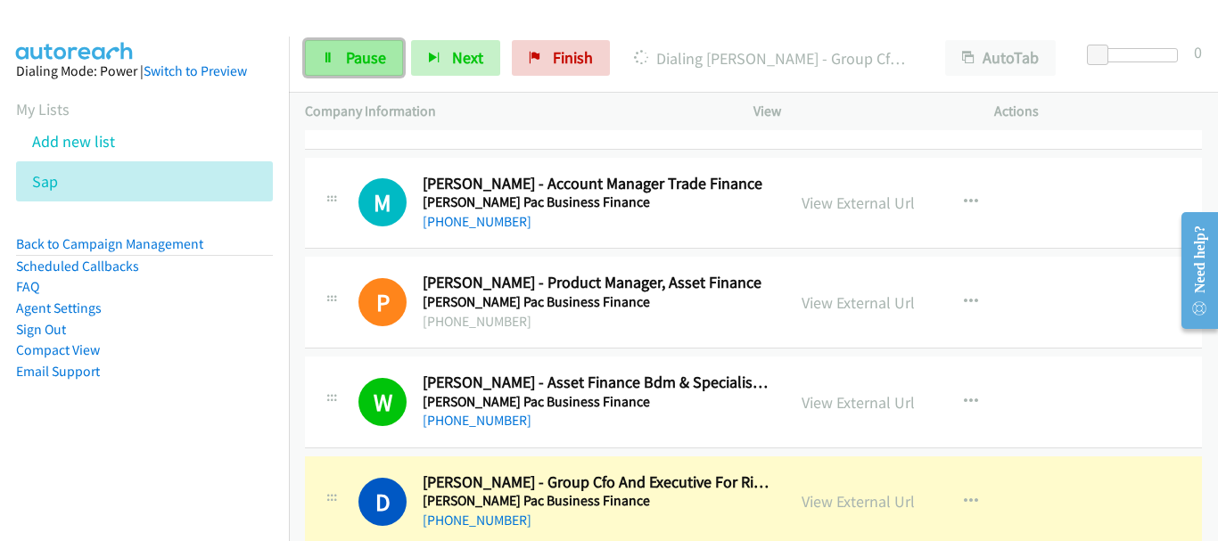
click at [385, 60] on link "Pause" at bounding box center [354, 58] width 98 height 36
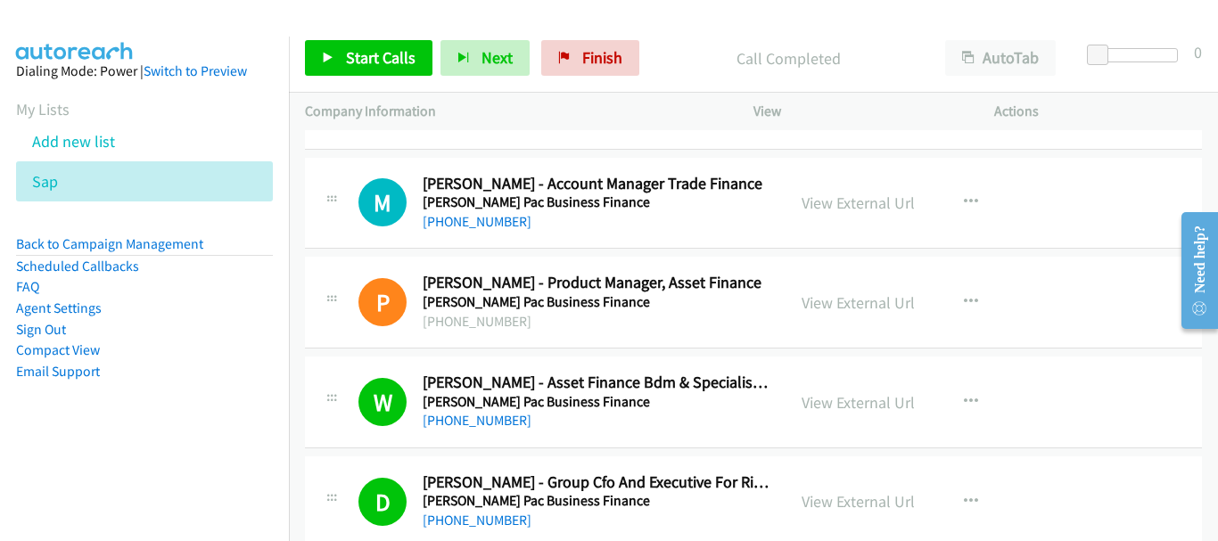
click at [1094, 452] on td "D Callback Scheduled [PERSON_NAME] - Group Cfo And Executive For Risk And Strat…" at bounding box center [753, 502] width 929 height 100
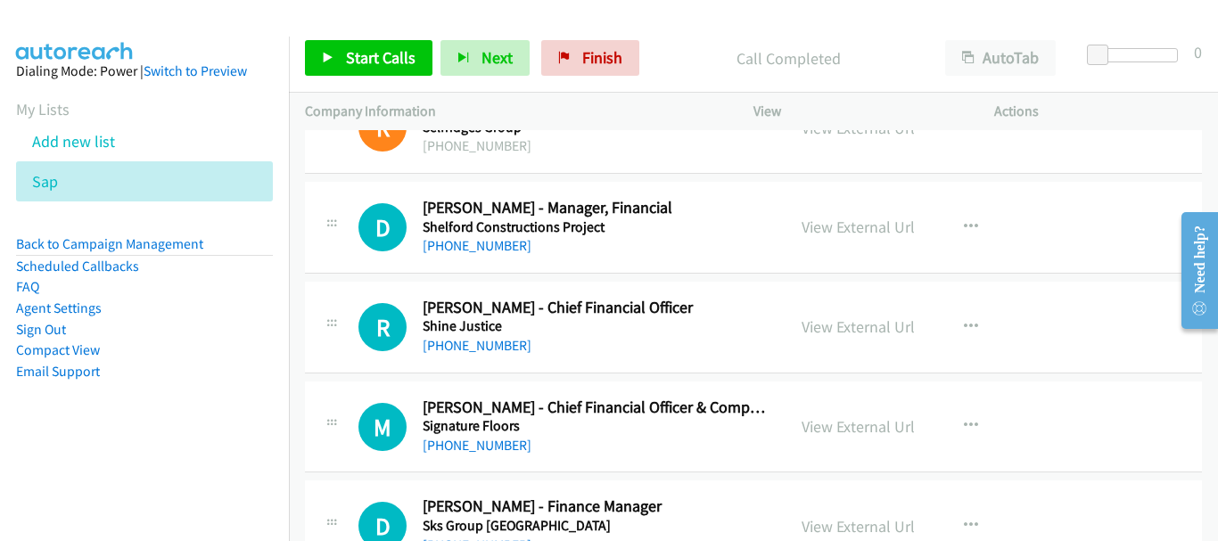
scroll to position [22095, 0]
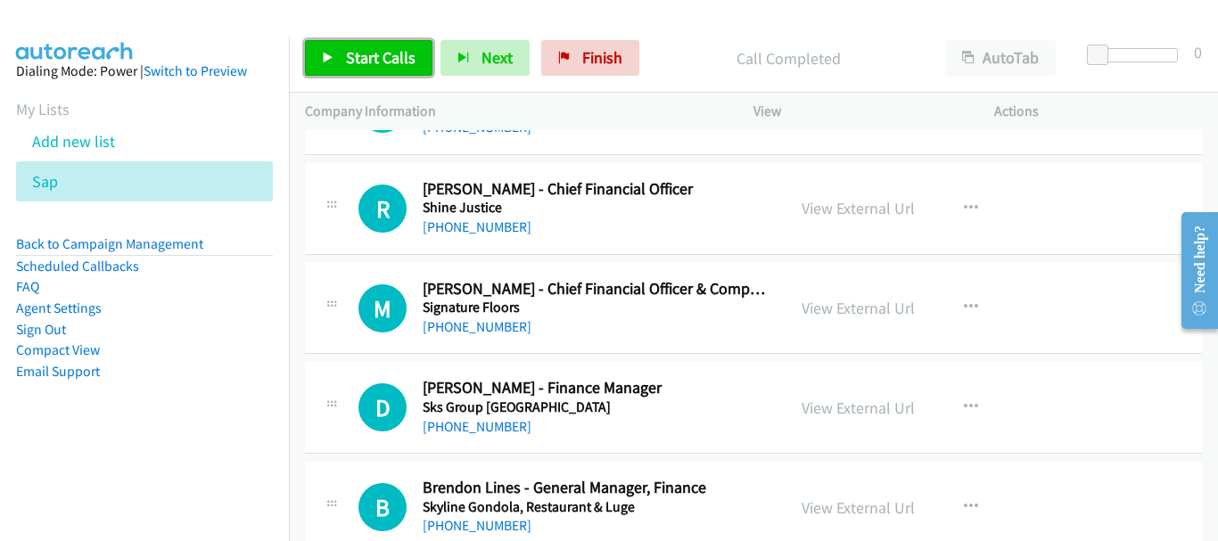
click at [373, 45] on link "Start Calls" at bounding box center [368, 58] width 127 height 36
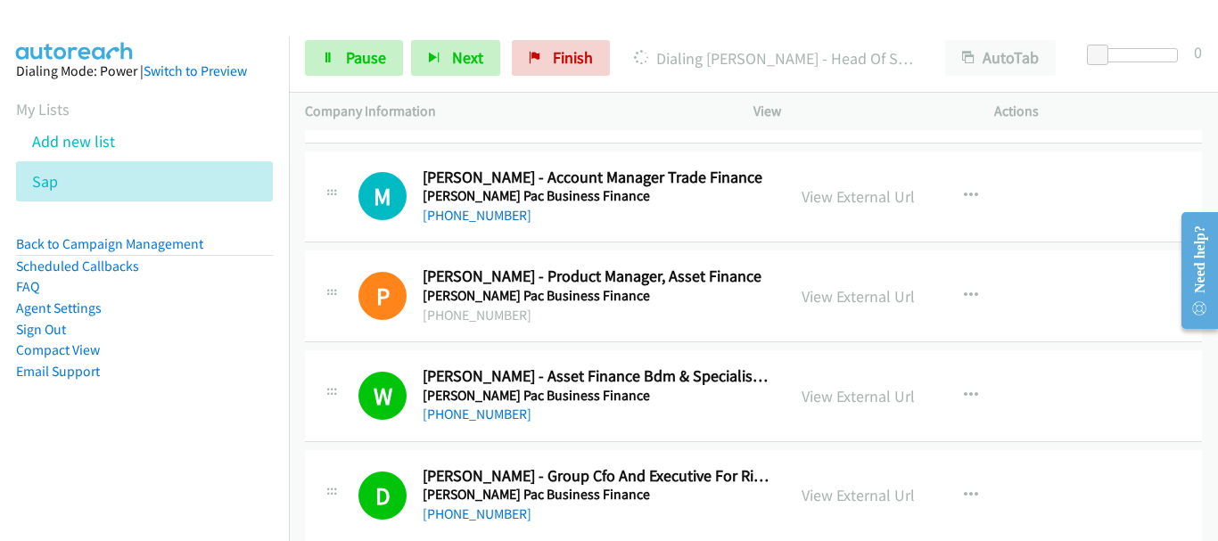
scroll to position [21204, 0]
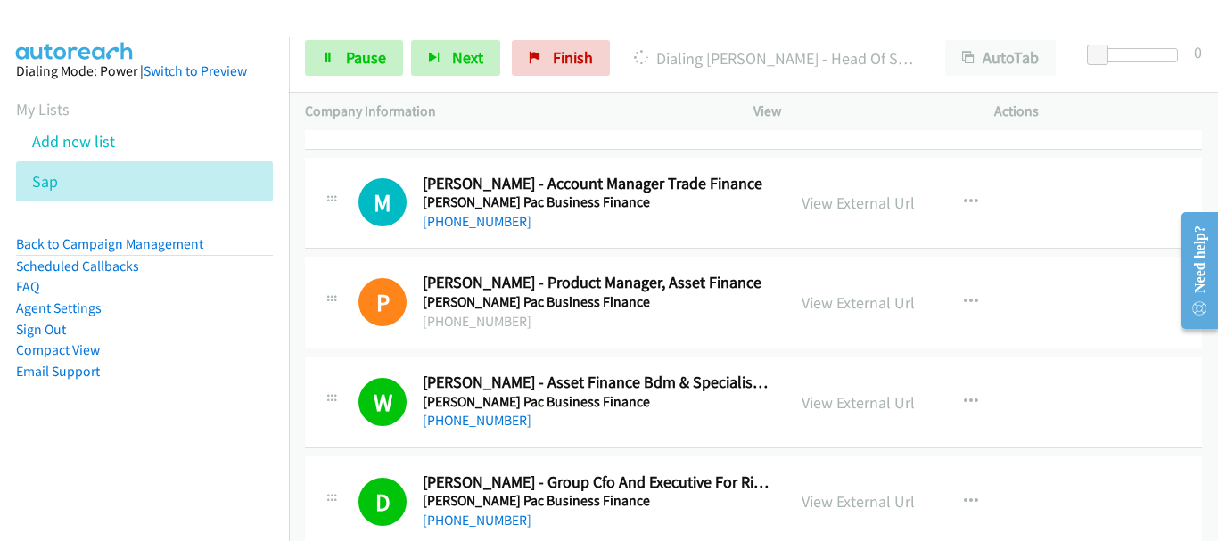
click at [338, 79] on div "Start Calls Pause Next Finish Dialing [PERSON_NAME] - Head Of Sales, Asset Fina…" at bounding box center [753, 58] width 929 height 69
click at [360, 52] on span "Pause" at bounding box center [366, 57] width 40 height 21
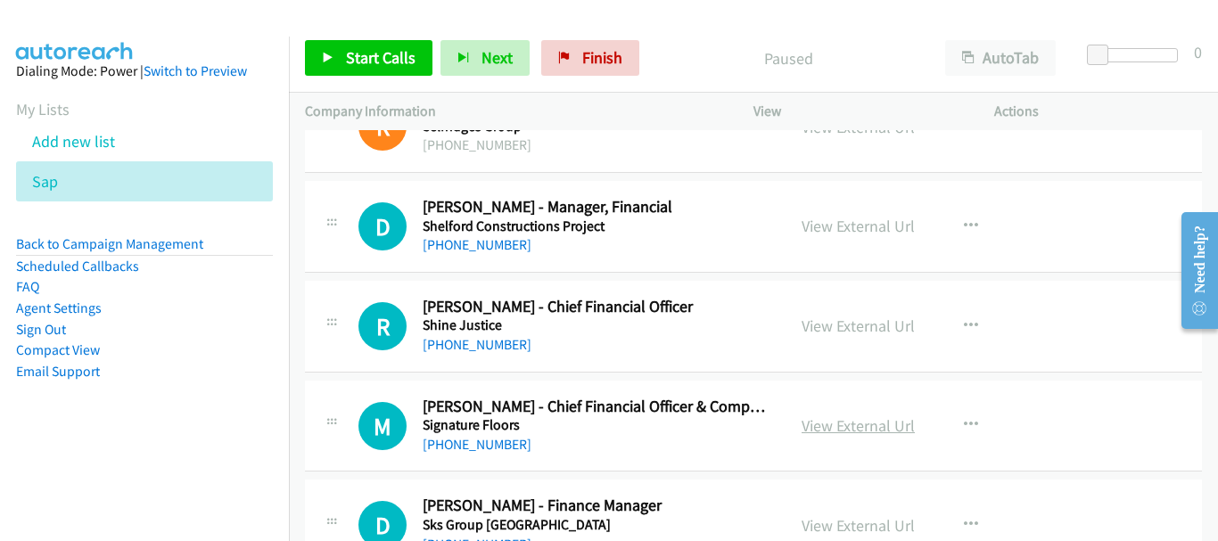
scroll to position [22095, 0]
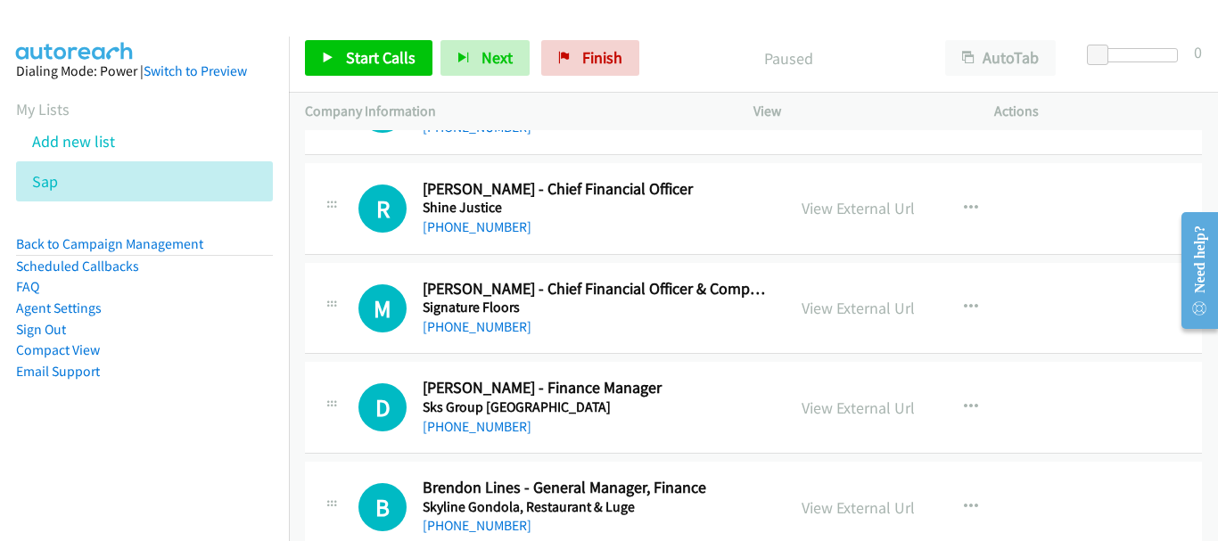
click at [346, 61] on span "Start Calls" at bounding box center [381, 57] width 70 height 21
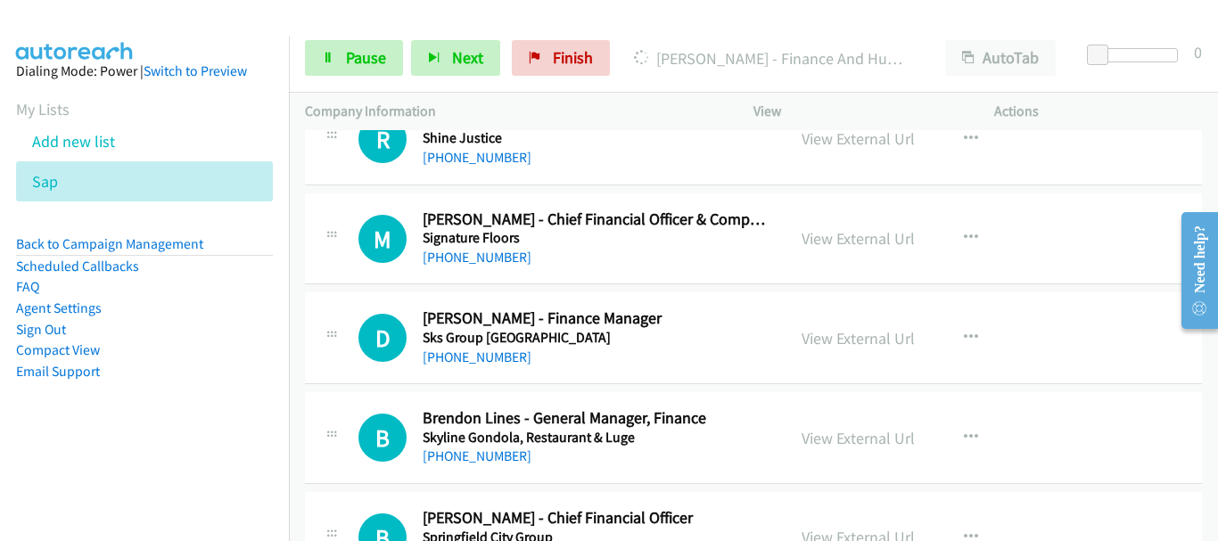
scroll to position [22184, 0]
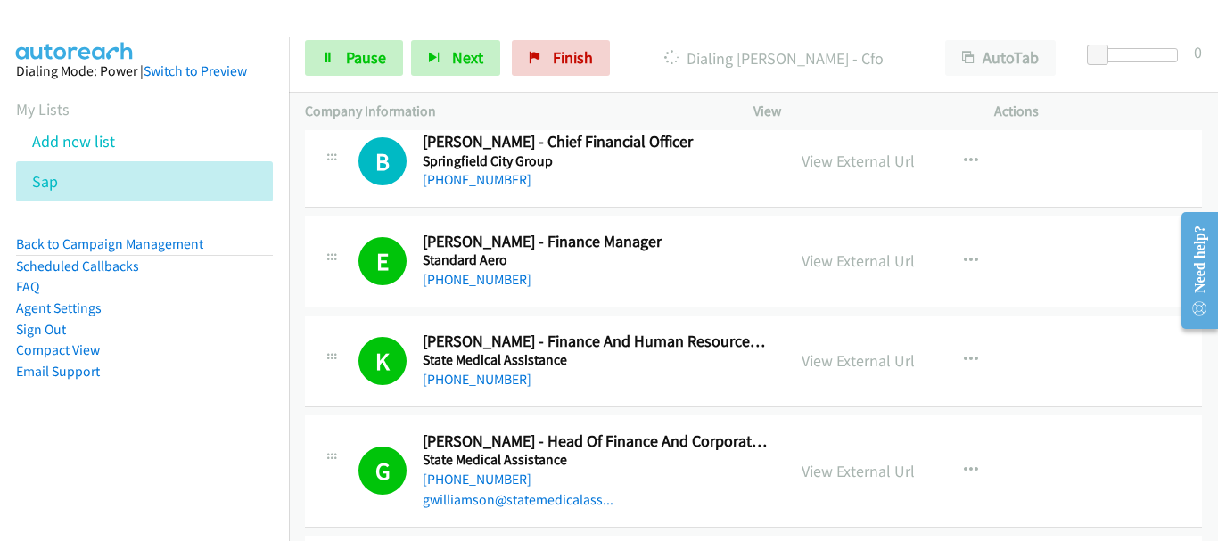
scroll to position [22719, 0]
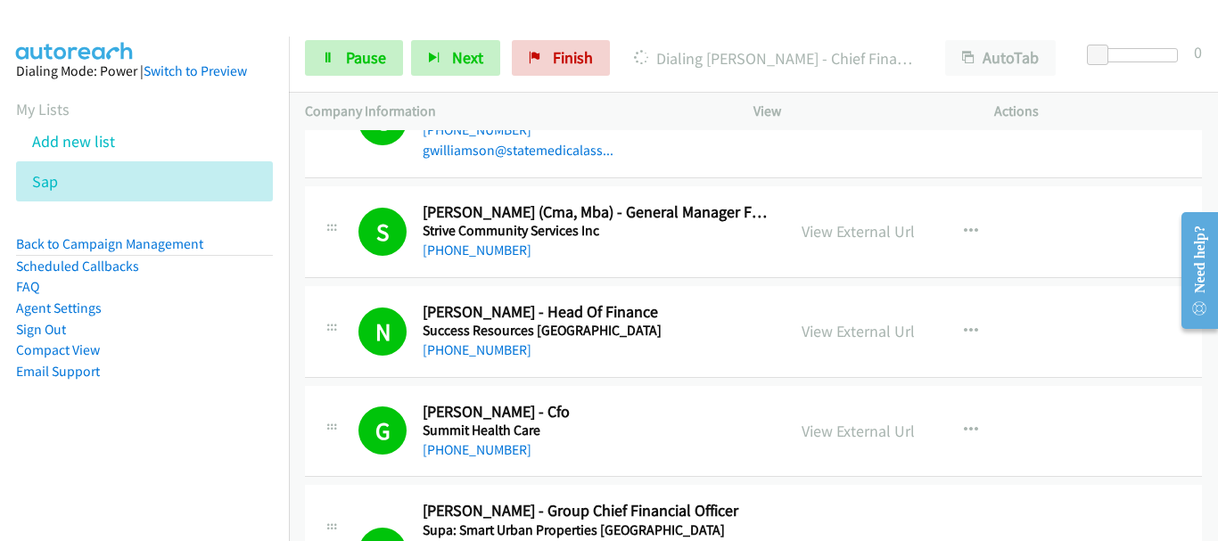
scroll to position [22898, 0]
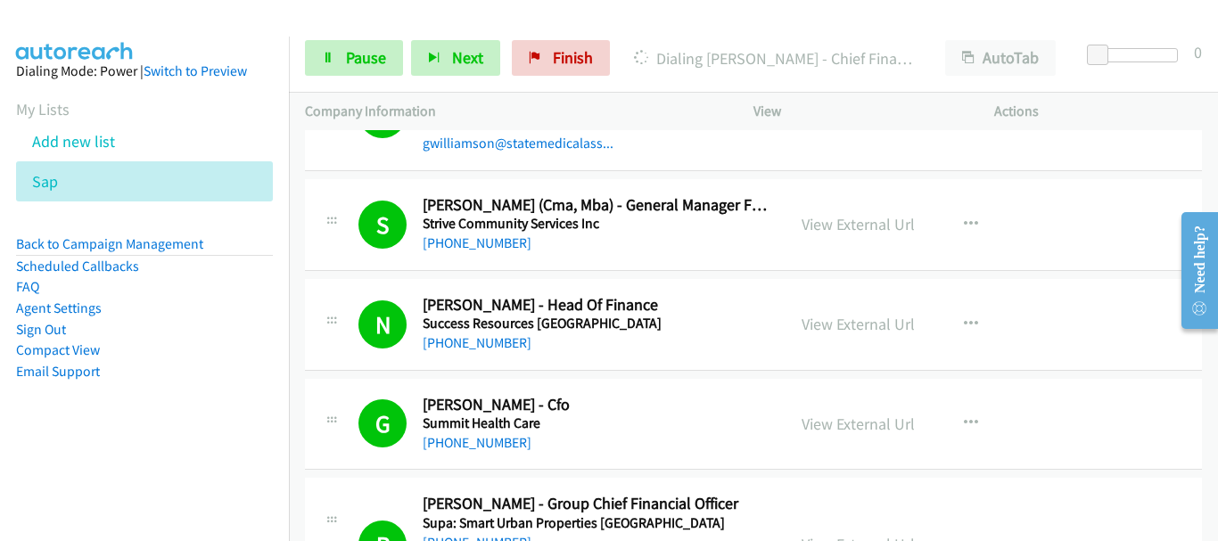
click at [367, 57] on span "Pause" at bounding box center [366, 57] width 40 height 21
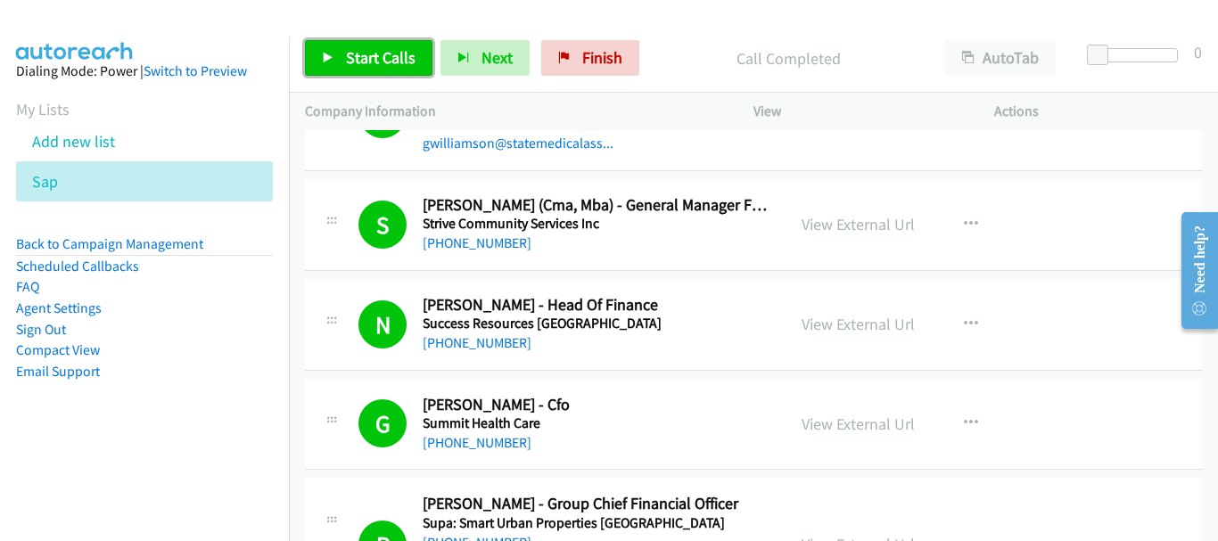
click at [377, 56] on span "Start Calls" at bounding box center [381, 57] width 70 height 21
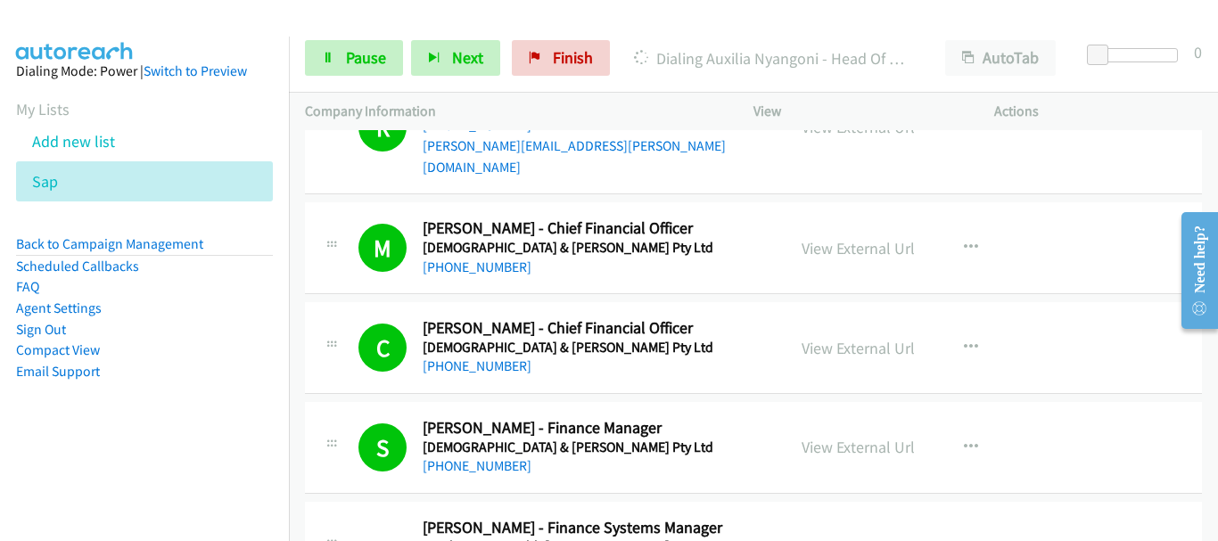
scroll to position [23343, 0]
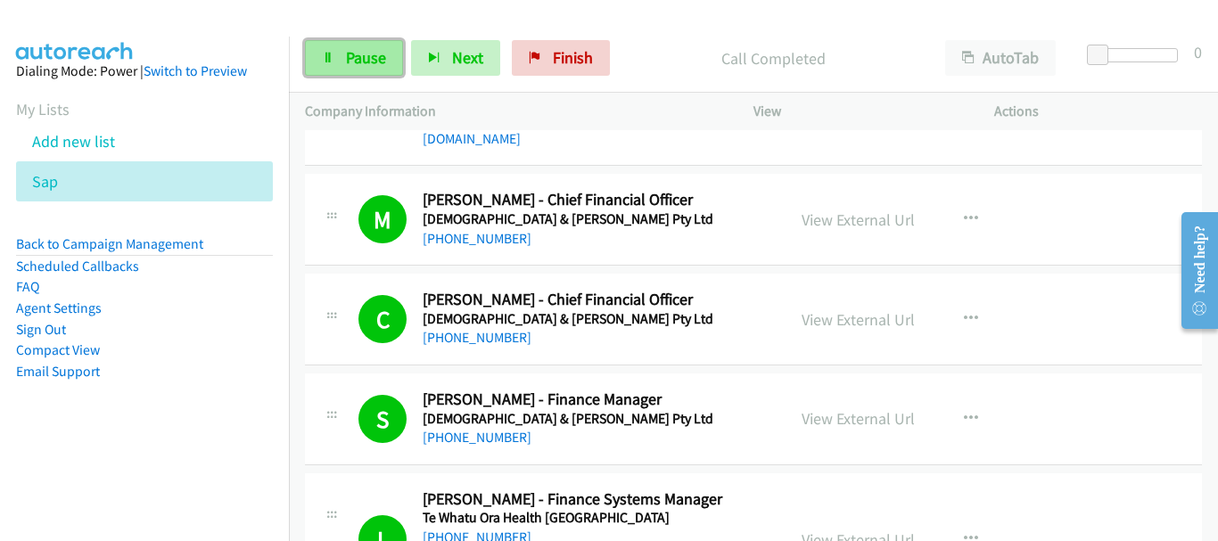
click at [346, 51] on span "Pause" at bounding box center [366, 57] width 40 height 21
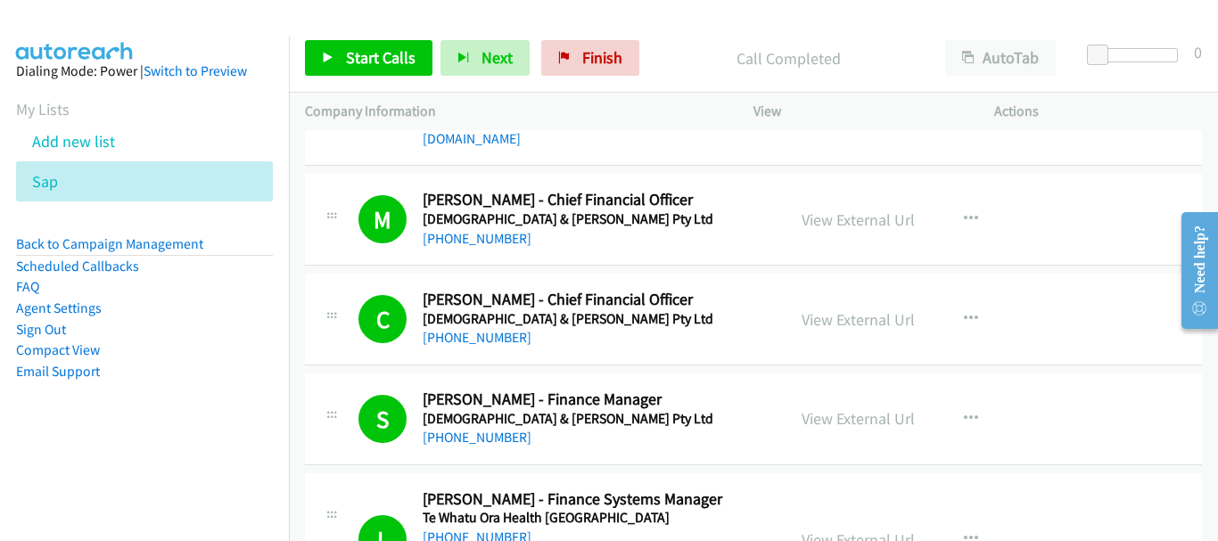
click at [68, 37] on aside "Dialing Mode: Power | Switch to Preview My Lists Add new list Sap Back to Campa…" at bounding box center [144, 250] width 289 height 426
drag, startPoint x: 1099, startPoint y: 158, endPoint x: 747, endPoint y: 56, distance: 366.5
click at [1099, 473] on div "L Callback Scheduled [PERSON_NAME] - Finance Systems Manager Te Whatu Ora Healt…" at bounding box center [753, 540] width 897 height 134
click at [364, 63] on span "Start Calls" at bounding box center [381, 57] width 70 height 21
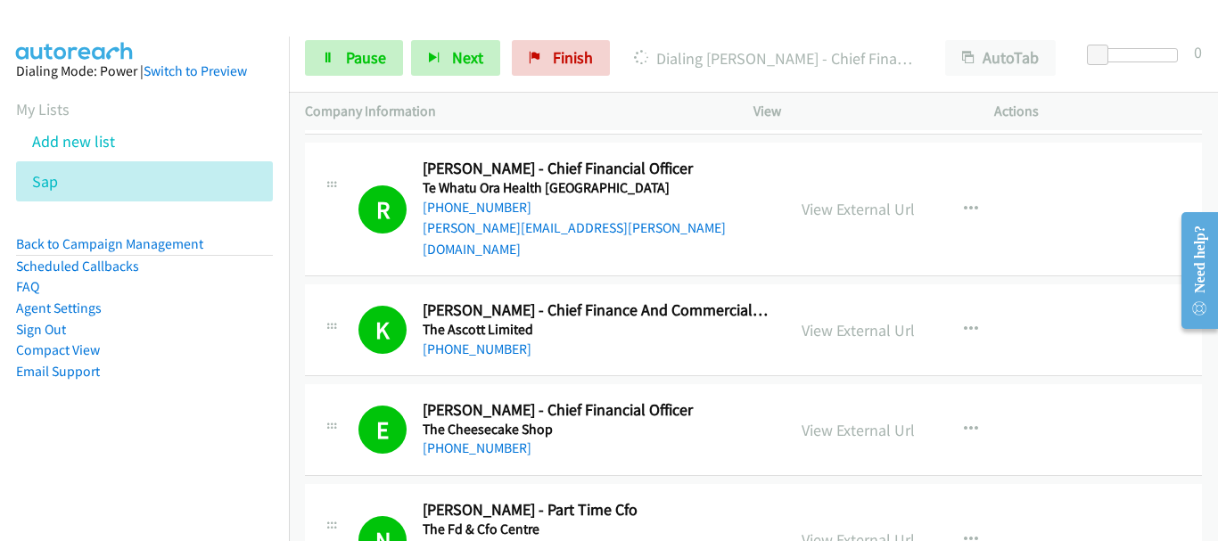
scroll to position [23967, 0]
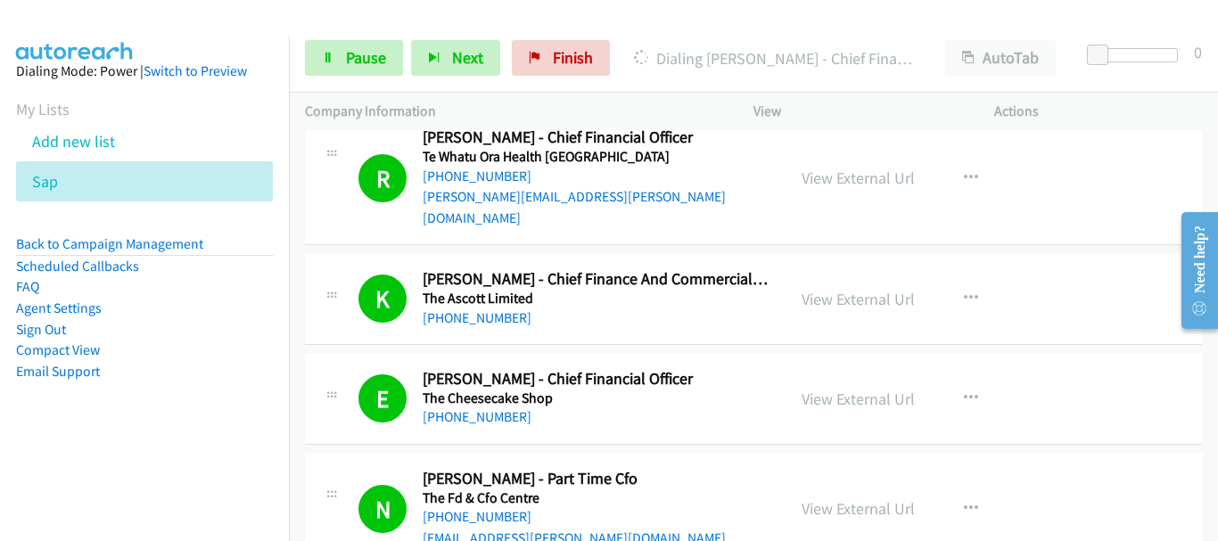
click at [361, 60] on span "Pause" at bounding box center [366, 57] width 40 height 21
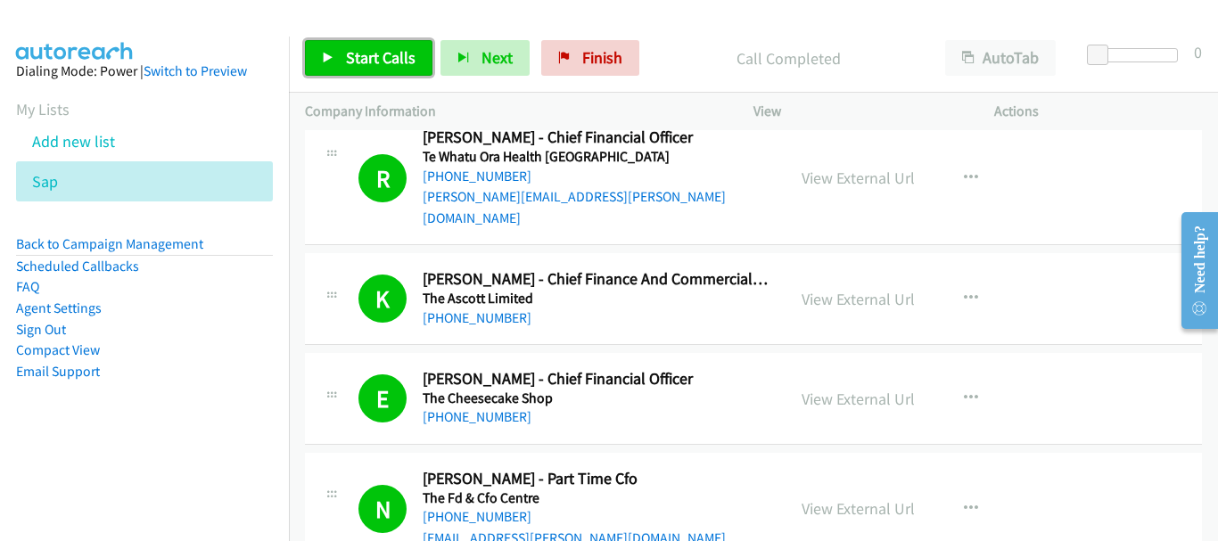
click at [366, 63] on span "Start Calls" at bounding box center [381, 57] width 70 height 21
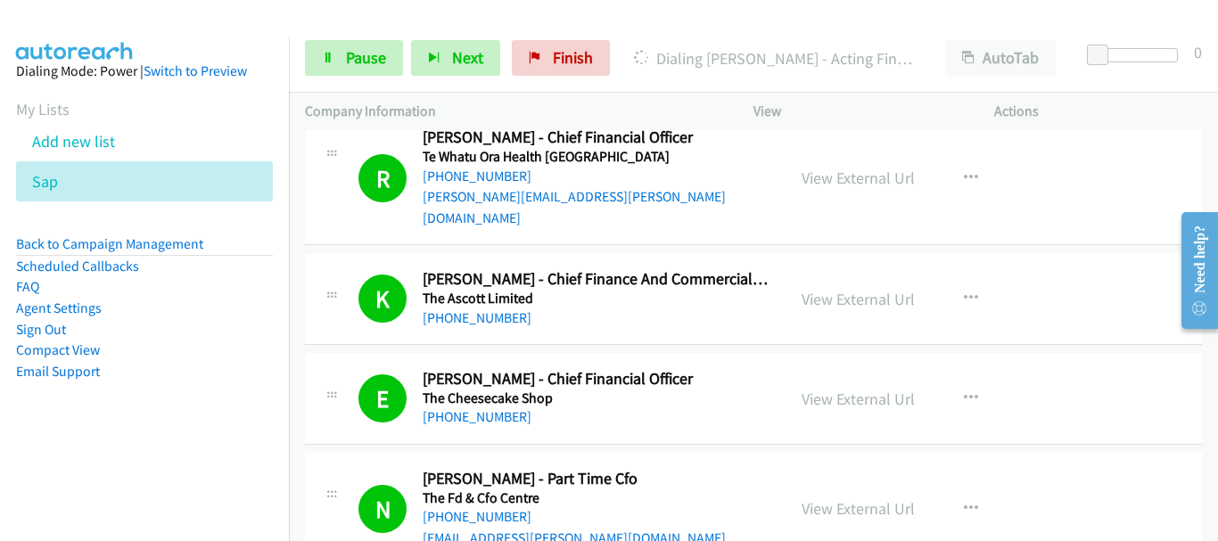
scroll to position [24056, 0]
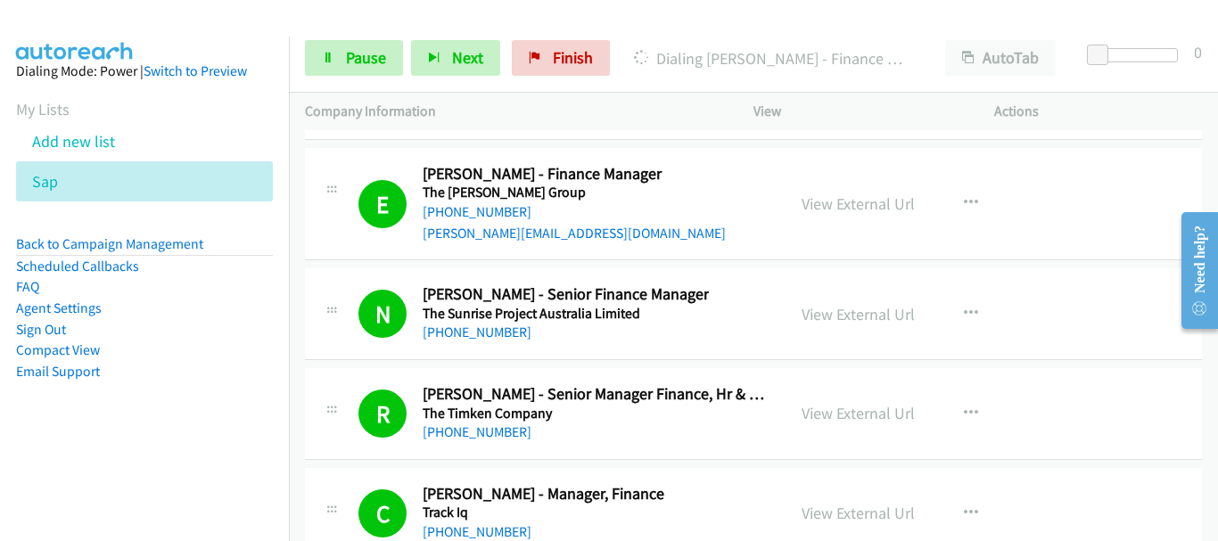
scroll to position [24948, 0]
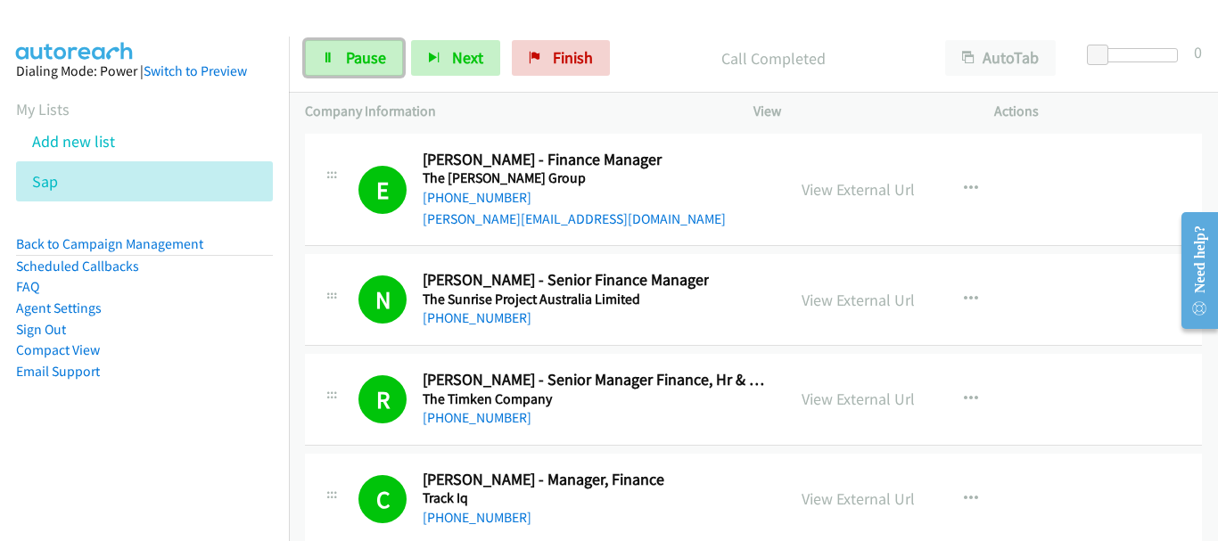
click at [351, 64] on span "Pause" at bounding box center [366, 57] width 40 height 21
